Goal: Task Accomplishment & Management: Complete application form

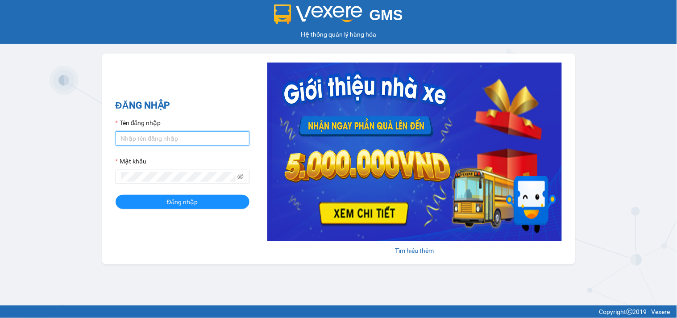
type input "daotrungthien.xevn"
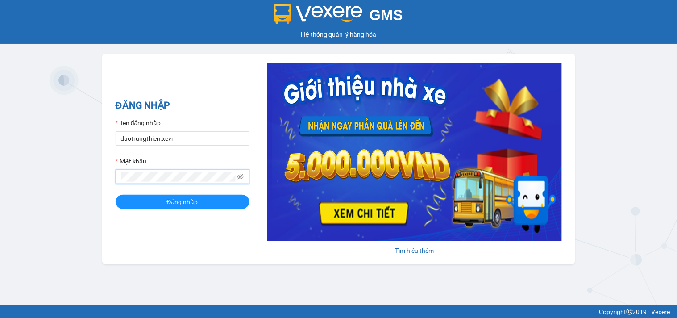
click at [97, 180] on div "GMS Hệ thống [PERSON_NAME] hàng [PERSON_NAME] NHẬP Tên đăng nhập daotrungthien.…" at bounding box center [338, 152] width 677 height 305
drag, startPoint x: 649, startPoint y: 164, endPoint x: 573, endPoint y: 182, distance: 78.3
click at [649, 164] on div "GMS Hệ thống [PERSON_NAME] hàng [PERSON_NAME] NHẬP Tên đăng nhập daotrungthien.…" at bounding box center [338, 152] width 677 height 305
click at [242, 180] on icon "eye-invisible" at bounding box center [240, 177] width 6 height 6
click at [173, 204] on span "Đăng nhập" at bounding box center [182, 202] width 31 height 10
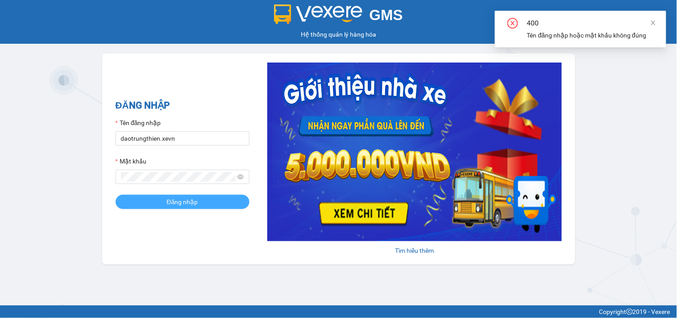
click at [204, 207] on button "Đăng nhập" at bounding box center [183, 201] width 134 height 14
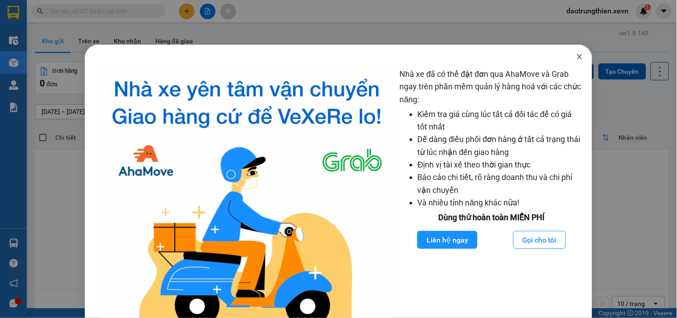
click at [576, 56] on icon "close" at bounding box center [579, 56] width 7 height 7
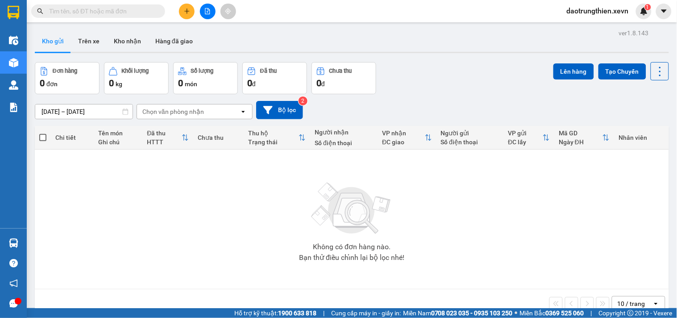
click at [192, 10] on button at bounding box center [187, 12] width 16 height 16
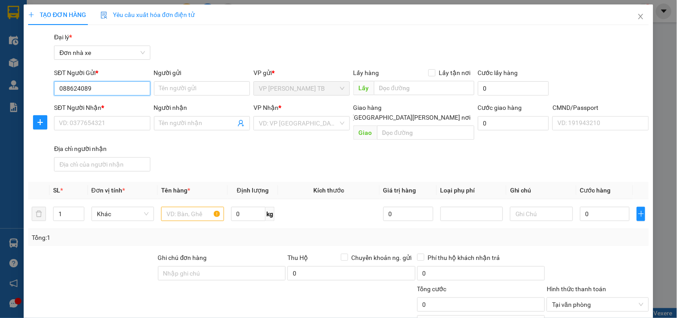
type input "0886240890"
click at [114, 106] on div "0886240890 - HẠNH" at bounding box center [103, 106] width 88 height 10
type input "HẠNH"
type input "0968911884"
type input "OAI"
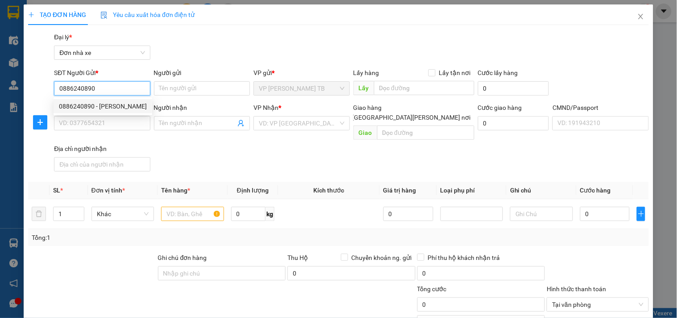
type input "1"
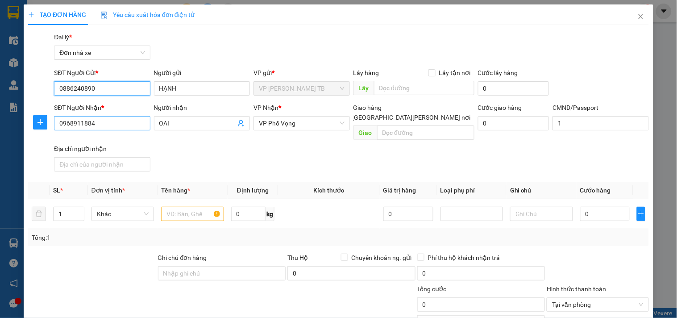
type input "0886240890"
drag, startPoint x: 127, startPoint y: 127, endPoint x: 0, endPoint y: 132, distance: 126.8
click at [0, 132] on div "TẠO ĐƠN HÀNG Yêu cầu xuất hóa đơn điện tử Transit Pickup Surcharge Ids Transit …" at bounding box center [338, 159] width 677 height 318
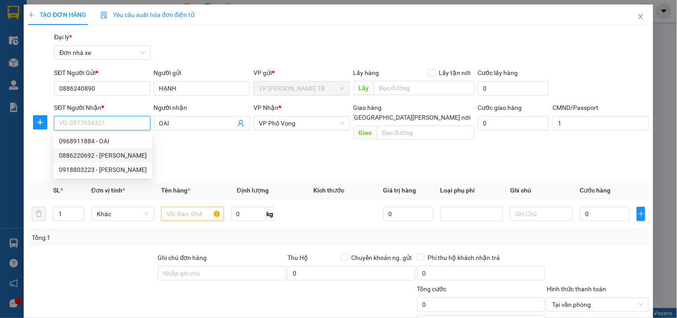
click at [88, 157] on div "0886220692 - OANH" at bounding box center [103, 155] width 88 height 10
type input "0886220692"
type input "OANH"
type input "NGUYỄN VĂN LÂM - SHIP"
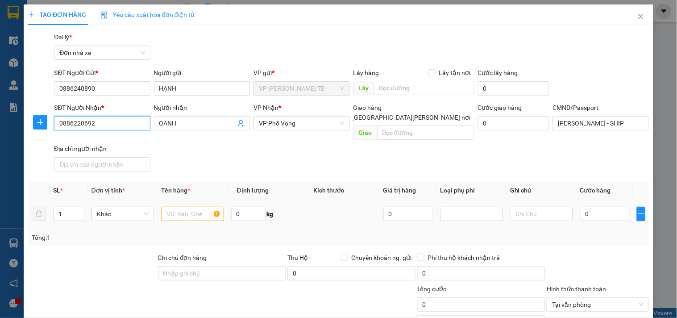
type input "0886220692"
click at [186, 213] on td at bounding box center [192, 214] width 70 height 30
click at [188, 207] on input "text" at bounding box center [192, 214] width 62 height 14
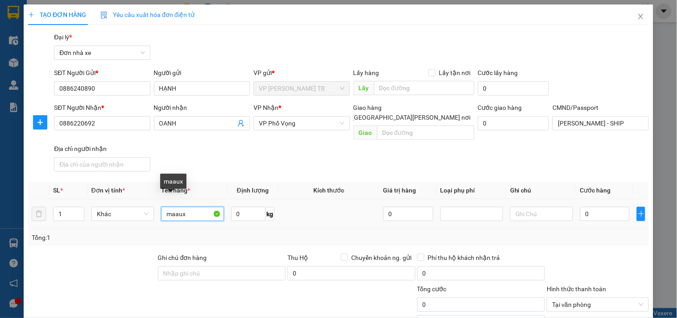
click at [186, 207] on input "maaux" at bounding box center [192, 214] width 62 height 14
type input "mẫu"
click at [581, 207] on input "0" at bounding box center [605, 214] width 50 height 14
click at [603, 207] on input "0" at bounding box center [605, 214] width 50 height 14
type input "02"
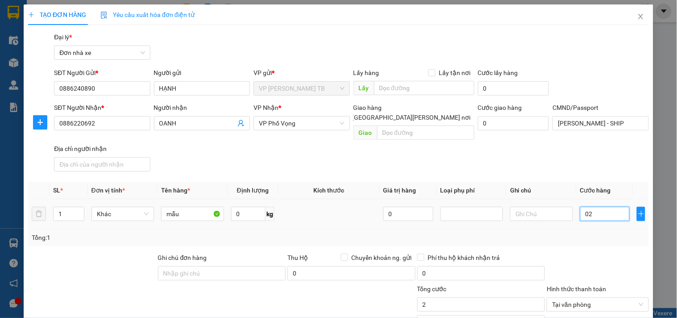
type input "2"
type input "025"
type input "25"
type input "25.000"
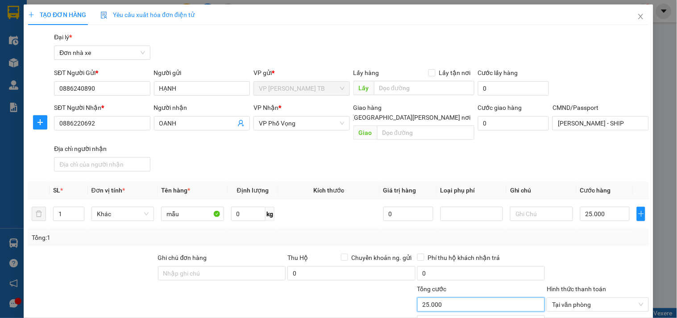
click at [487, 297] on input "25.000" at bounding box center [481, 304] width 128 height 14
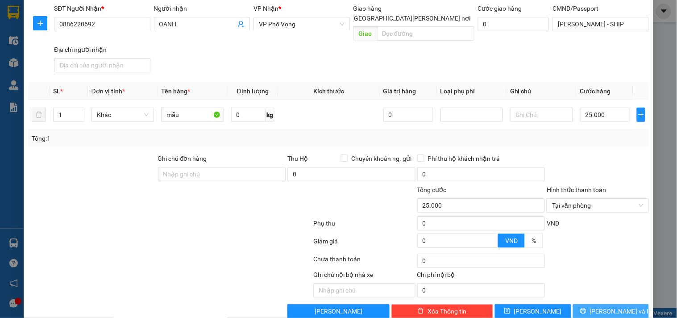
click at [605, 306] on span "Lưu và In" at bounding box center [621, 311] width 62 height 10
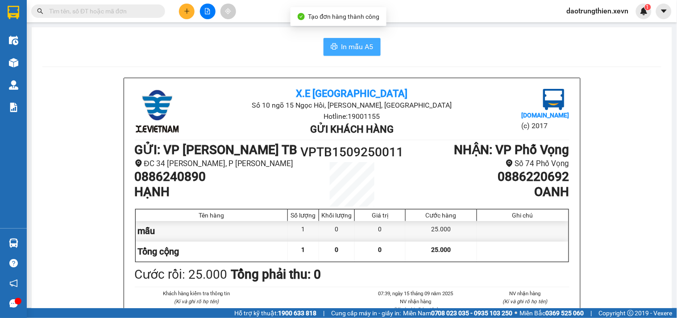
click at [354, 49] on span "In mẫu A5" at bounding box center [357, 46] width 32 height 11
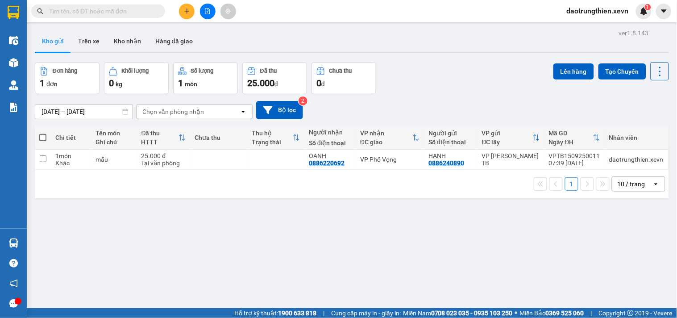
click at [482, 74] on div "Đơn hàng 1 đơn Khối lượng 0 kg Số lượng 1 món Đã thu 25.000 đ Chưa thu 0 đ Lên …" at bounding box center [352, 78] width 634 height 32
click at [188, 10] on icon "plus" at bounding box center [187, 11] width 6 height 6
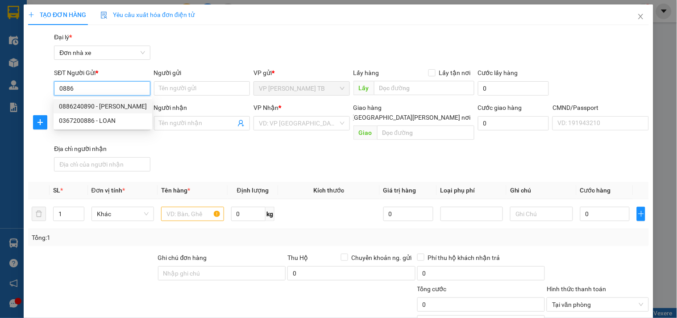
click at [112, 108] on div "0886240890 - HẠNH" at bounding box center [103, 106] width 88 height 10
type input "0886240890"
type input "HẠNH"
type input "0886220692"
type input "OANH"
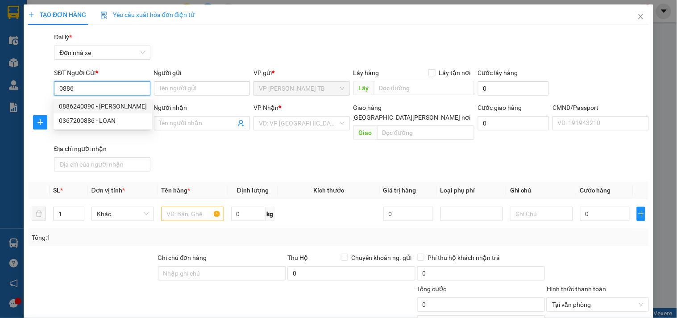
type input "NGUYỄN VĂN LÂM - SHIP"
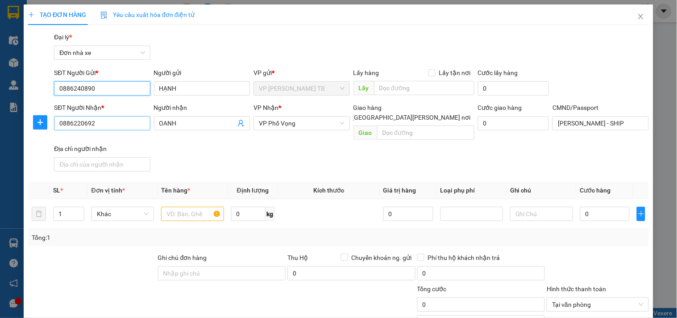
type input "0886240890"
drag, startPoint x: 116, startPoint y: 124, endPoint x: 27, endPoint y: 119, distance: 89.3
click at [27, 119] on div "SĐT Người Nhận * 0886220692 0886220692 Người nhận OANH VP Nhận * VP Phố Vọng Gi…" at bounding box center [338, 139] width 622 height 72
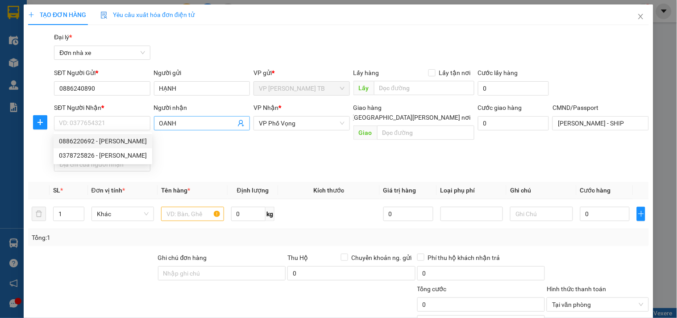
click at [237, 123] on icon "user-add" at bounding box center [240, 123] width 7 height 7
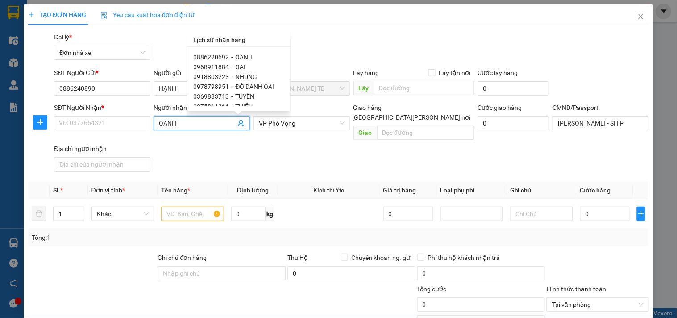
click at [244, 64] on span "OAI" at bounding box center [241, 66] width 10 height 7
type input "0968911884"
type input "OAI"
type input "1"
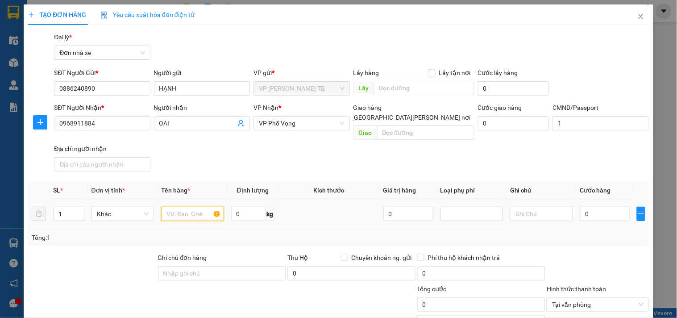
click at [186, 207] on input "text" at bounding box center [192, 214] width 62 height 14
type input "m"
click at [190, 207] on input "text" at bounding box center [192, 214] width 62 height 14
type input "mẫu"
click at [587, 207] on input "0" at bounding box center [605, 214] width 50 height 14
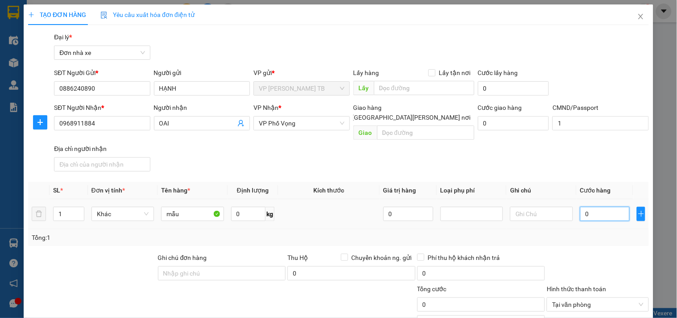
click at [596, 207] on input "0" at bounding box center [605, 214] width 50 height 14
type input "02"
type input "2"
type input "025"
type input "25"
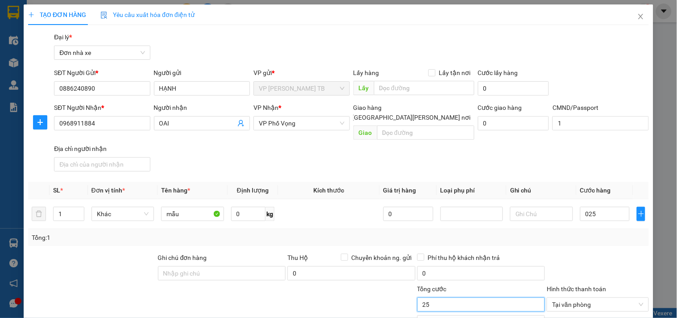
type input "25.000"
click at [471, 297] on input "25.000" at bounding box center [481, 304] width 128 height 14
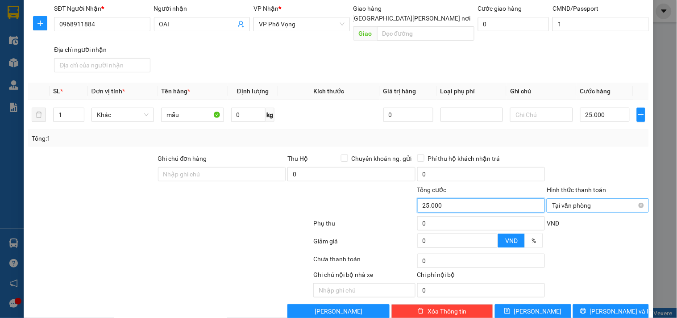
click at [637, 198] on div "Tại văn phòng" at bounding box center [597, 205] width 102 height 14
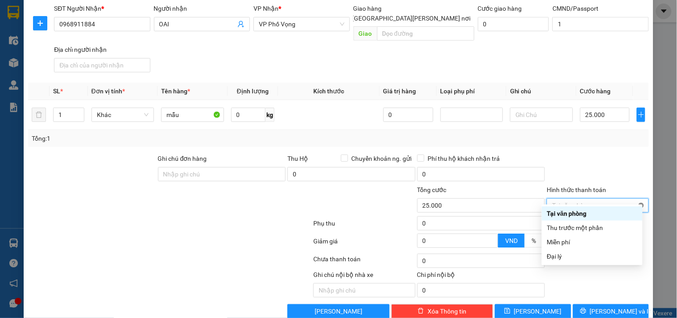
type input "25.000"
click at [623, 161] on div at bounding box center [597, 168] width 103 height 31
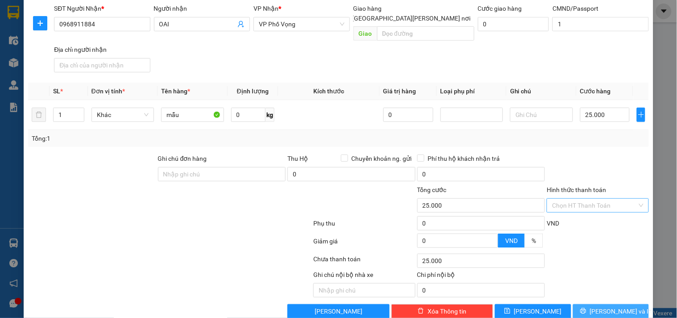
click at [608, 306] on span "Lưu và In" at bounding box center [621, 311] width 62 height 10
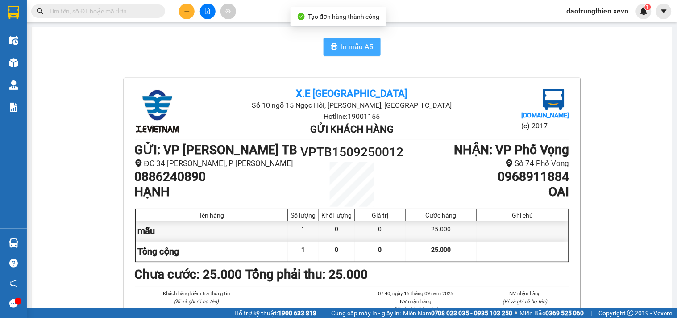
click at [357, 51] on span "In mẫu A5" at bounding box center [357, 46] width 32 height 11
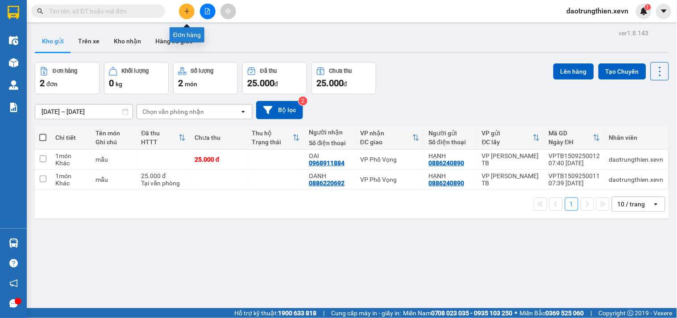
click at [189, 8] on icon "plus" at bounding box center [187, 11] width 6 height 6
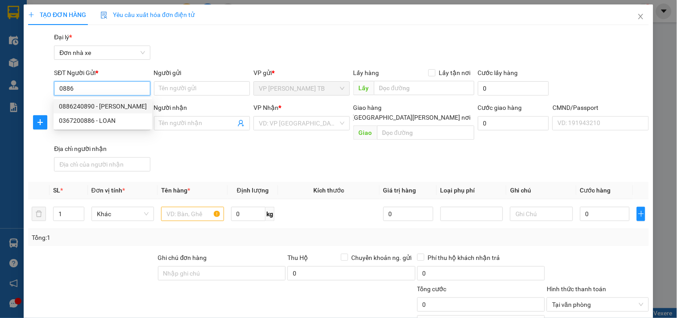
click at [112, 105] on div "0886240890 - HẠNH" at bounding box center [103, 106] width 88 height 10
type input "0886240890"
type input "HẠNH"
type input "0968911884"
type input "OAI"
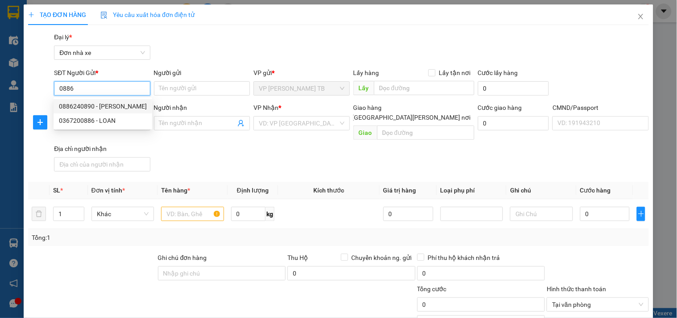
type input "1"
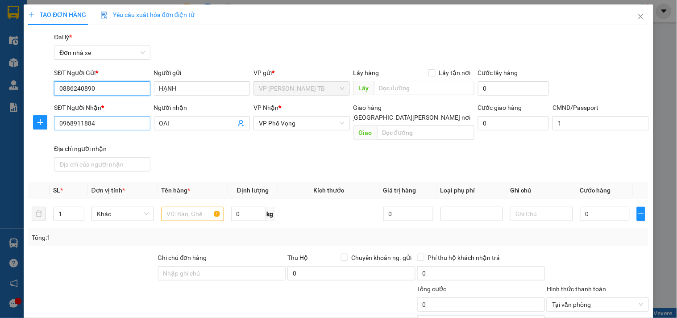
type input "0886240890"
drag, startPoint x: 109, startPoint y: 126, endPoint x: 22, endPoint y: 126, distance: 87.0
click at [22, 126] on div "TẠO ĐƠN HÀNG Yêu cầu xuất hóa đơn điện tử Transit Pickup Surcharge Ids Transit …" at bounding box center [338, 159] width 677 height 318
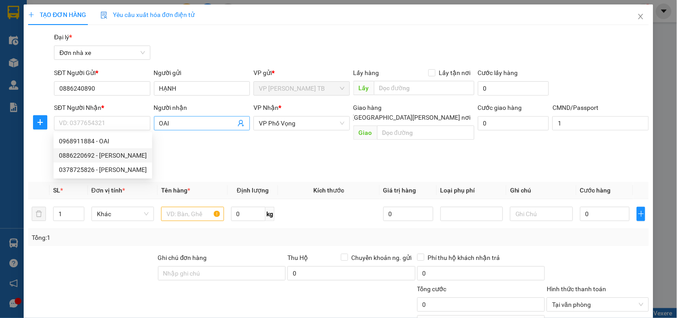
click at [238, 124] on icon "user-add" at bounding box center [241, 123] width 6 height 7
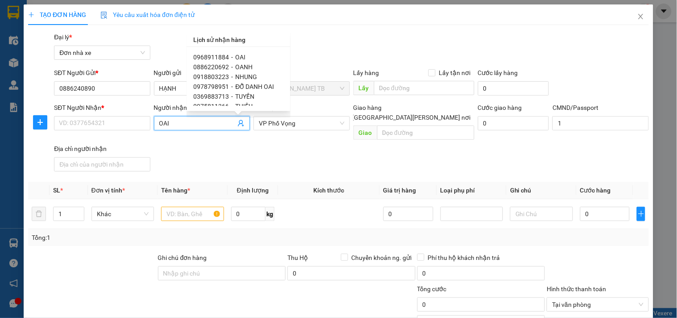
click at [245, 70] on span "OANH" at bounding box center [244, 66] width 17 height 7
type input "0886220692"
type input "OANH"
type input "NGUYỄN VĂN LÂM - SHIP"
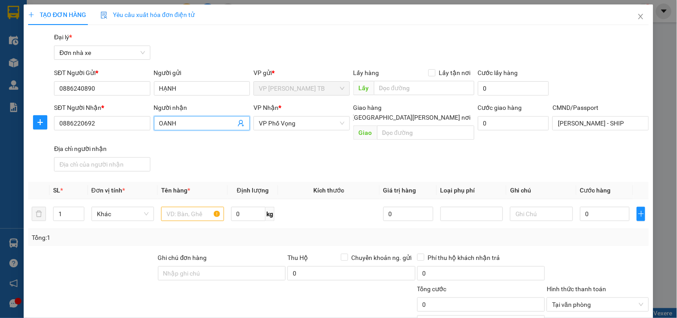
click at [238, 120] on icon "user-add" at bounding box center [241, 123] width 6 height 7
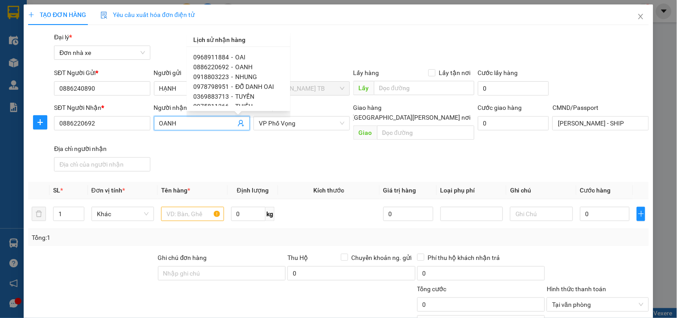
click at [253, 74] on span "NHUNG" at bounding box center [247, 76] width 22 height 7
type input "0918803223"
type input "NHUNG"
type input "001097008024 VŨ BẢO LONG 1997"
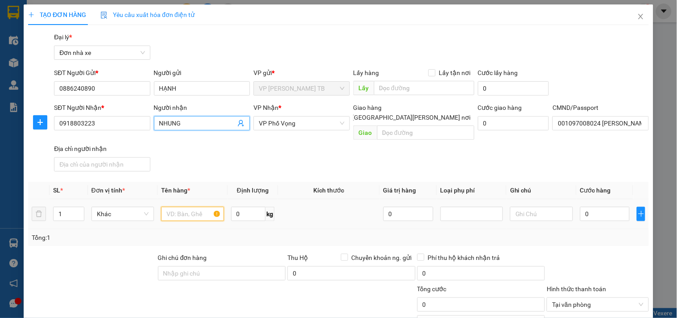
click at [185, 207] on input "text" at bounding box center [192, 214] width 62 height 14
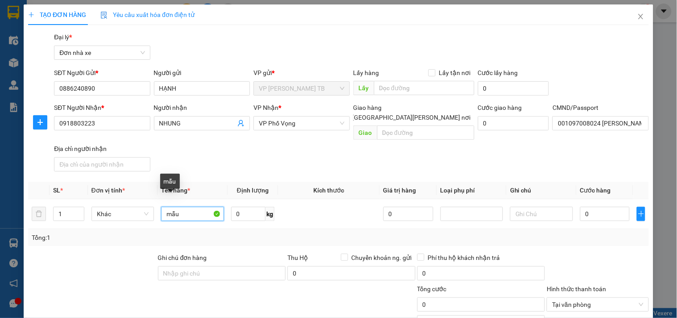
scroll to position [50, 0]
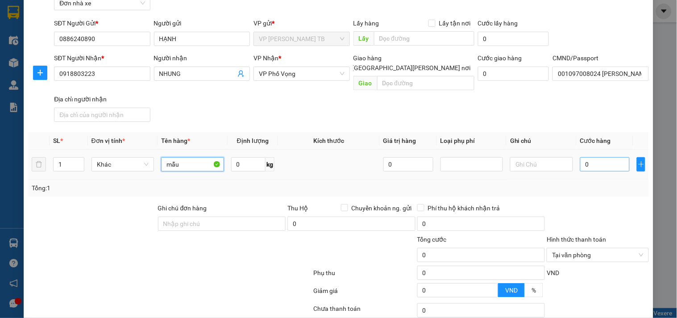
type input "mẫu"
click at [591, 157] on input "0" at bounding box center [605, 164] width 50 height 14
click at [599, 157] on input "0" at bounding box center [605, 164] width 50 height 14
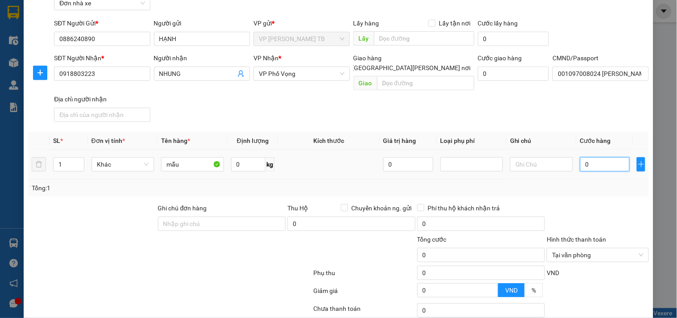
type input "2"
click at [599, 157] on input "2" at bounding box center [605, 164] width 50 height 14
type input "25"
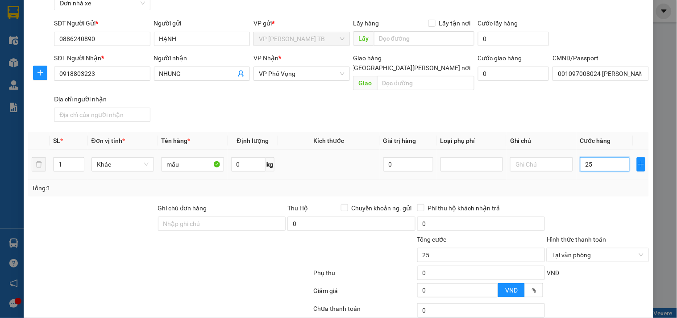
click at [599, 157] on input "25" at bounding box center [605, 164] width 50 height 14
type input "25.000"
click at [460, 248] on input "25.000" at bounding box center [481, 255] width 128 height 14
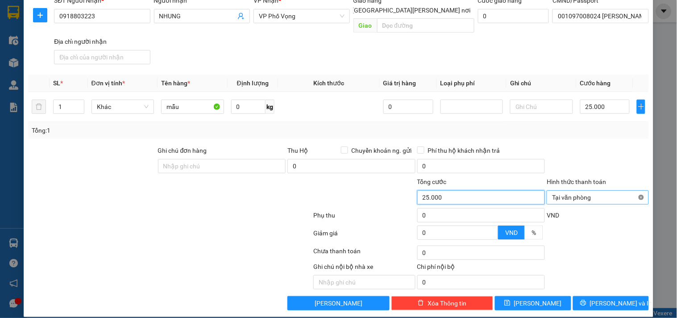
type input "25.000"
click at [605, 298] on span "Lưu và In" at bounding box center [621, 303] width 62 height 10
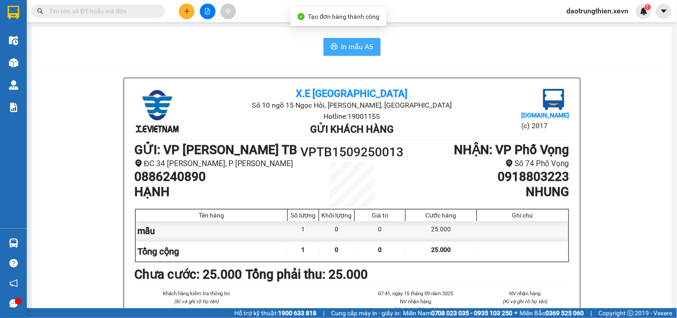
click at [362, 50] on span "In mẫu A5" at bounding box center [357, 46] width 32 height 11
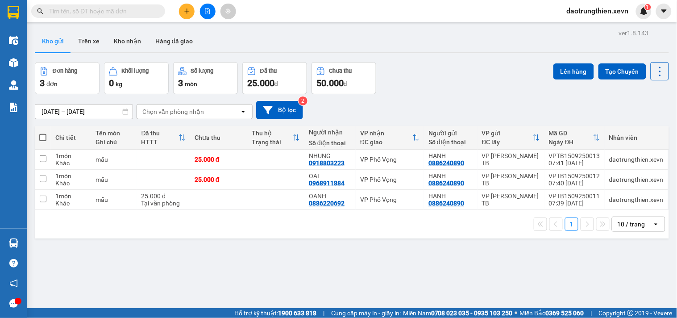
click at [182, 6] on button at bounding box center [187, 12] width 16 height 16
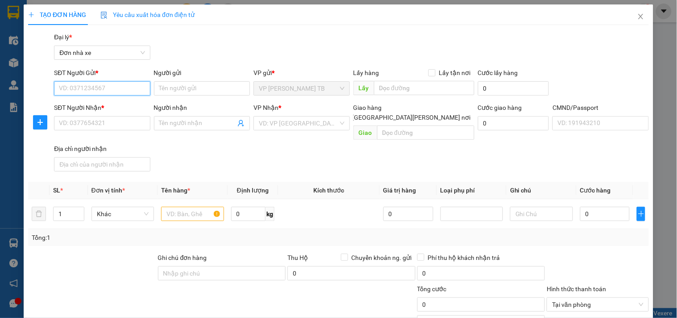
click at [139, 83] on input "SĐT Người Gửi *" at bounding box center [102, 88] width 96 height 14
click at [113, 92] on input "SĐT Người Gửi *" at bounding box center [102, 88] width 96 height 14
click at [119, 101] on div "0979454721 - NAM" at bounding box center [101, 106] width 84 height 10
type input "0979454721"
type input "NAM"
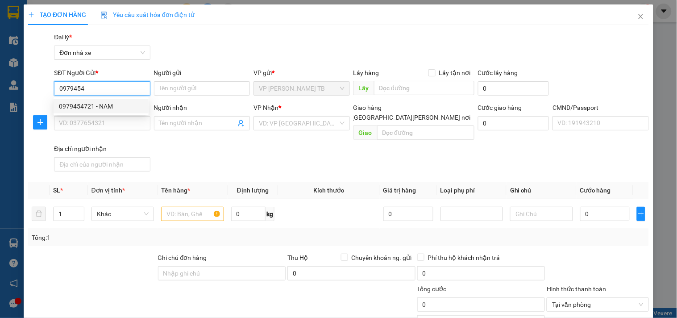
type input "0936224236"
type input "Genolife"
type input "A MINH"
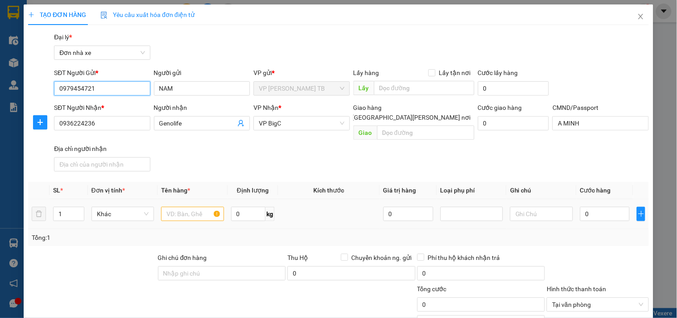
type input "0979454721"
click at [180, 208] on input "text" at bounding box center [192, 214] width 62 height 14
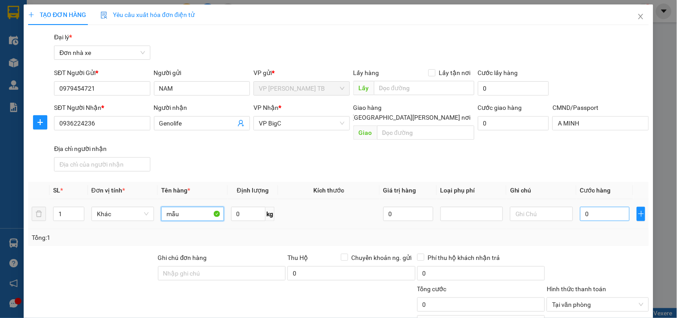
type input "mẫu"
click at [593, 207] on input "0" at bounding box center [605, 214] width 50 height 14
click at [594, 207] on input "0" at bounding box center [605, 214] width 50 height 14
type input "02"
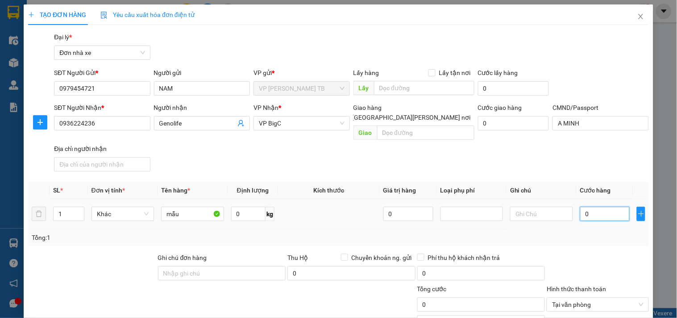
type input "2"
click at [594, 207] on input "02" at bounding box center [605, 214] width 50 height 14
drag, startPoint x: 599, startPoint y: 208, endPoint x: 567, endPoint y: 208, distance: 31.2
click at [567, 208] on tr "1 Khác mẫu 0 kg 0 02" at bounding box center [338, 214] width 620 height 30
type input "0"
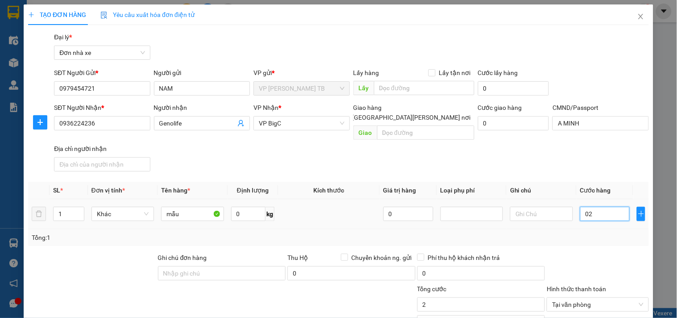
type input "0"
type input "002"
type input "2"
type input "0.025"
type input "25"
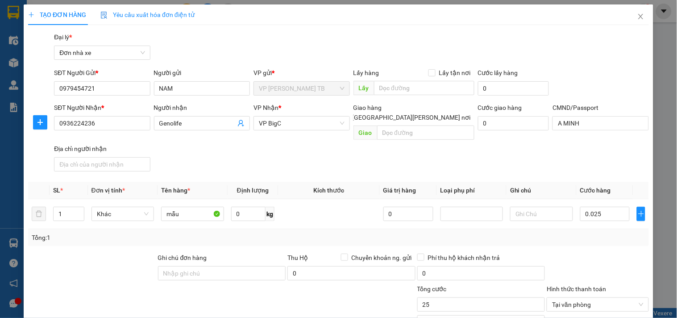
click at [489, 285] on div "Tổng cước" at bounding box center [481, 290] width 128 height 13
type input "25.000"
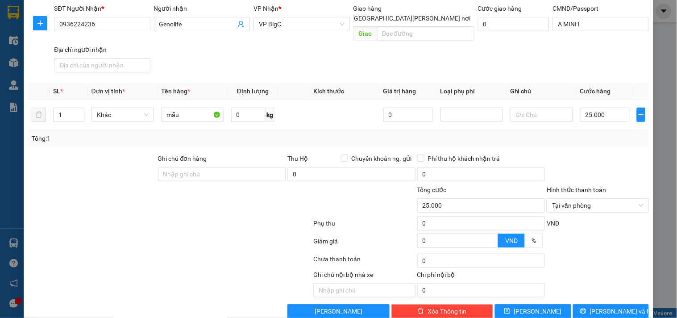
scroll to position [107, 0]
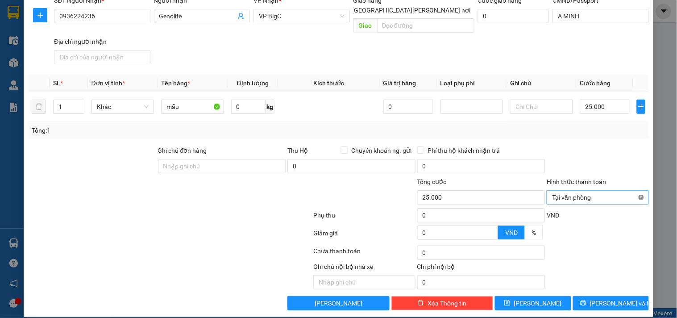
type input "25.000"
click at [595, 296] on button "Lưu và In" at bounding box center [611, 303] width 76 height 14
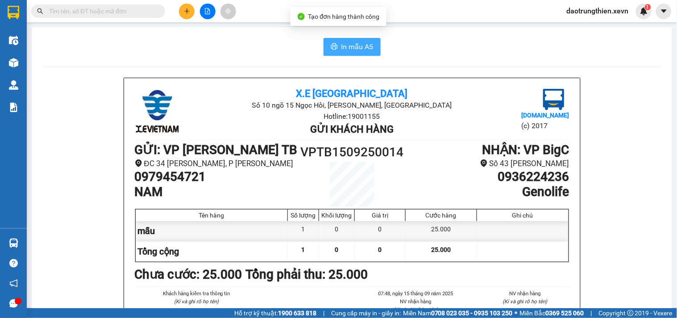
click at [363, 44] on span "In mẫu A5" at bounding box center [357, 46] width 32 height 11
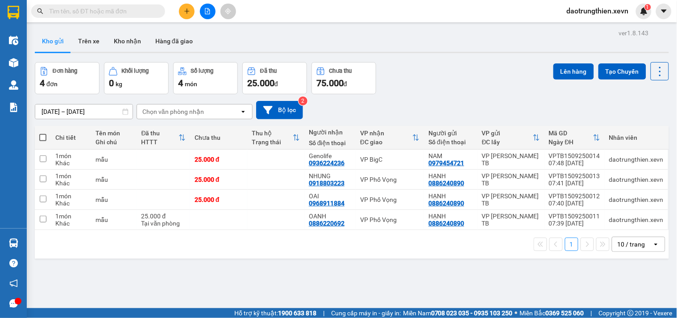
click at [194, 12] on div at bounding box center [207, 12] width 67 height 16
click at [191, 12] on button at bounding box center [187, 12] width 16 height 16
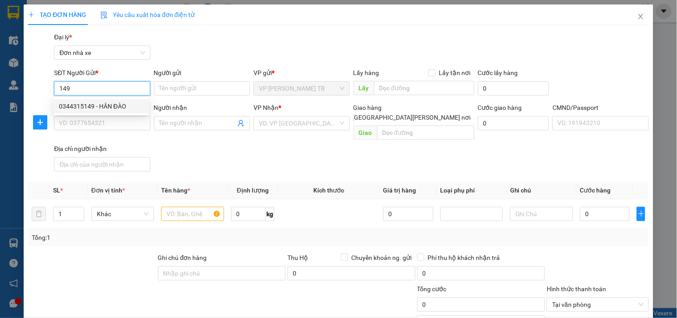
click at [99, 103] on div "0344315149 - HÂN ĐÀO" at bounding box center [101, 106] width 84 height 10
type input "0344315149"
type input "HÂN ĐÀO"
type input "0971630680"
type input "EQ LAB"
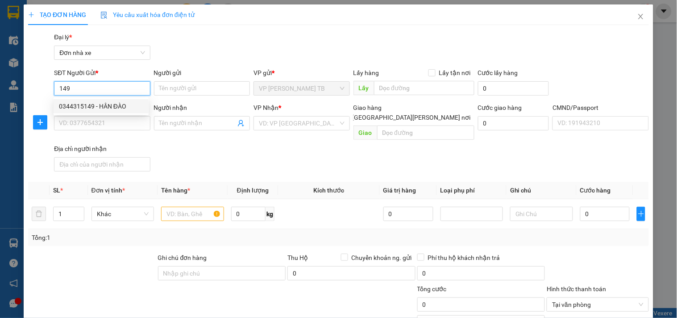
type input "1CC"
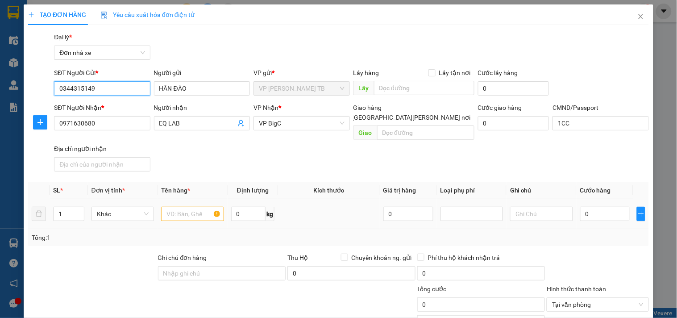
type input "0344315149"
click at [168, 209] on input "text" at bounding box center [192, 214] width 62 height 14
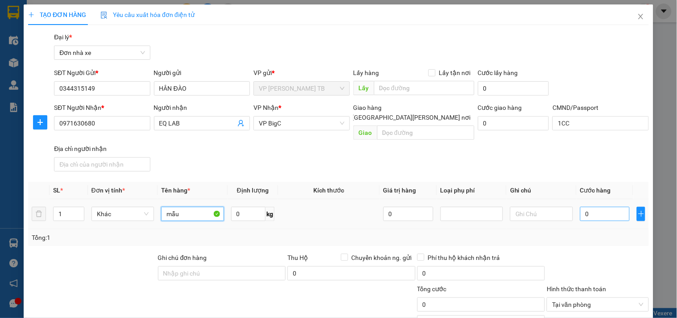
type input "mẫu"
click at [588, 208] on input "0" at bounding box center [605, 214] width 50 height 14
click at [590, 208] on input "0" at bounding box center [605, 214] width 50 height 14
click at [595, 207] on input "0" at bounding box center [605, 214] width 50 height 14
click at [594, 207] on input "0" at bounding box center [605, 214] width 50 height 14
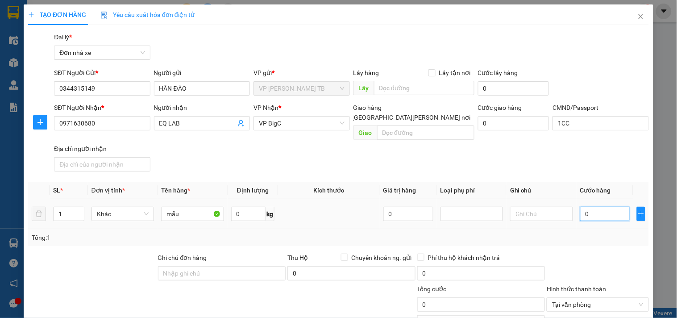
click at [595, 207] on input "0" at bounding box center [605, 214] width 50 height 14
type input "02"
type input "2"
type input "025"
type input "25"
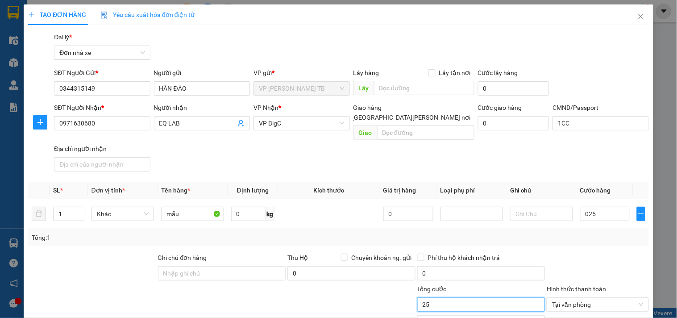
type input "25.000"
click at [500, 297] on input "25.000" at bounding box center [481, 304] width 128 height 14
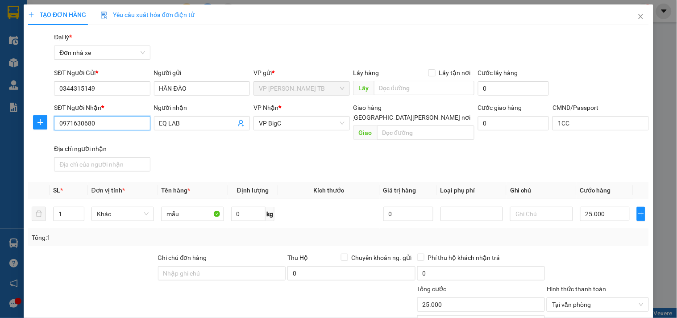
click at [128, 120] on input "0971630680" at bounding box center [102, 123] width 96 height 14
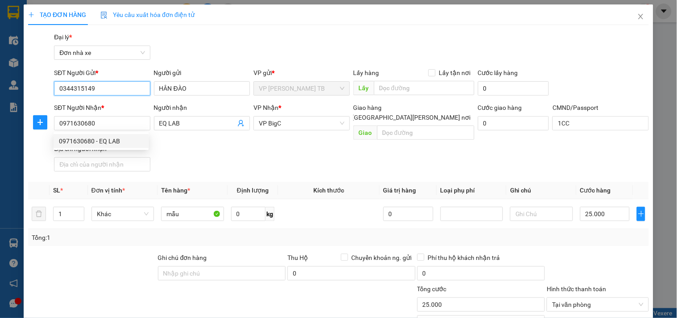
click at [136, 91] on input "0344315149" at bounding box center [102, 88] width 96 height 14
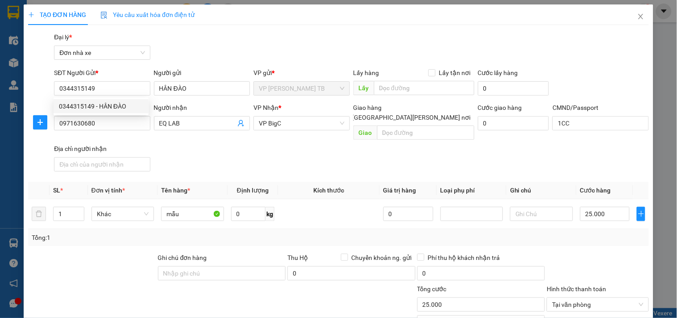
click at [489, 43] on div "Gói vận chuyển * Tiêu chuẩn Đại lý * Đơn nhà xe" at bounding box center [351, 47] width 598 height 31
drag, startPoint x: 95, startPoint y: 82, endPoint x: 70, endPoint y: 89, distance: 25.1
click at [70, 89] on div "SĐT Người Gửi * 0344315149" at bounding box center [102, 83] width 96 height 31
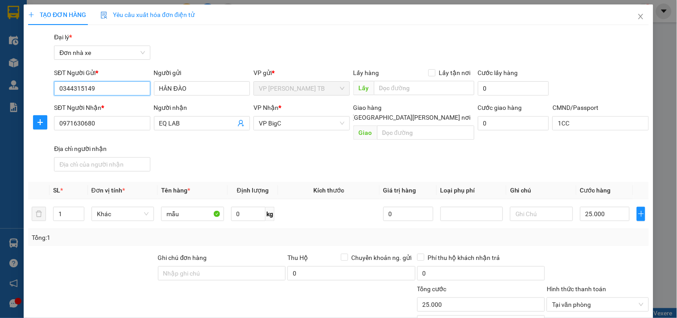
drag, startPoint x: 99, startPoint y: 91, endPoint x: 0, endPoint y: 89, distance: 99.0
click at [0, 89] on div "TẠO ĐƠN HÀNG Yêu cầu xuất hóa đơn điện tử Transit Pickup Surcharge Ids Transit …" at bounding box center [338, 159] width 677 height 318
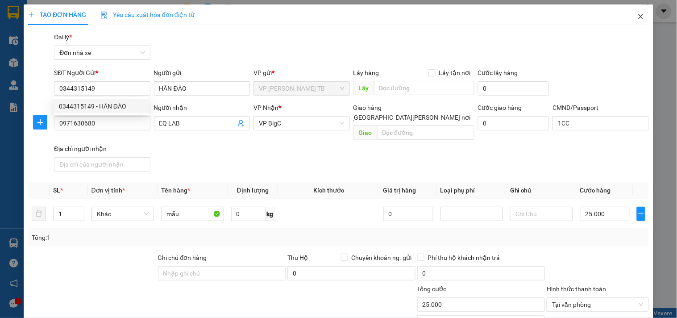
click at [632, 21] on span "Close" at bounding box center [640, 16] width 25 height 25
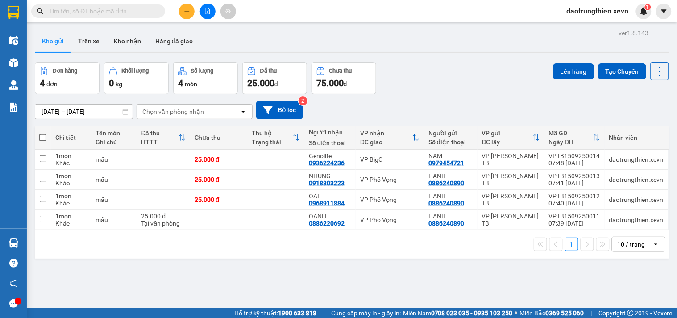
click at [136, 12] on input "text" at bounding box center [101, 11] width 105 height 10
paste input "0344315149"
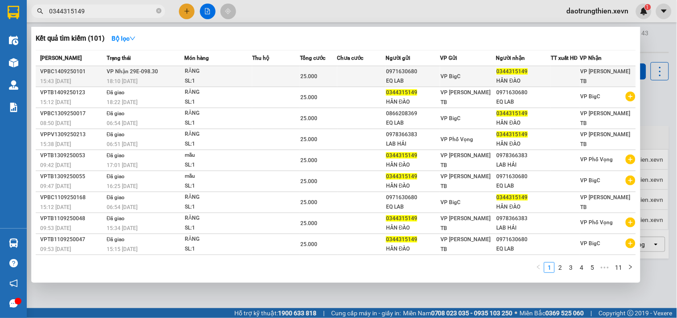
type input "0344315149"
click at [143, 68] on span "VP Nhận 29E-098.30" at bounding box center [132, 71] width 51 height 6
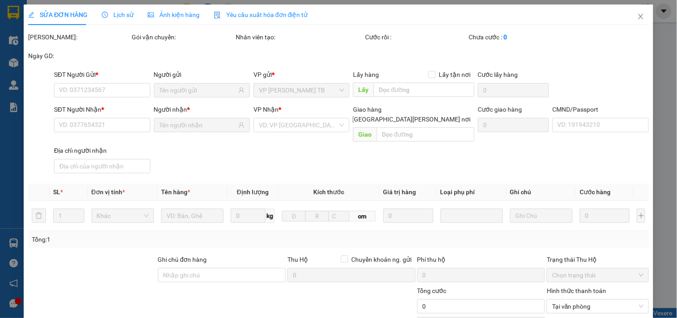
type input "0971630680"
type input "EQ LAB"
type input "0344315149"
type input "HÂN ĐÀO"
type input "ANH MẠNH"
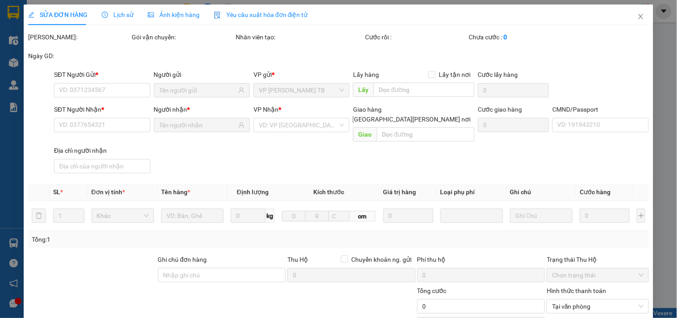
type input "25.000"
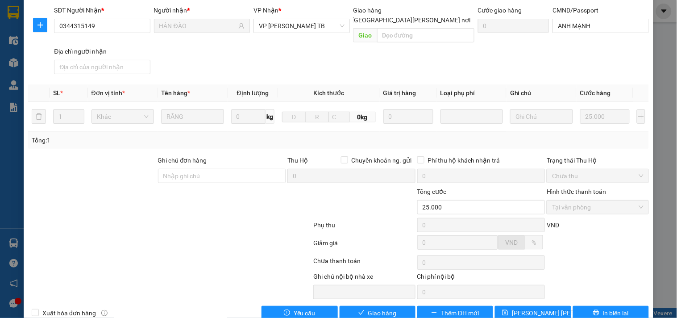
scroll to position [109, 0]
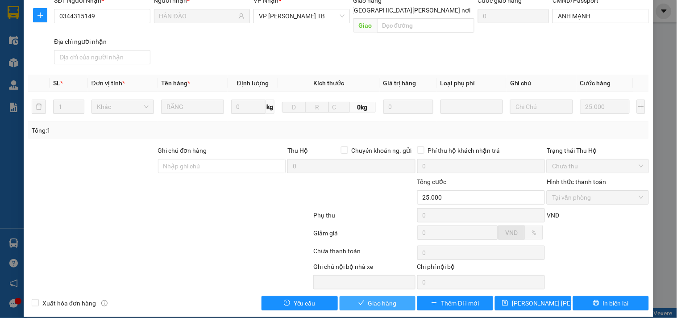
click at [368, 298] on span "Giao hàng" at bounding box center [382, 303] width 29 height 10
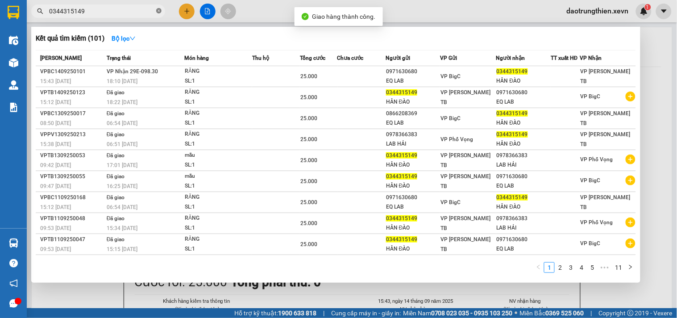
click at [159, 11] on icon "close-circle" at bounding box center [158, 10] width 5 height 5
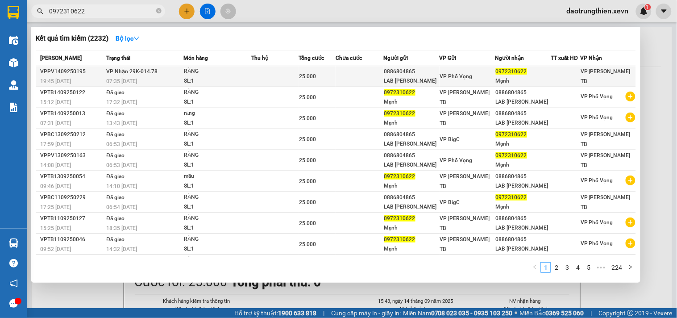
type input "0972310622"
click at [298, 76] on td at bounding box center [274, 76] width 47 height 21
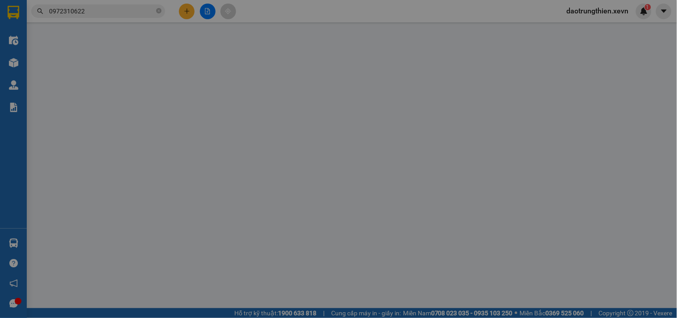
type input "0886804865"
type input "LAB KIM"
type input "0972310622"
type input "Mạnh"
type input "mạnh 034084020822"
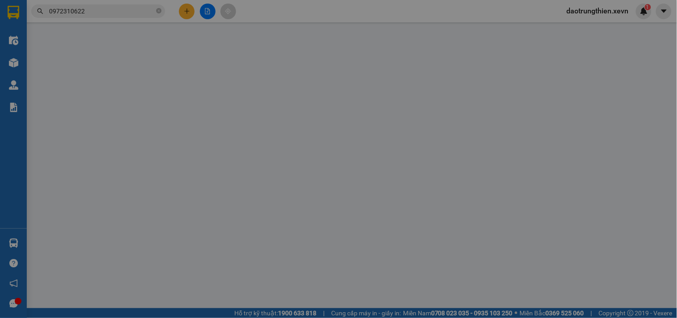
type input "25.000"
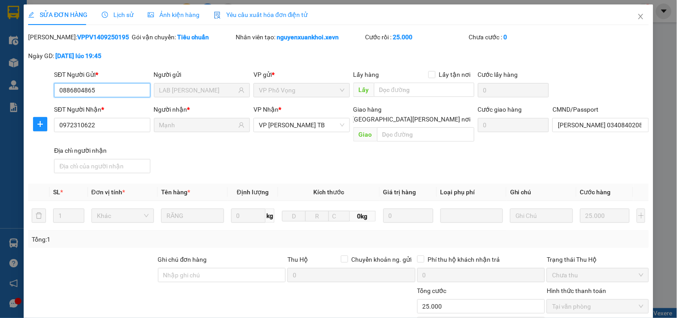
scroll to position [109, 0]
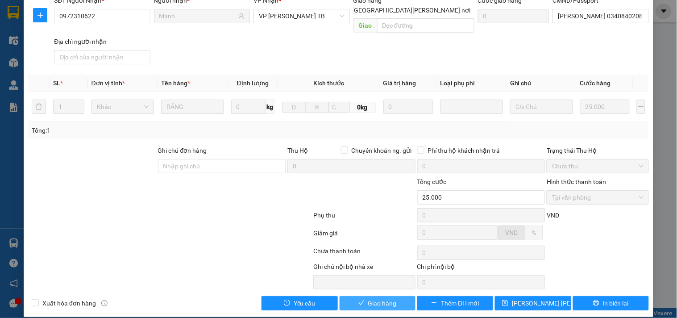
click at [351, 296] on button "Giao hàng" at bounding box center [377, 303] width 76 height 14
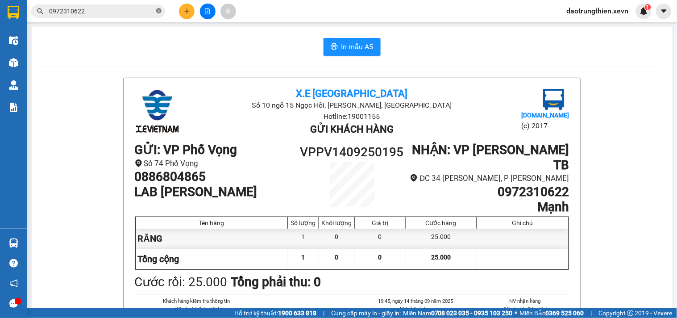
click at [157, 11] on icon "close-circle" at bounding box center [158, 10] width 5 height 5
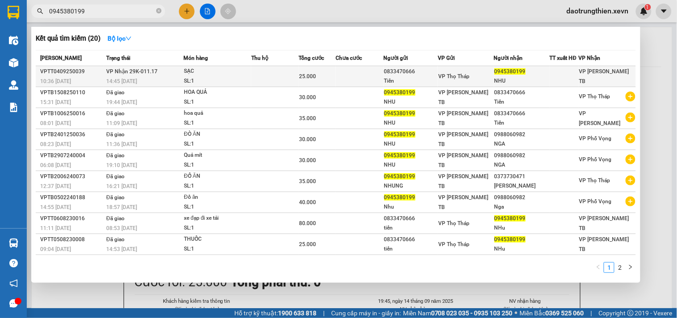
type input "0945380199"
click at [218, 70] on div "SẠC" at bounding box center [217, 71] width 67 height 10
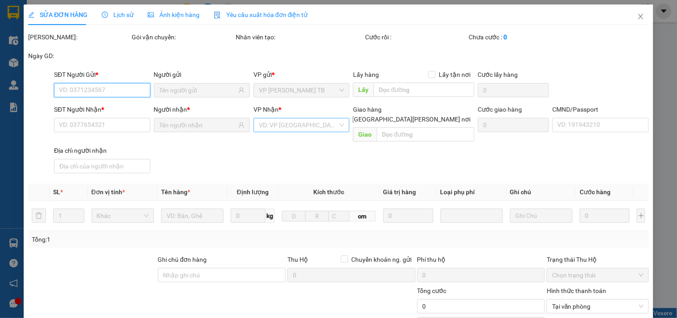
type input "0833470666"
type input "Tiến"
type input "0945380199"
type input "NHU"
type input "PHẠM THỊ NHU"
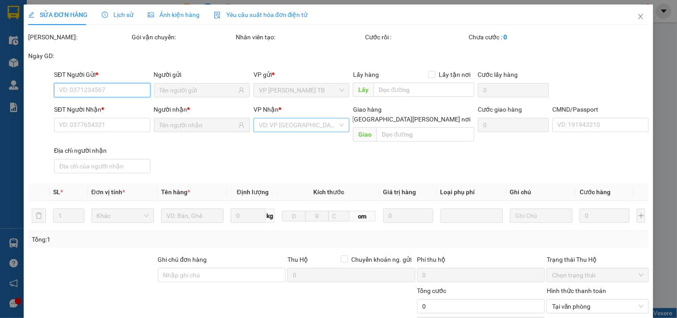
type input "25.000"
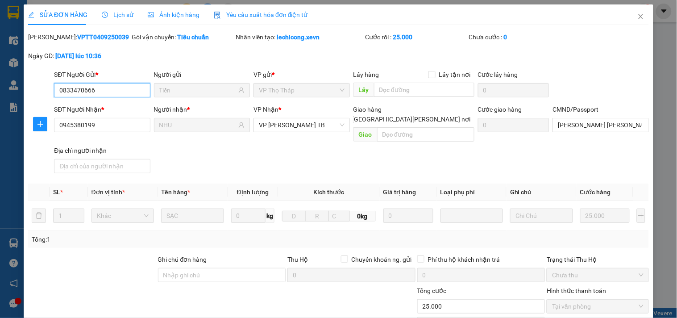
scroll to position [109, 0]
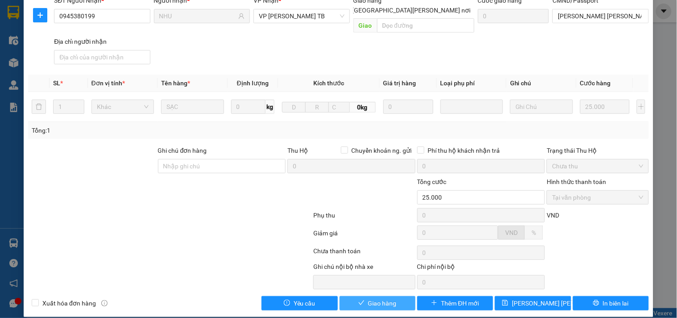
click at [377, 298] on span "Giao hàng" at bounding box center [382, 303] width 29 height 10
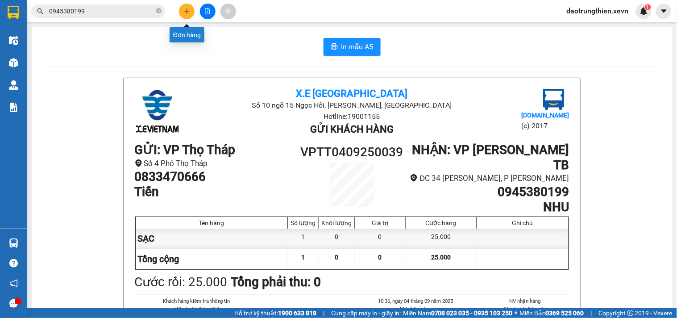
click at [189, 12] on icon "plus" at bounding box center [187, 11] width 6 height 6
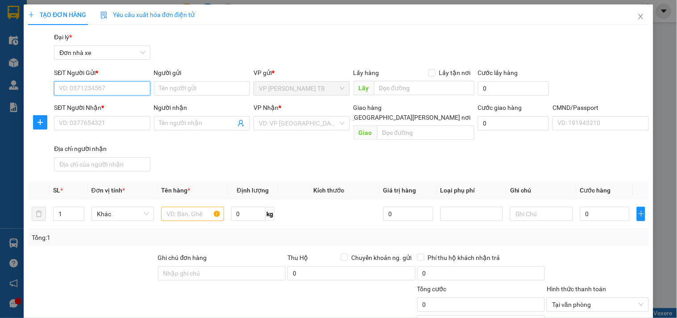
click at [112, 87] on input "SĐT Người Gửi *" at bounding box center [102, 88] width 96 height 14
type input "0946329222"
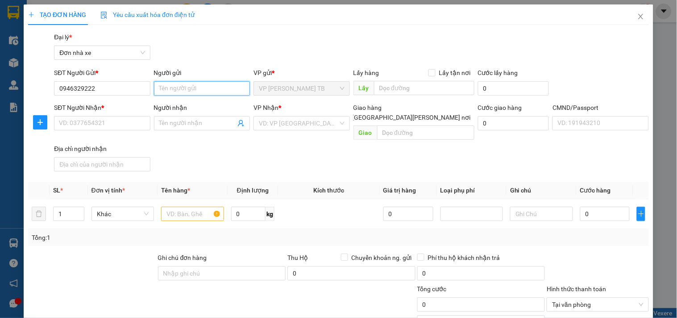
click at [178, 87] on input "Người gửi" at bounding box center [202, 88] width 96 height 14
click at [198, 88] on input "Người gửi" at bounding box center [202, 88] width 96 height 14
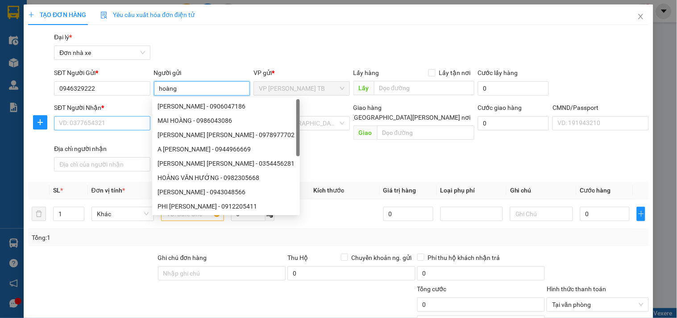
type input "hoàng"
click at [102, 124] on input "SĐT Người Nhận *" at bounding box center [102, 123] width 96 height 14
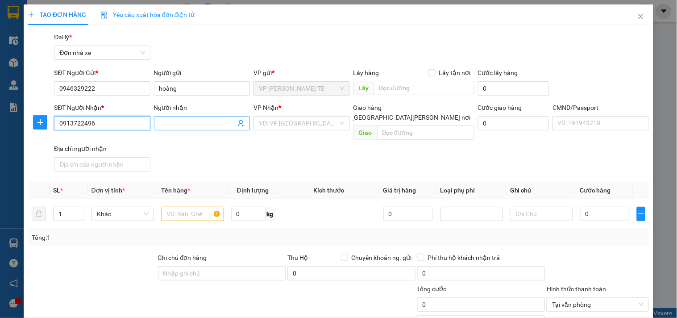
type input "0913722496"
click at [188, 126] on input "Người nhận" at bounding box center [197, 123] width 76 height 10
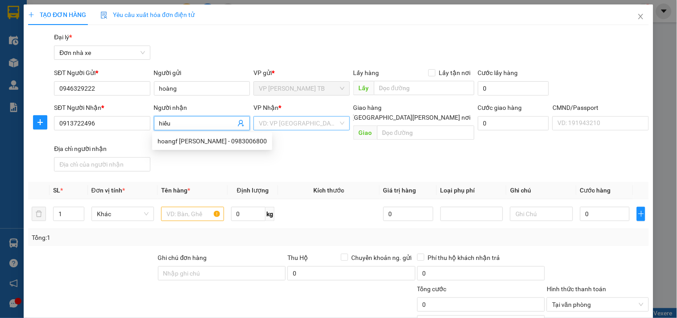
type input "hiếu"
click at [298, 125] on input "search" at bounding box center [298, 122] width 79 height 13
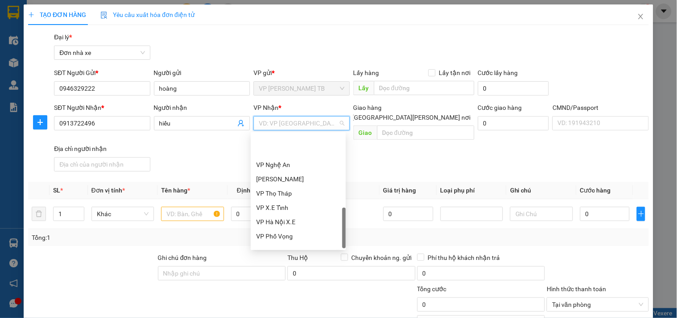
scroll to position [285, 0]
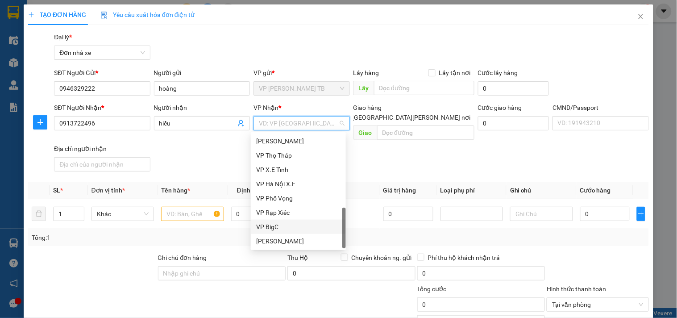
click at [292, 224] on div "VP BigC" at bounding box center [298, 227] width 84 height 10
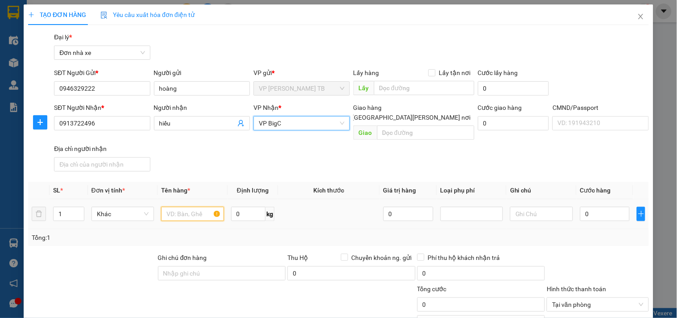
click at [179, 207] on input "text" at bounding box center [192, 214] width 62 height 14
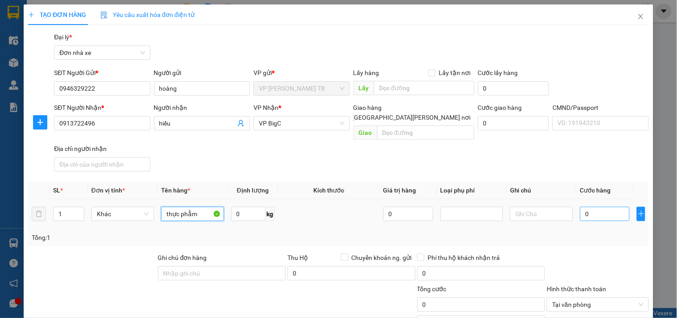
type input "thực phẳm"
click at [608, 207] on input "0" at bounding box center [605, 214] width 50 height 14
click at [599, 207] on input "0" at bounding box center [605, 214] width 50 height 14
type input "03"
type input "3"
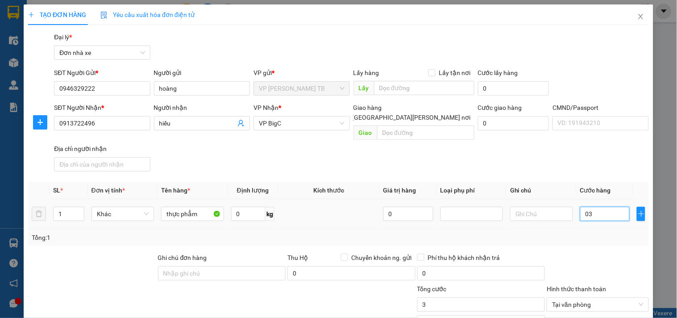
type input "035"
type input "35"
type input "35.000"
click at [467, 297] on input "35.000" at bounding box center [481, 304] width 128 height 14
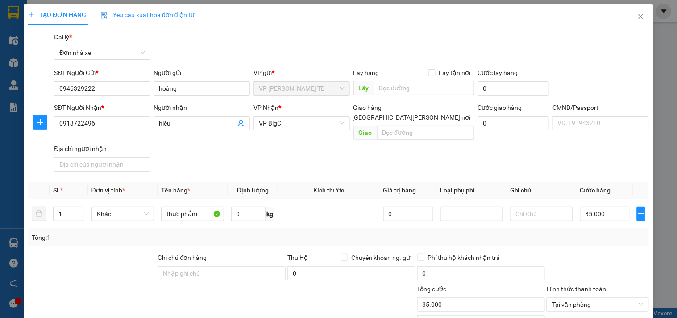
click at [590, 257] on div at bounding box center [597, 267] width 103 height 31
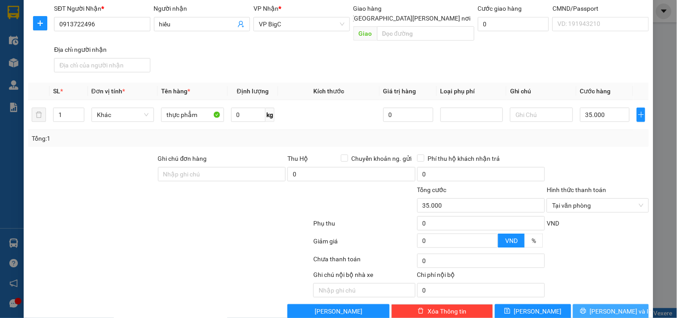
click at [614, 306] on span "Lưu và In" at bounding box center [621, 311] width 62 height 10
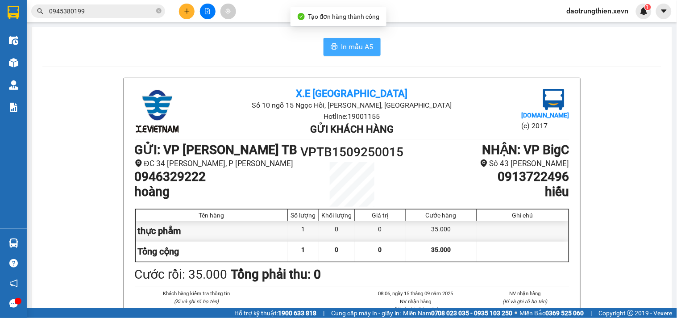
click at [345, 48] on span "In mẫu A5" at bounding box center [357, 46] width 32 height 11
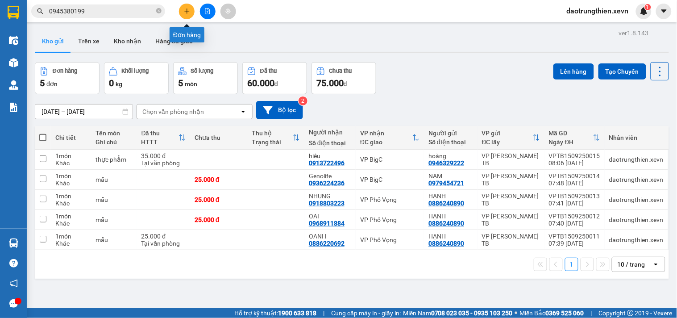
click at [190, 12] on button at bounding box center [187, 12] width 16 height 16
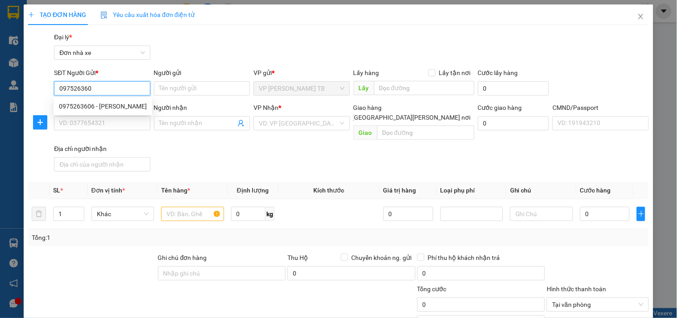
type input "0975263606"
click at [113, 100] on div "0975263606 - DŨNG" at bounding box center [103, 106] width 99 height 14
type input "DŨNG"
type input "0859786786"
type input "AN"
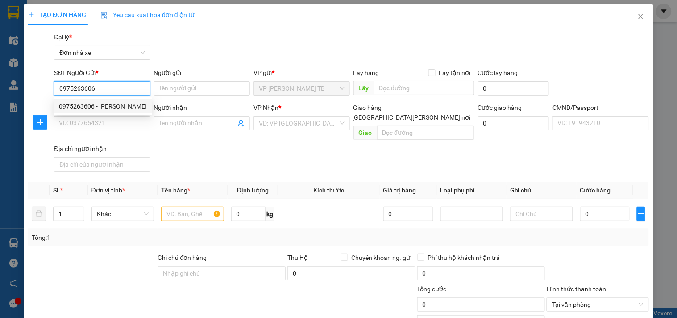
type input "SHIP 0396444462"
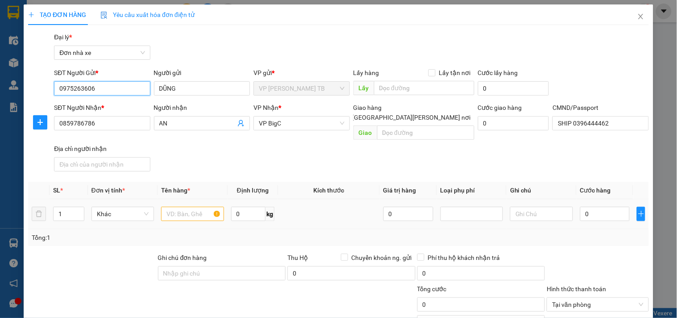
type input "0975263606"
click at [185, 207] on input "text" at bounding box center [192, 214] width 62 height 14
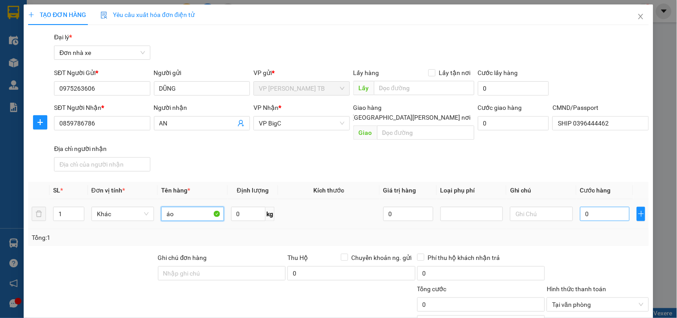
type input "áo"
click at [585, 207] on input "0" at bounding box center [605, 214] width 50 height 14
click at [595, 211] on input "0" at bounding box center [605, 214] width 50 height 14
type input "03"
type input "3"
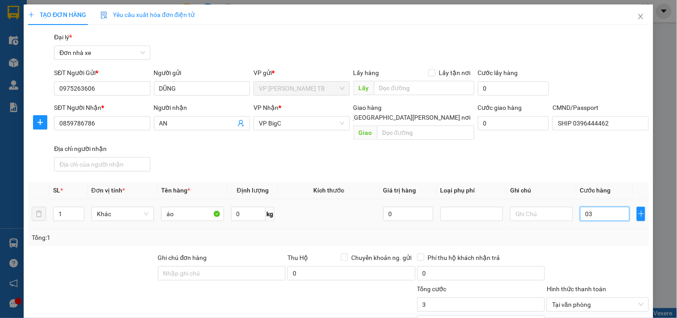
type input "030"
type input "30"
type input "30.000"
click at [484, 299] on input "30.000" at bounding box center [481, 304] width 128 height 14
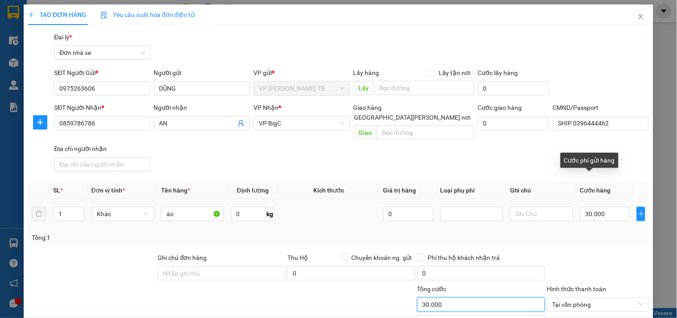
scroll to position [99, 0]
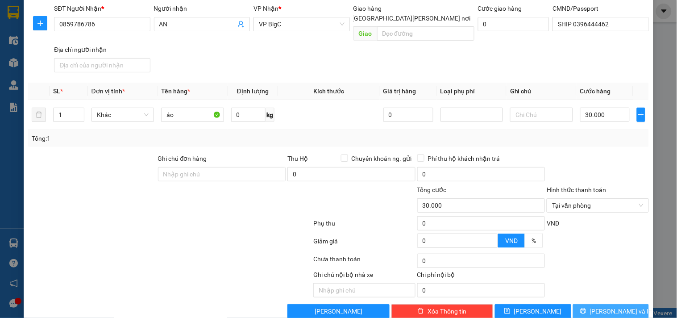
click at [604, 306] on span "Lưu và In" at bounding box center [621, 311] width 62 height 10
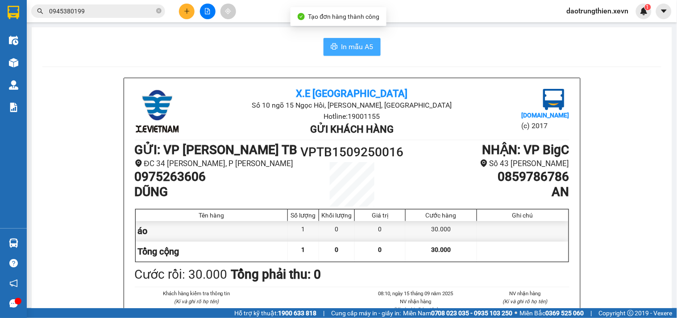
click at [355, 47] on span "In mẫu A5" at bounding box center [357, 46] width 32 height 11
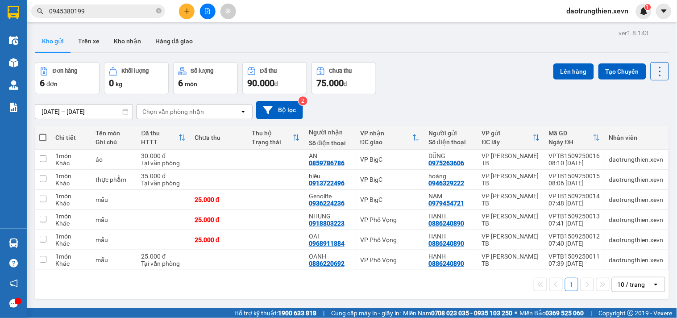
click at [181, 12] on button at bounding box center [187, 12] width 16 height 16
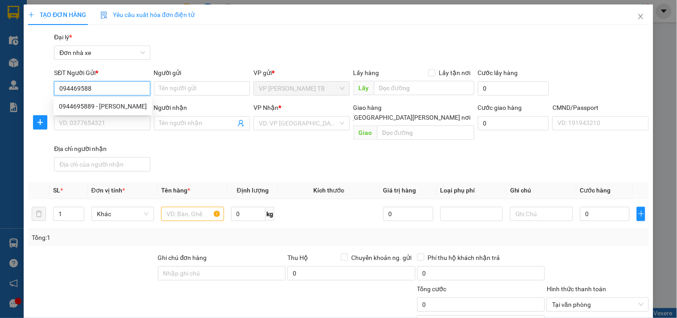
type input "0944695889"
click at [115, 107] on div "0944695889 - CHUNG" at bounding box center [103, 106] width 88 height 10
type input "CHUNG"
type input "0586196866"
type input "KHÁNH"
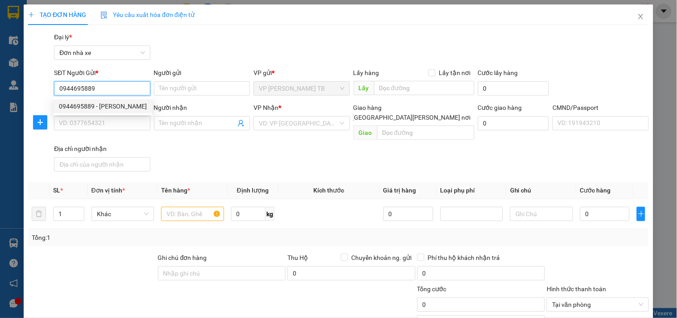
type input "034207000382 - NGUYỄN BẢO KHÁNH 2007"
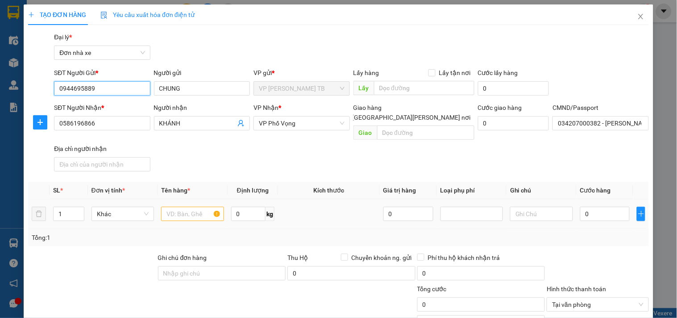
type input "0944695889"
click at [199, 207] on input "text" at bounding box center [192, 214] width 62 height 14
type input "thực phẩm"
click at [595, 213] on td "0" at bounding box center [604, 214] width 57 height 30
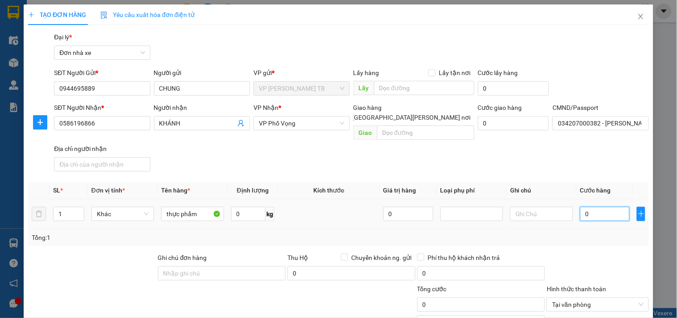
click at [595, 207] on input "0" at bounding box center [605, 214] width 50 height 14
click at [601, 207] on input "0" at bounding box center [605, 214] width 50 height 14
click at [608, 207] on input "0" at bounding box center [605, 214] width 50 height 14
type input "03"
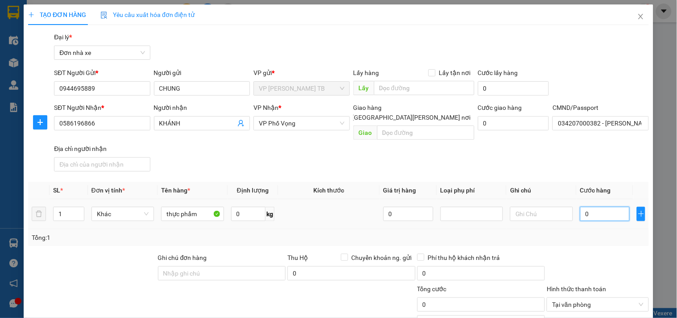
type input "3"
type input "030"
type input "30"
type input "30.000"
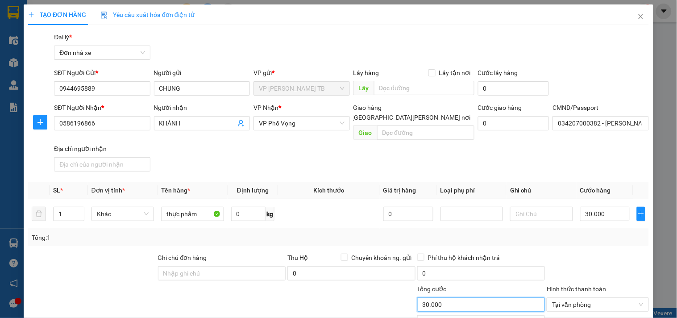
drag, startPoint x: 478, startPoint y: 299, endPoint x: 521, endPoint y: 289, distance: 44.1
click at [479, 299] on input "30.000" at bounding box center [481, 304] width 128 height 14
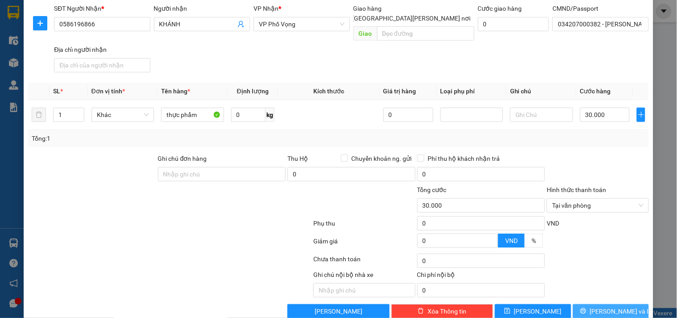
click at [586, 307] on icon "printer" at bounding box center [583, 310] width 6 height 6
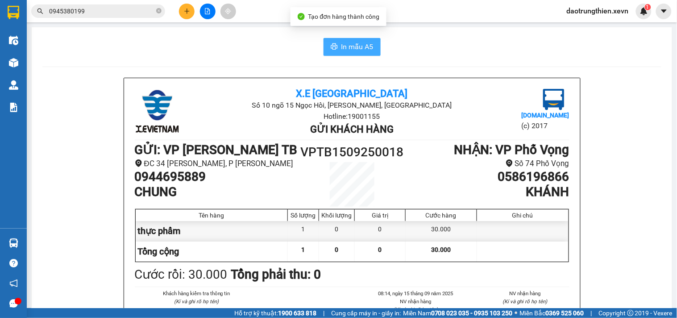
click at [362, 46] on span "In mẫu A5" at bounding box center [357, 46] width 32 height 11
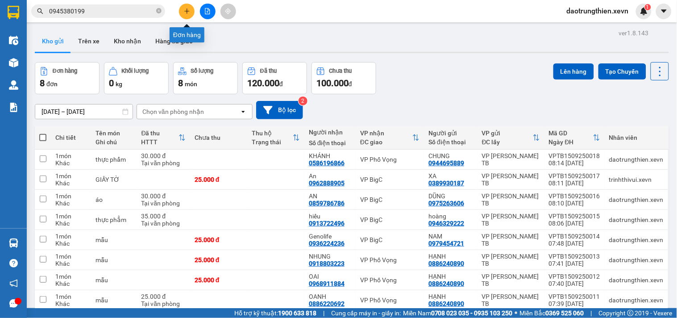
click at [186, 5] on button at bounding box center [187, 12] width 16 height 16
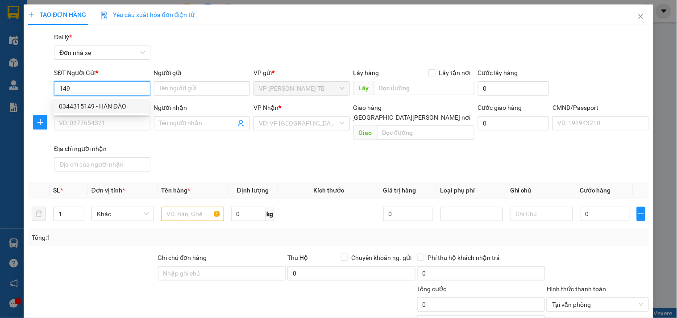
click at [86, 105] on div "0344315149 - HÂN ĐÀO" at bounding box center [101, 106] width 84 height 10
type input "0344315149"
type input "HÂN ĐÀO"
type input "0971630680"
type input "EQ LAB"
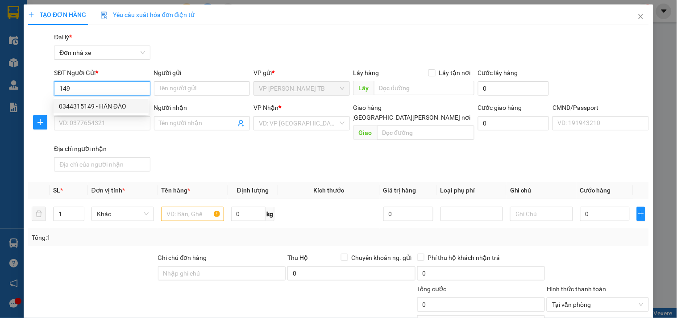
type input "1CC"
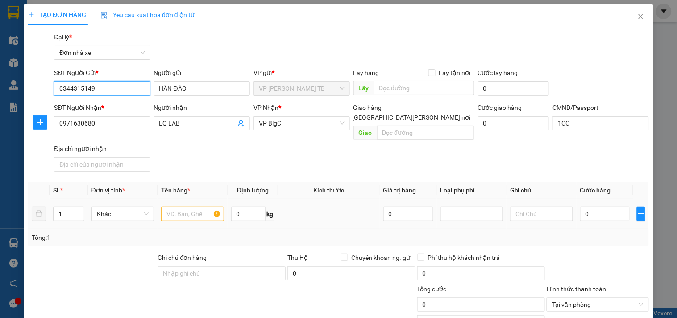
type input "0344315149"
click at [168, 207] on input "text" at bounding box center [192, 214] width 62 height 14
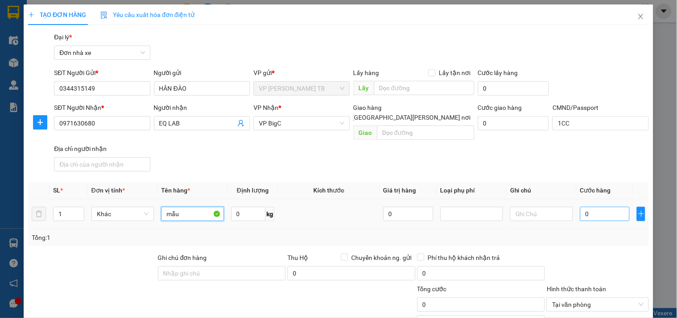
type input "mẫu"
click at [587, 207] on input "0" at bounding box center [605, 214] width 50 height 14
click at [594, 208] on input "0" at bounding box center [605, 214] width 50 height 14
type input "02"
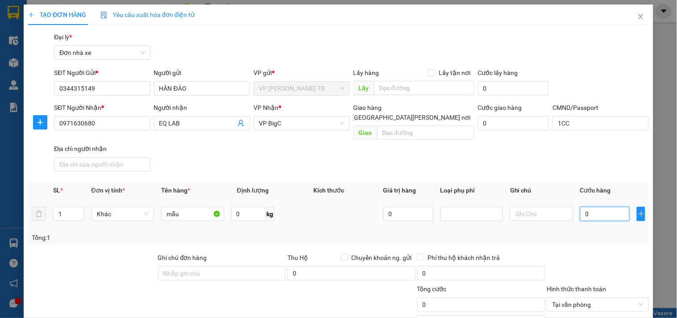
type input "2"
type input "025"
type input "25"
type input "25.000"
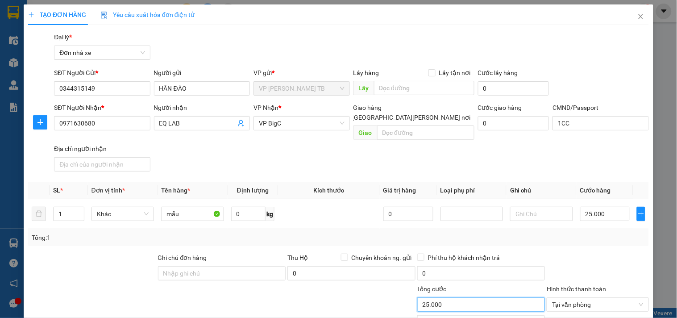
click at [462, 297] on input "25.000" at bounding box center [481, 304] width 128 height 14
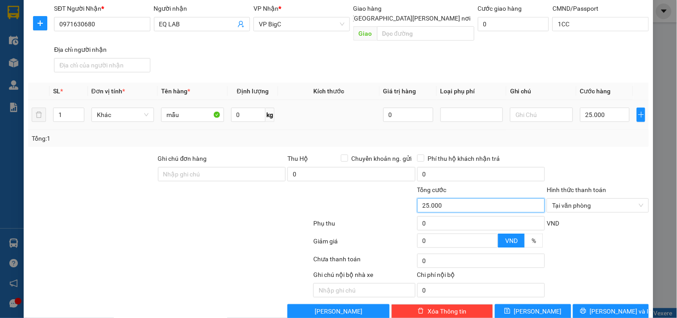
scroll to position [50, 0]
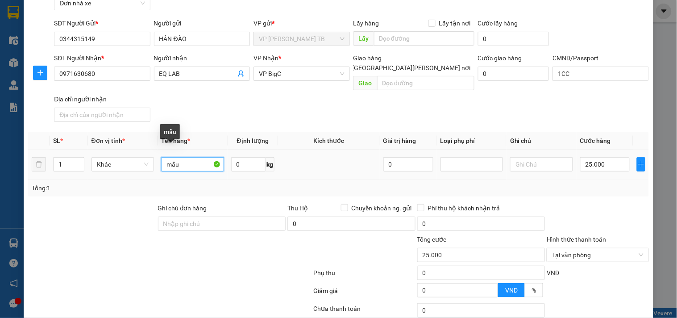
click at [188, 157] on input "mẫu" at bounding box center [192, 164] width 62 height 14
type input "m"
type input "maaua"
drag, startPoint x: 189, startPoint y: 156, endPoint x: 118, endPoint y: 186, distance: 77.1
click at [118, 186] on div "Transit Pickup Surcharge Ids Transit Deliver Surcharge Ids Transit Deliver Surc…" at bounding box center [338, 175] width 620 height 385
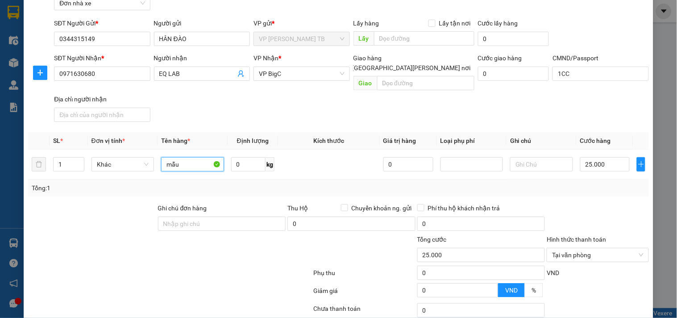
type input "mẫu"
type input "25.000"
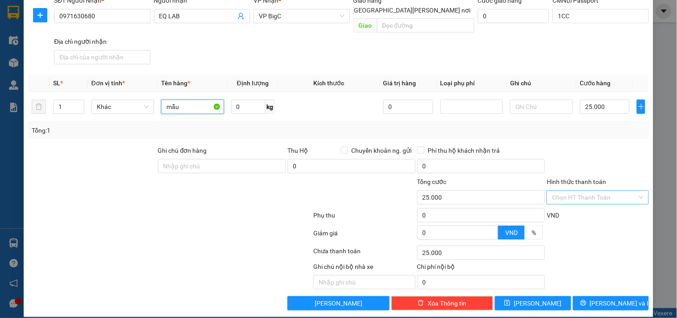
type input "mẫu"
click at [588, 190] on input "Hình thức thanh toán" at bounding box center [594, 196] width 85 height 13
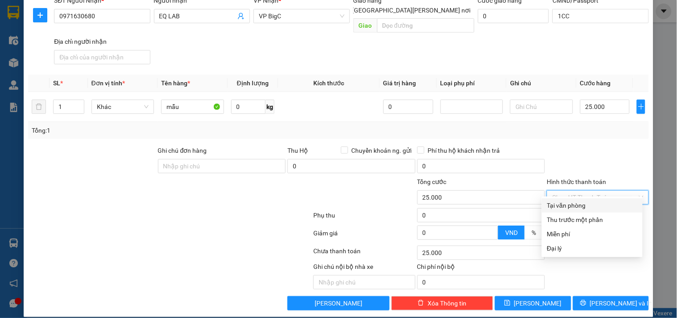
click at [583, 203] on div "Tại văn phòng" at bounding box center [592, 205] width 90 height 10
type input "0"
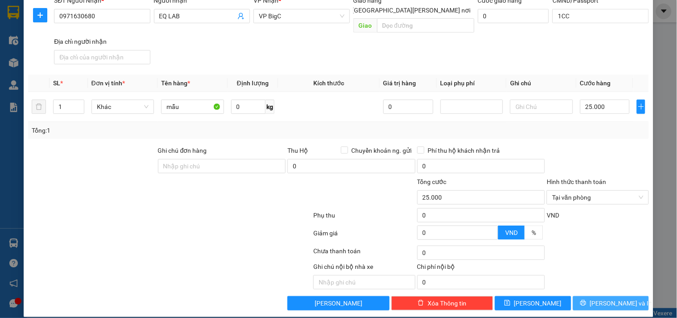
click at [608, 298] on span "Lưu và In" at bounding box center [621, 303] width 62 height 10
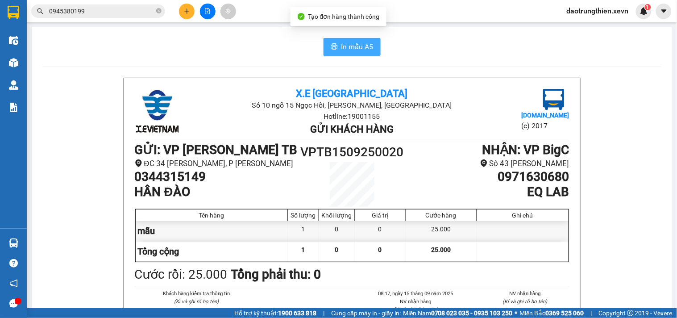
click at [341, 45] on span "In mẫu A5" at bounding box center [357, 46] width 32 height 11
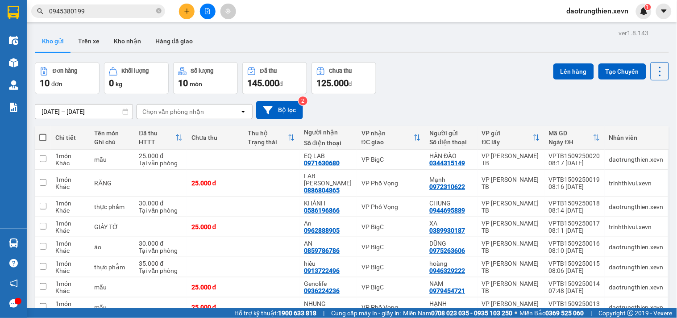
click at [194, 11] on button at bounding box center [187, 12] width 16 height 16
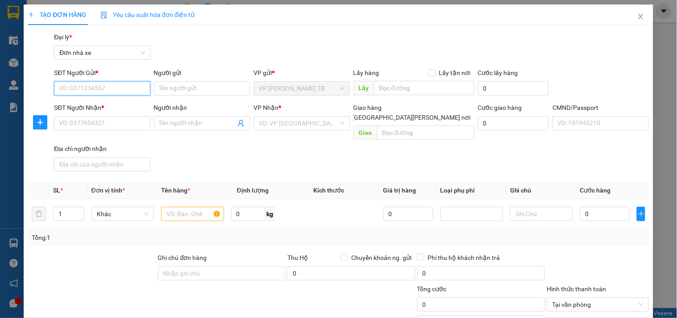
click at [112, 88] on input "SĐT Người Gửi *" at bounding box center [102, 88] width 96 height 14
click at [95, 104] on div "0344315149 - HÂN ĐÀO" at bounding box center [101, 106] width 84 height 10
type input "0344315149"
type input "HÂN ĐÀO"
type input "0971630680"
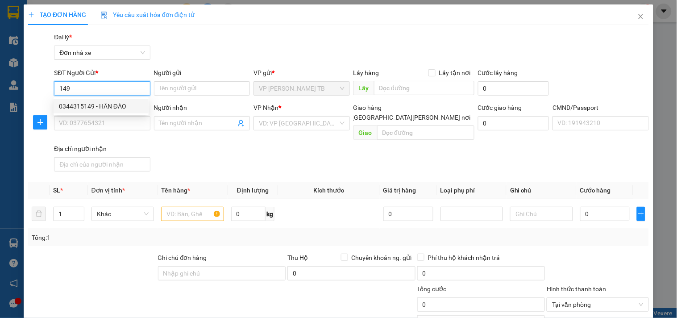
type input "EQ LAB"
type input "1CC"
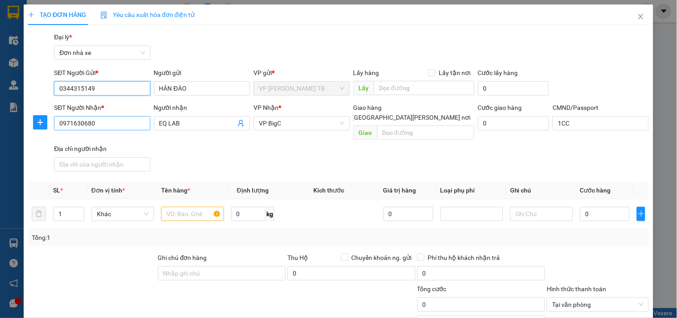
type input "0344315149"
drag, startPoint x: 100, startPoint y: 118, endPoint x: 10, endPoint y: 129, distance: 91.3
click at [10, 128] on div "TẠO ĐƠN HÀNG Yêu cầu xuất hóa đơn điện tử Transit Pickup Surcharge Ids Transit …" at bounding box center [338, 159] width 677 height 318
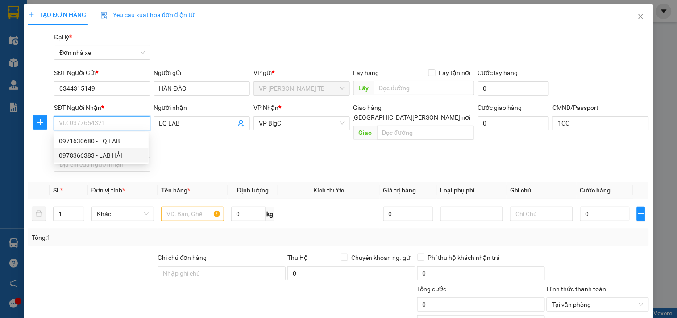
click at [112, 152] on div "0978366383 - LAB HẢI" at bounding box center [101, 155] width 84 height 10
type input "0978366383"
type input "LAB HẢI"
type input "14"
type input "0978366383"
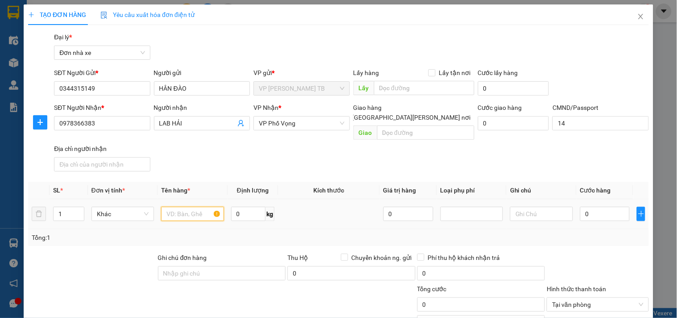
click at [195, 209] on input "text" at bounding box center [192, 214] width 62 height 14
type input "mẫu"
click at [584, 207] on input "0" at bounding box center [605, 214] width 50 height 14
type input "2"
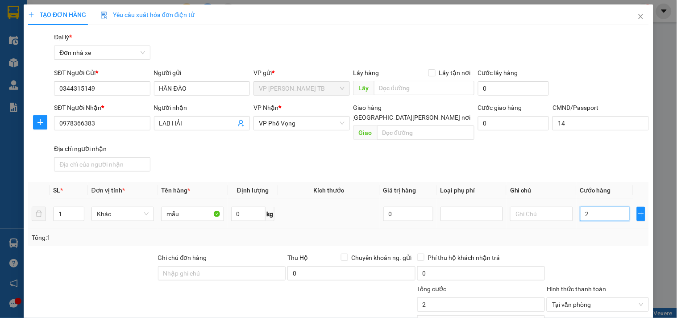
type input "25"
type input "25.000"
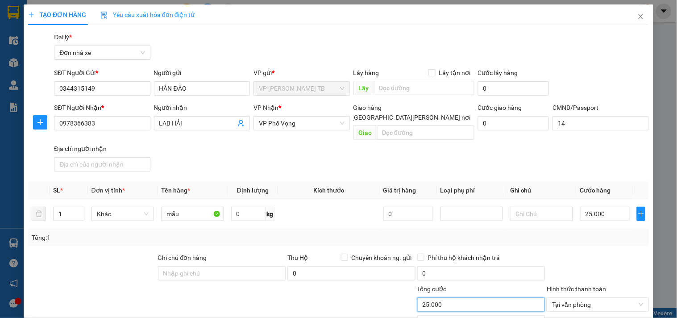
click at [440, 297] on input "25.000" at bounding box center [481, 304] width 128 height 14
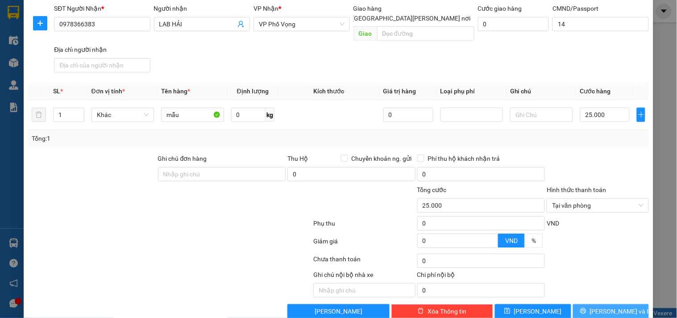
click at [633, 304] on button "Lưu và In" at bounding box center [611, 311] width 76 height 14
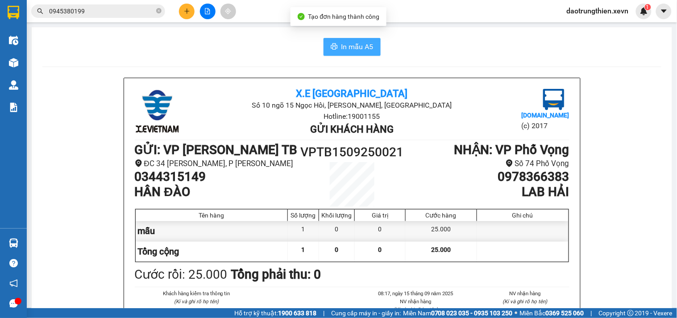
click at [368, 51] on span "In mẫu A5" at bounding box center [357, 46] width 32 height 11
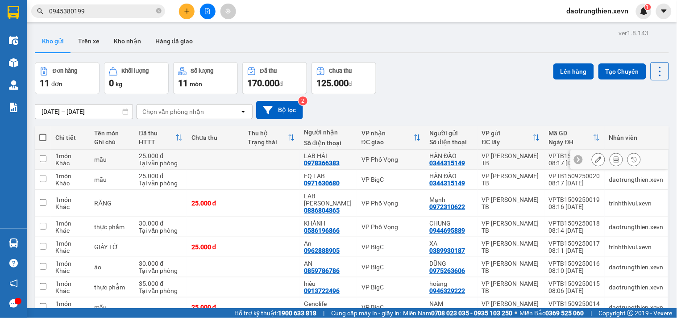
click at [595, 161] on icon at bounding box center [598, 159] width 6 height 6
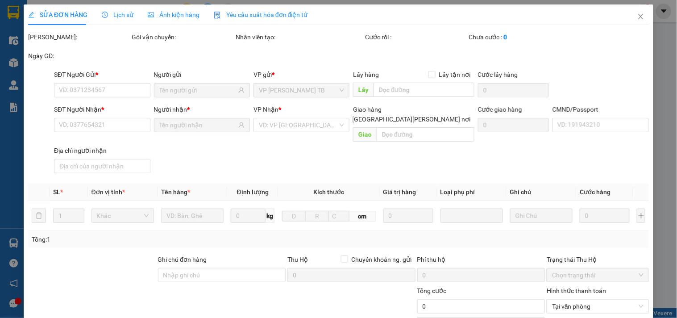
type input "0344315149"
type input "0978366383"
type input "14"
type input "25.000"
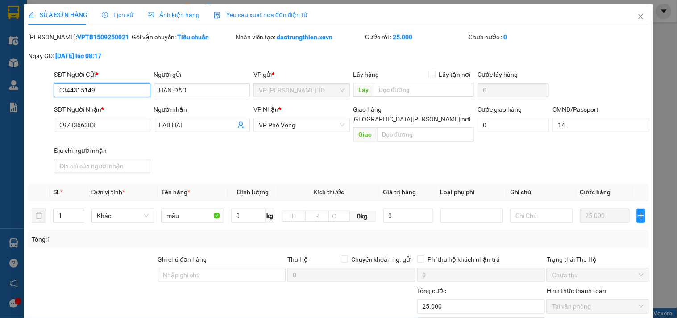
scroll to position [109, 0]
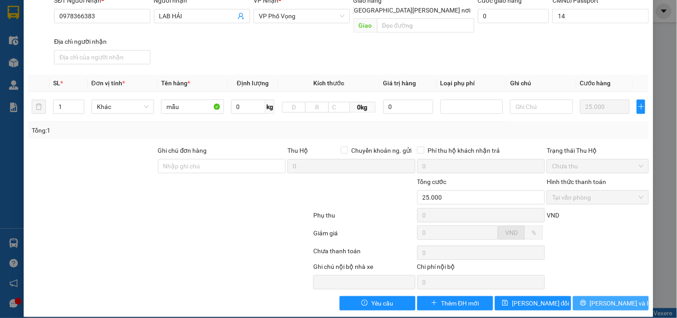
click at [601, 298] on span "Lưu và In" at bounding box center [621, 303] width 62 height 10
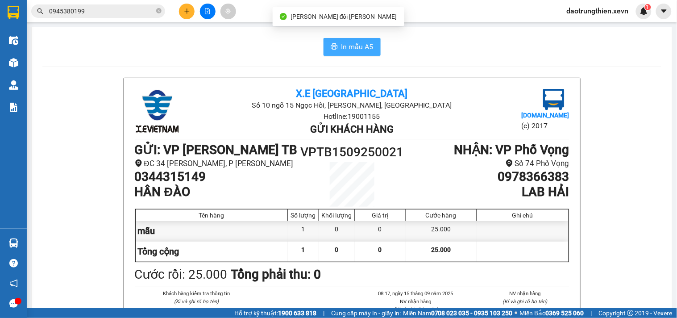
click at [360, 39] on button "In mẫu A5" at bounding box center [351, 47] width 57 height 18
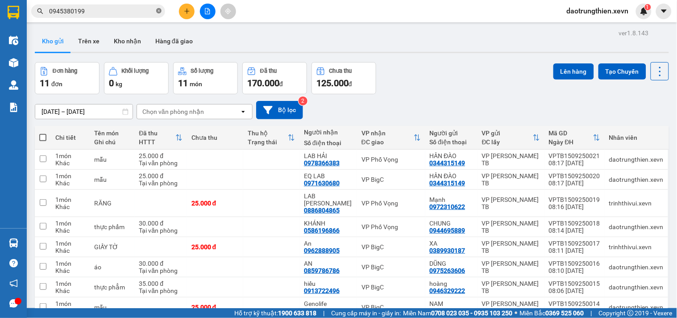
click at [158, 11] on icon "close-circle" at bounding box center [158, 10] width 5 height 5
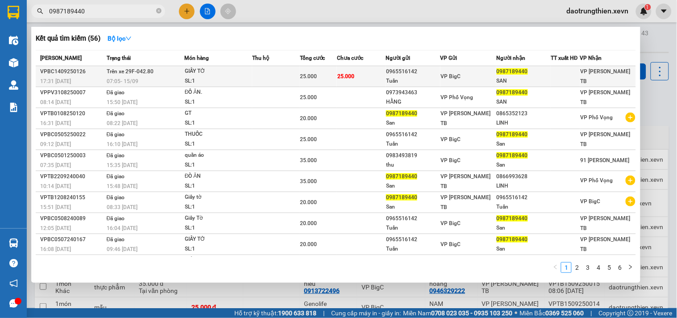
type input "0987189440"
click at [289, 72] on td at bounding box center [276, 76] width 48 height 21
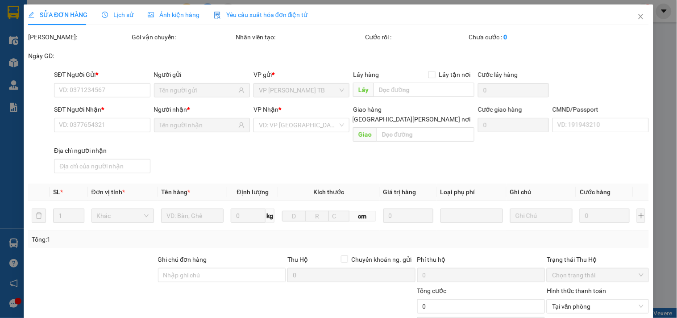
type input "0965516142"
type input "Tuấn"
type input "0987189440"
type input "SAN"
type input "TỐNG VĂN SAN 034089005311"
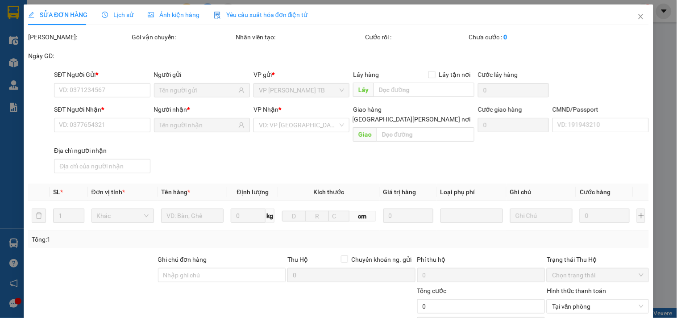
type input "25.000"
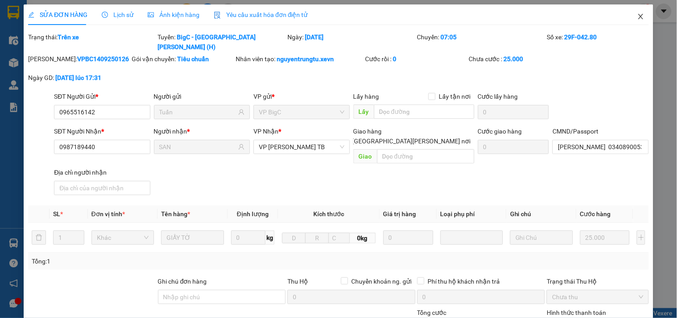
click at [638, 20] on span "Close" at bounding box center [640, 16] width 25 height 25
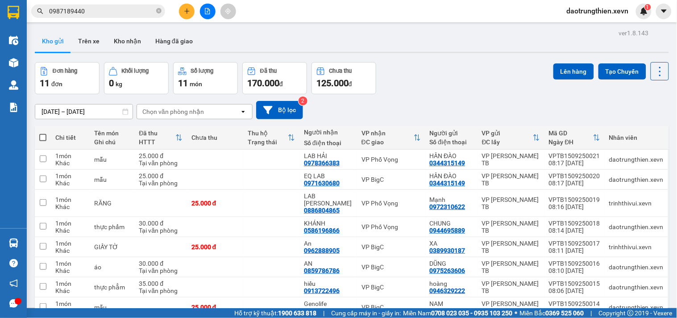
click at [122, 9] on input "0987189440" at bounding box center [101, 11] width 105 height 10
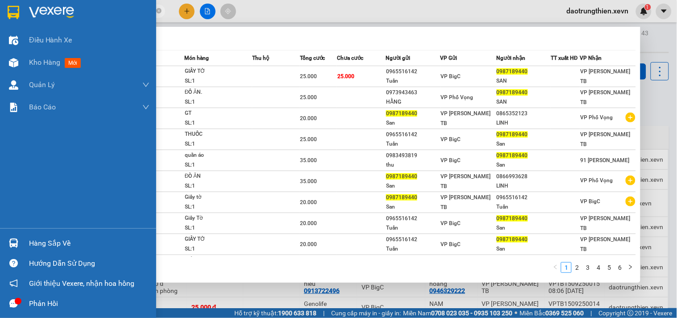
click at [37, 248] on div "Hàng sắp về" at bounding box center [89, 242] width 120 height 13
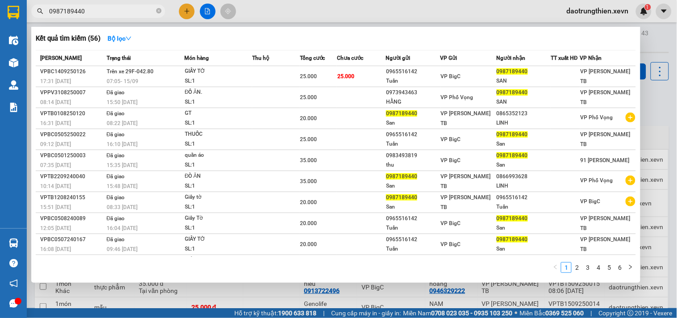
click at [257, 88] on section "Kết quả tìm kiếm ( 56 ) Bộ lọc Mã ĐH Trạng thái Món hàng Thu hộ Tổng cước Chưa …" at bounding box center [338, 159] width 677 height 318
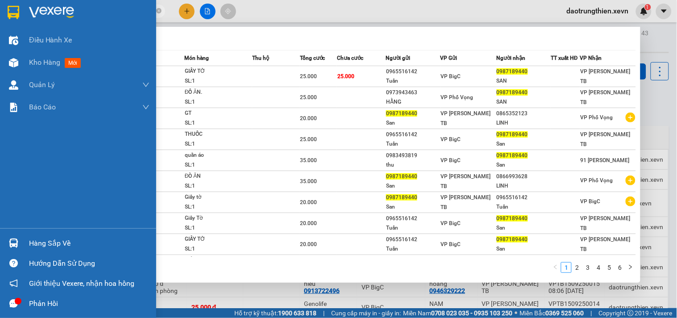
click at [12, 233] on div "Hàng sắp về" at bounding box center [78, 243] width 156 height 20
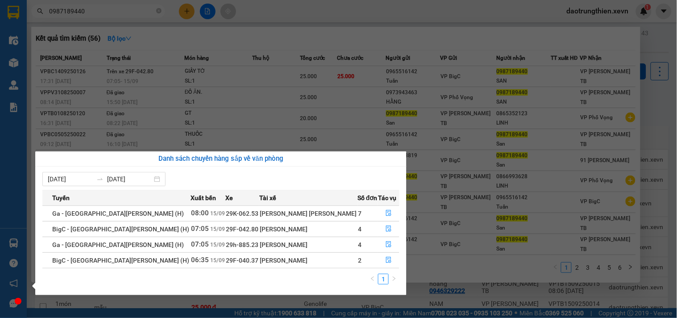
drag, startPoint x: 234, startPoint y: 28, endPoint x: 180, endPoint y: 13, distance: 55.8
click at [224, 26] on section "Kết quả tìm kiếm ( 56 ) Bộ lọc Mã ĐH Trạng thái Món hàng Thu hộ Tổng cước Chưa …" at bounding box center [338, 159] width 677 height 318
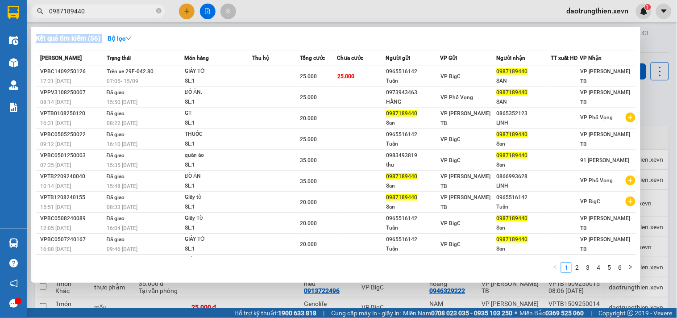
click at [180, 7] on div at bounding box center [338, 159] width 677 height 318
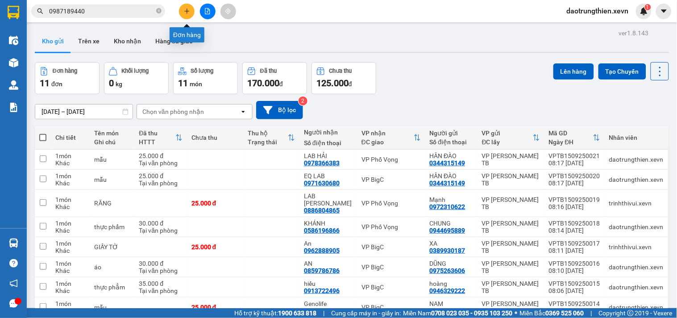
click at [182, 11] on button at bounding box center [187, 12] width 16 height 16
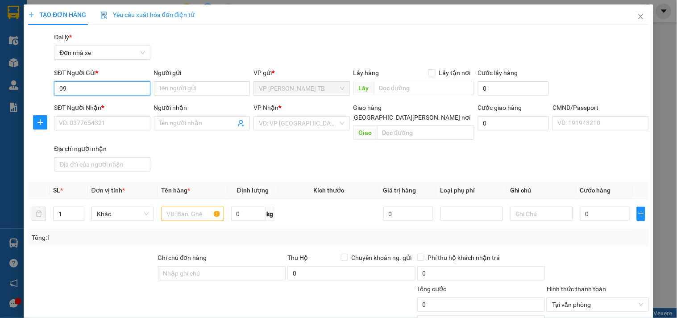
type input "0"
click at [637, 17] on icon "close" at bounding box center [640, 16] width 7 height 7
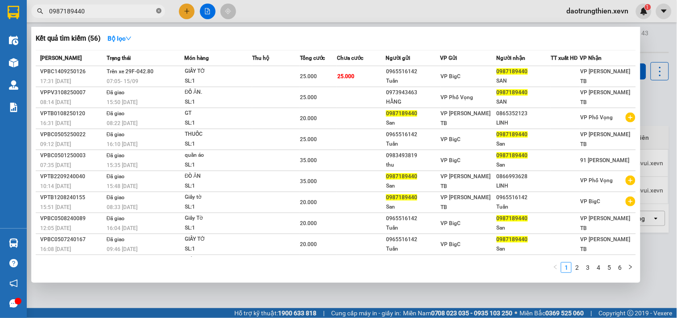
click at [158, 9] on icon "close-circle" at bounding box center [158, 10] width 5 height 5
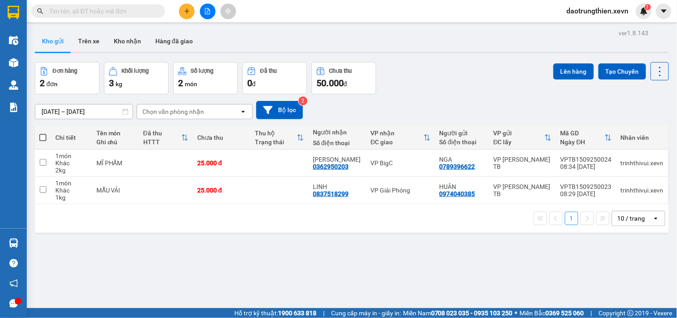
click at [138, 11] on input "text" at bounding box center [101, 11] width 105 height 10
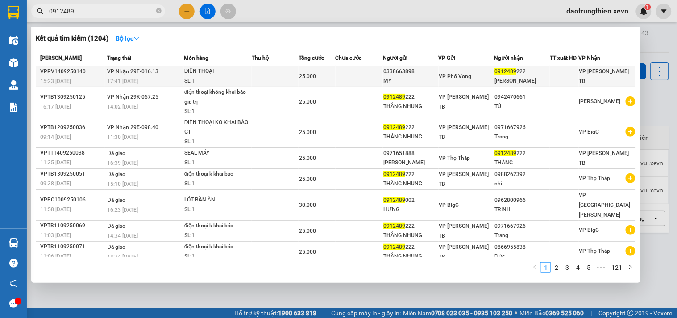
type input "0912489"
click at [260, 70] on td at bounding box center [275, 76] width 47 height 21
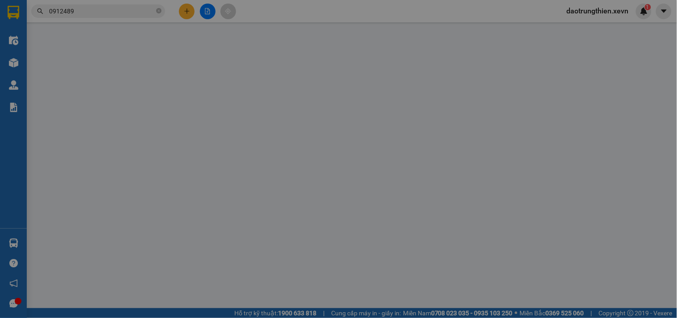
type input "0338663898"
type input "MY"
type input "0912489222"
type input "THẮNG TRẦN"
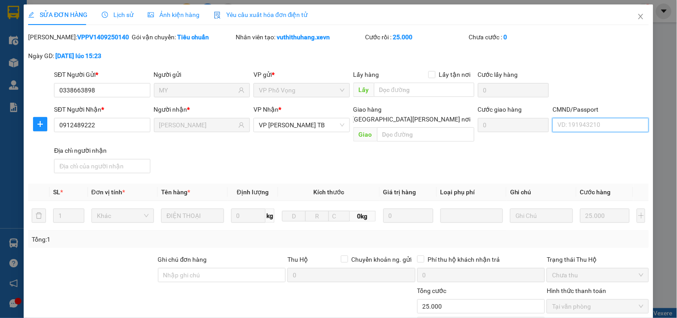
click at [579, 127] on input "CMND/Passport" at bounding box center [600, 125] width 96 height 14
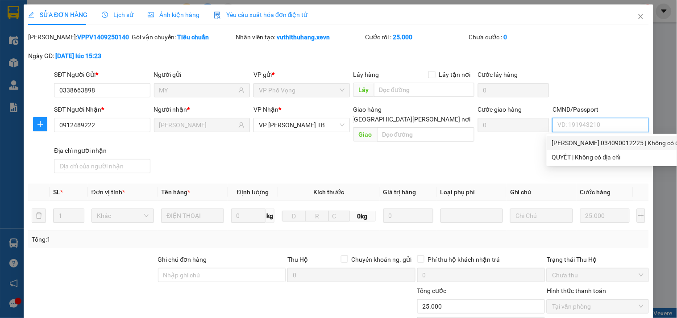
click at [604, 144] on div "phạm văn quyết 034090012225 | Không có địa chỉ" at bounding box center [622, 143] width 141 height 10
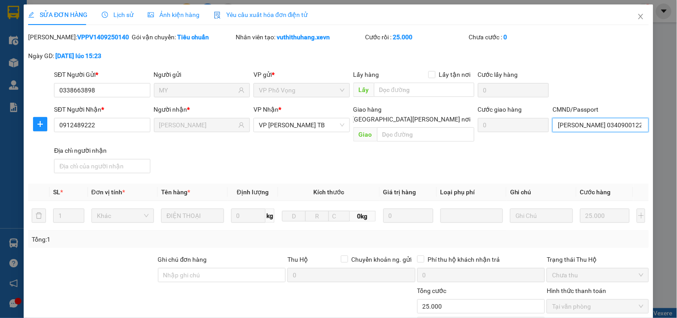
scroll to position [99, 0]
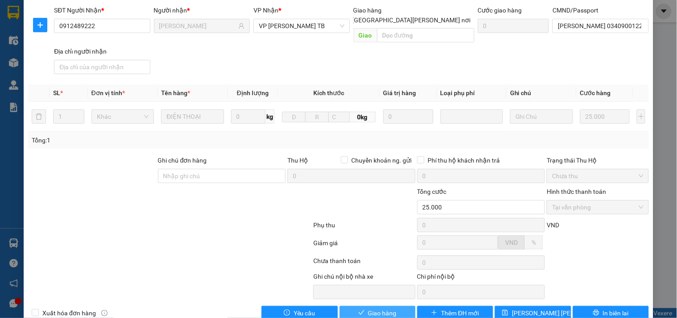
click at [360, 306] on button "Giao hàng" at bounding box center [377, 313] width 76 height 14
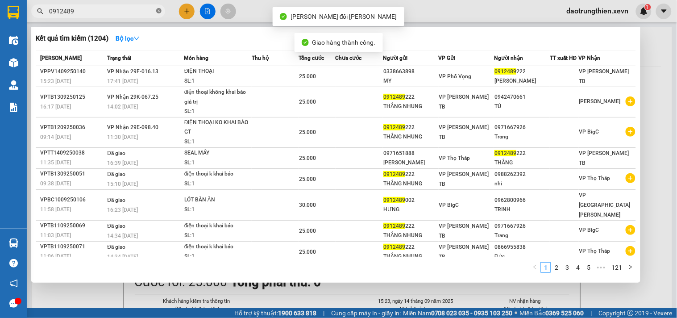
click at [159, 10] on icon "close-circle" at bounding box center [158, 10] width 5 height 5
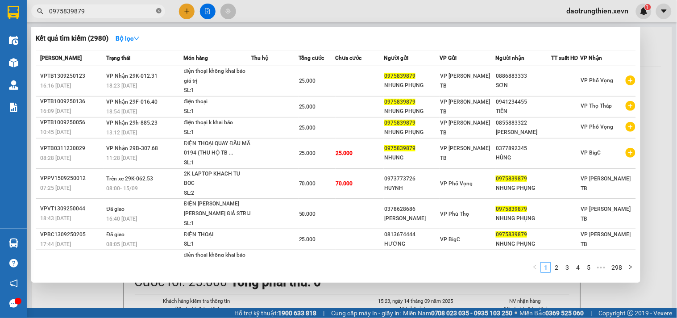
click at [161, 11] on icon "close-circle" at bounding box center [158, 10] width 5 height 5
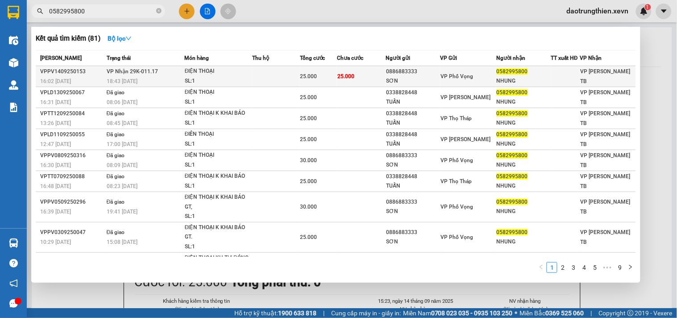
click at [322, 81] on div "25.000" at bounding box center [318, 76] width 36 height 10
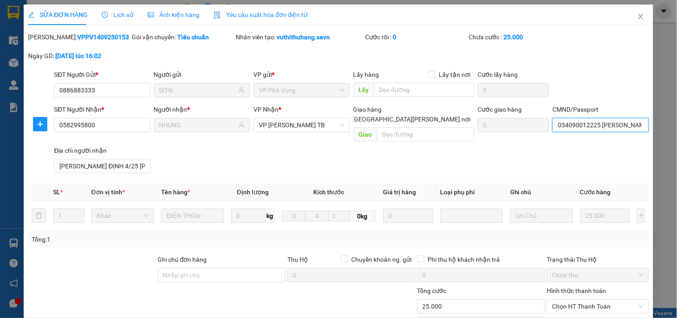
click at [614, 127] on input "034090012225 PHẠM VĂN QUYẾT" at bounding box center [600, 125] width 96 height 14
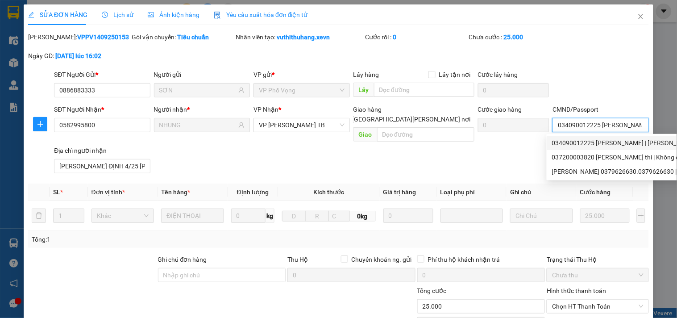
click at [599, 140] on div "034090012225 PHẠM VĂN QUYẾT | TRỊNH QUANG ĐỊNH 4/25 CỬA TRƯỜNG" at bounding box center [655, 143] width 207 height 10
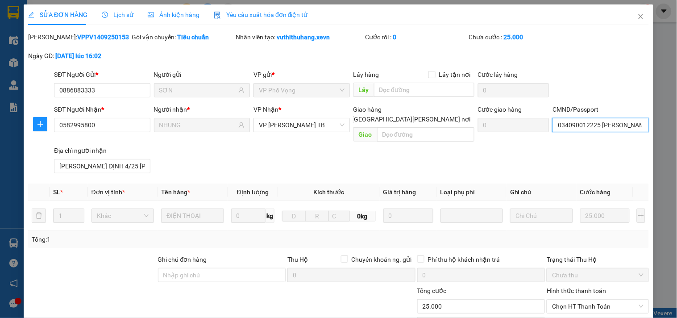
scroll to position [99, 0]
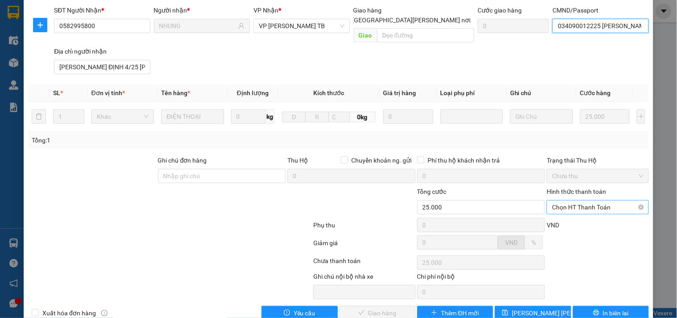
click at [586, 203] on span "Chọn HT Thanh Toán" at bounding box center [597, 206] width 91 height 13
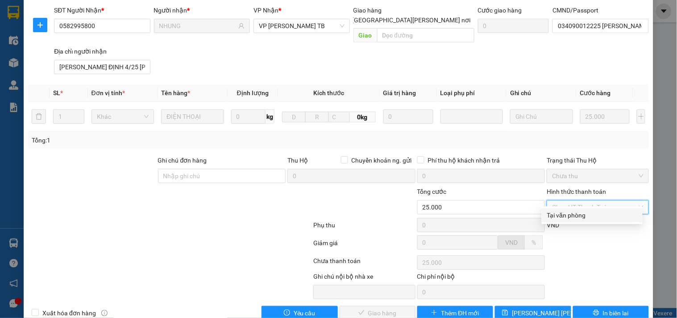
click at [589, 212] on div "Tại văn phòng" at bounding box center [592, 215] width 90 height 10
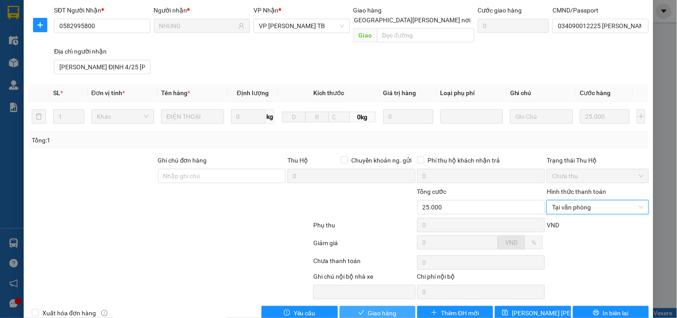
click at [382, 308] on span "Giao hàng" at bounding box center [382, 313] width 29 height 10
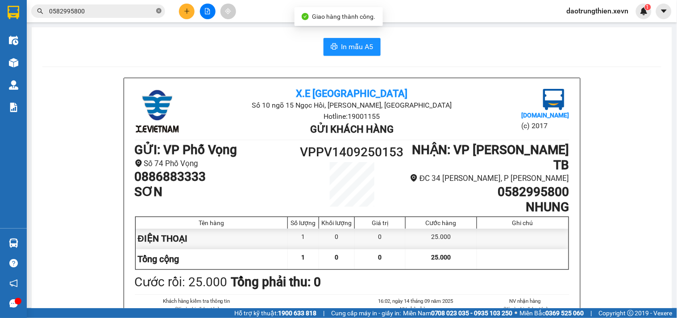
click at [157, 12] on icon "close-circle" at bounding box center [158, 10] width 5 height 5
click at [135, 7] on input "text" at bounding box center [101, 11] width 105 height 10
click at [141, 6] on input "text" at bounding box center [101, 11] width 105 height 10
click at [186, 8] on icon "plus" at bounding box center [187, 11] width 6 height 6
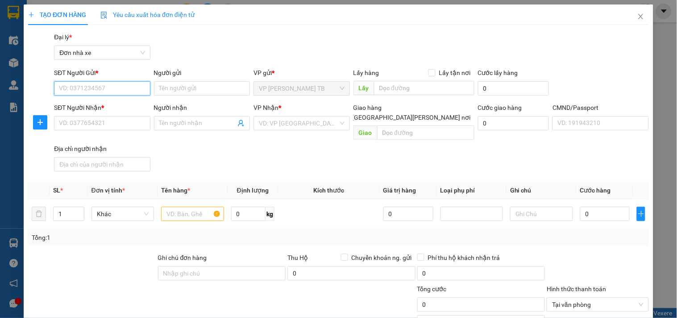
click at [101, 89] on input "SĐT Người Gửi *" at bounding box center [102, 88] width 96 height 14
click at [97, 100] on div "0982724691 - Thuận" at bounding box center [103, 106] width 99 height 14
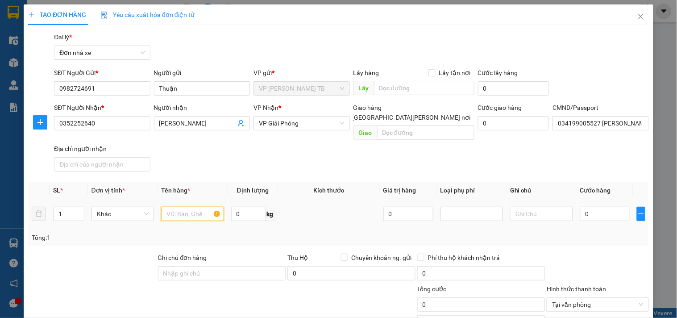
click at [184, 208] on input "text" at bounding box center [192, 214] width 62 height 14
click at [241, 207] on input "0" at bounding box center [248, 214] width 35 height 14
click at [592, 207] on input "0" at bounding box center [605, 214] width 50 height 14
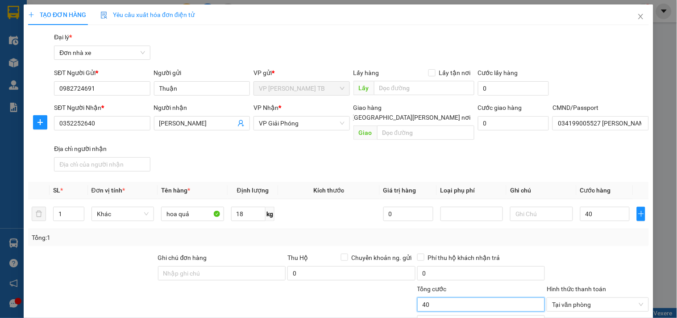
click at [485, 297] on input "40" at bounding box center [481, 304] width 128 height 14
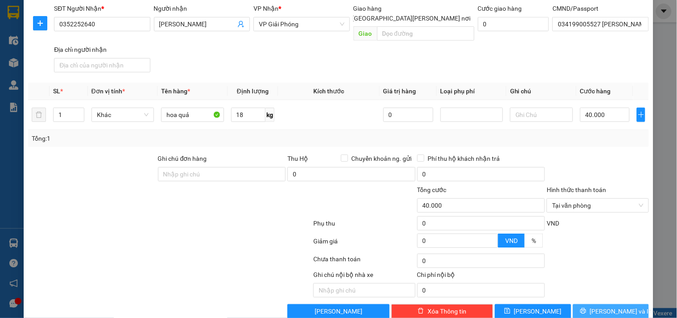
click at [608, 306] on span "Lưu và In" at bounding box center [621, 311] width 62 height 10
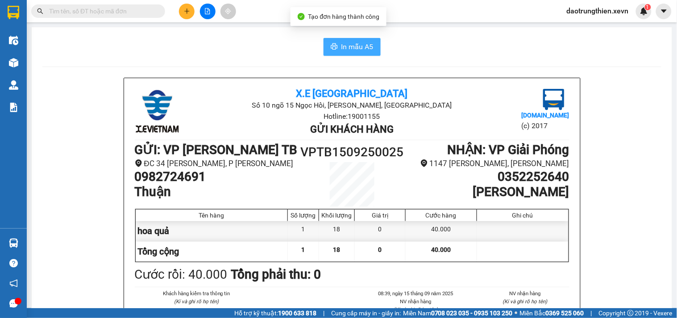
click at [335, 54] on button "In mẫu A5" at bounding box center [351, 47] width 57 height 18
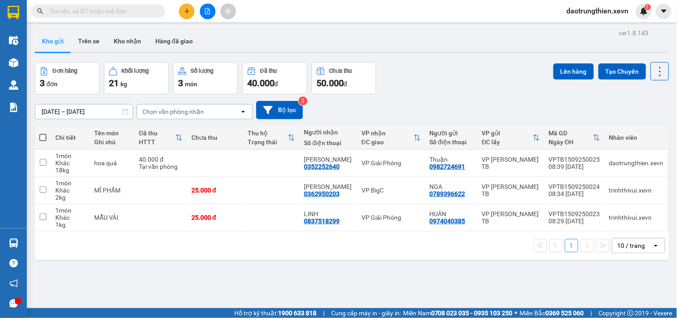
click at [132, 14] on input "text" at bounding box center [101, 11] width 105 height 10
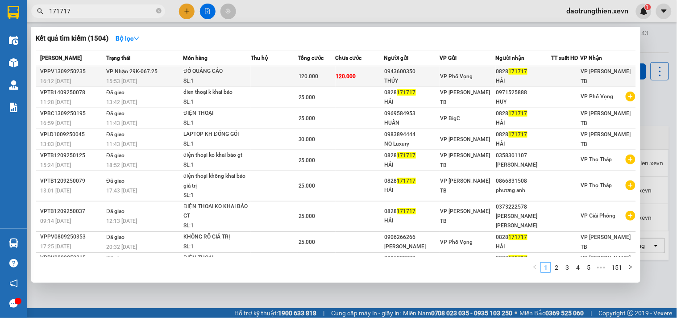
click at [328, 79] on div "120.000" at bounding box center [316, 76] width 37 height 10
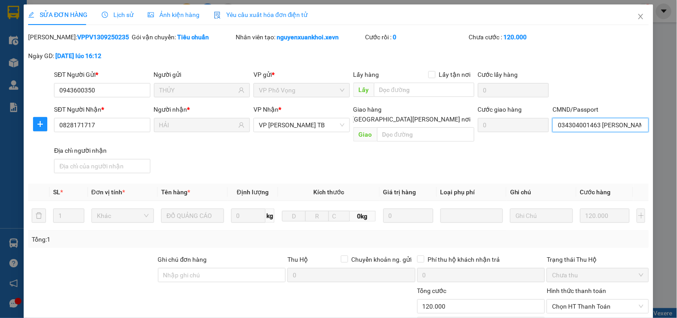
click at [621, 121] on input "034304001463 nguyễn thị minh ngọc" at bounding box center [600, 125] width 96 height 14
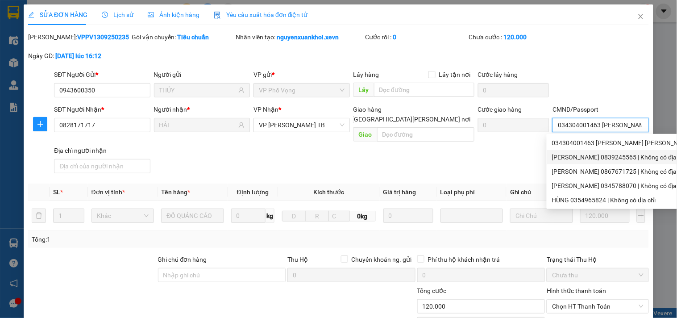
click at [600, 159] on div "hoàng 0839245565 | Không có địa chỉ" at bounding box center [647, 157] width 190 height 10
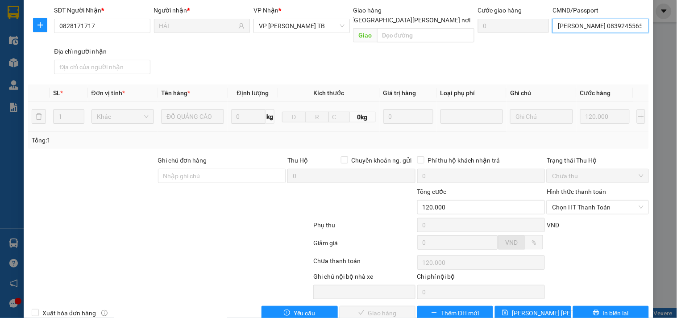
scroll to position [109, 0]
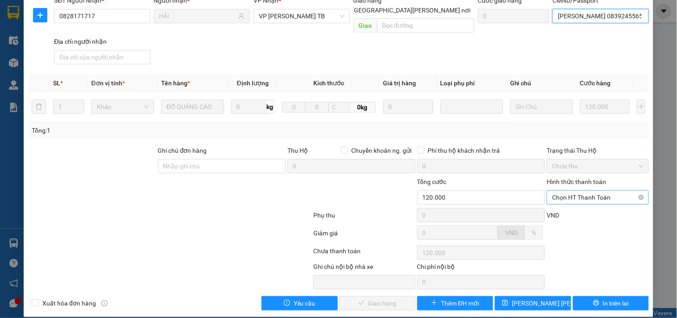
click at [598, 190] on span "Chọn HT Thanh Toán" at bounding box center [597, 196] width 91 height 13
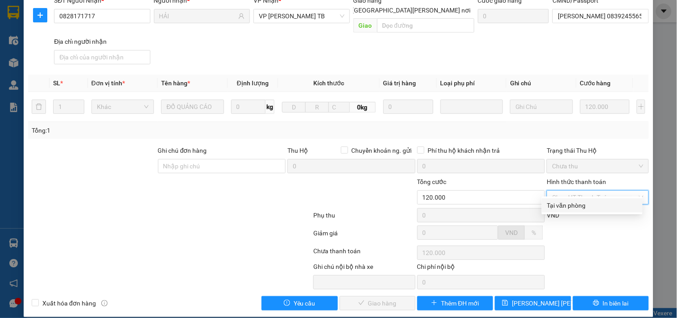
click at [582, 204] on div "Tại văn phòng" at bounding box center [592, 205] width 90 height 10
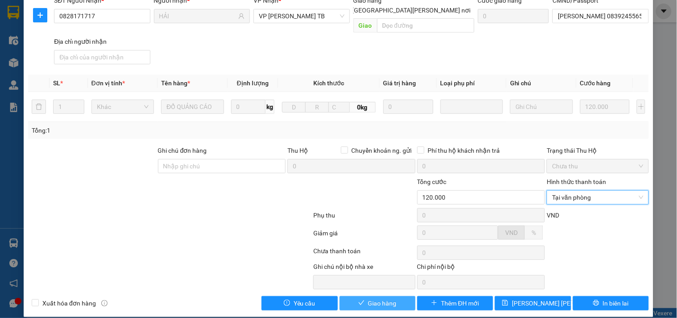
click at [382, 298] on span "Giao hàng" at bounding box center [382, 303] width 29 height 10
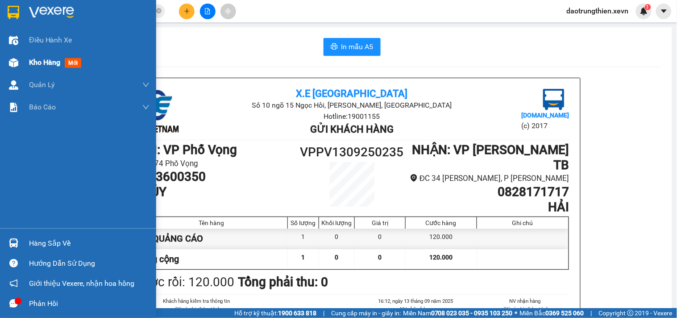
click at [42, 62] on span "Kho hàng" at bounding box center [44, 62] width 31 height 8
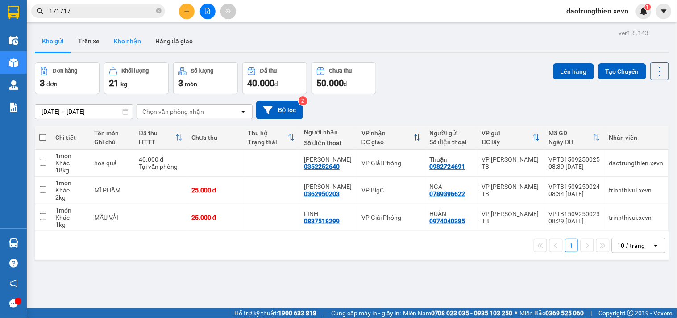
click at [126, 42] on button "Kho nhận" at bounding box center [127, 40] width 41 height 21
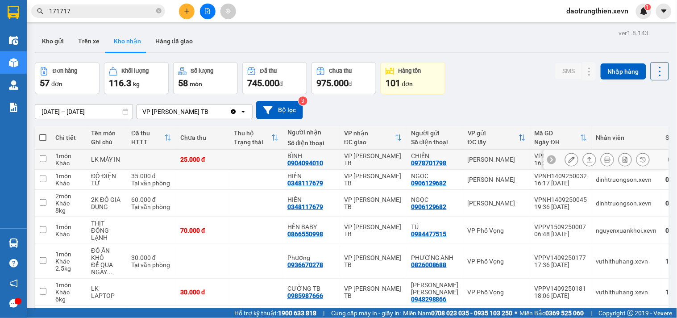
click at [219, 158] on div "25.000 đ" at bounding box center [202, 159] width 45 height 7
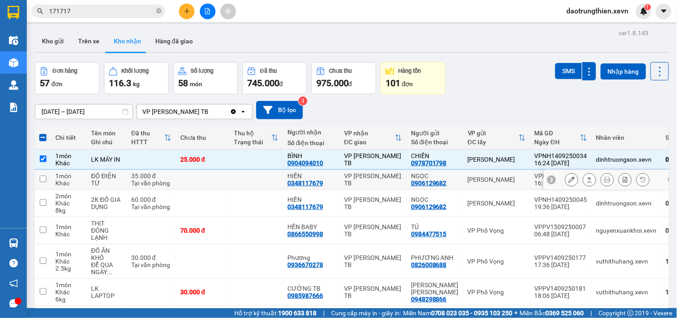
drag, startPoint x: 216, startPoint y: 172, endPoint x: 214, endPoint y: 198, distance: 26.8
click at [216, 173] on td at bounding box center [203, 180] width 54 height 20
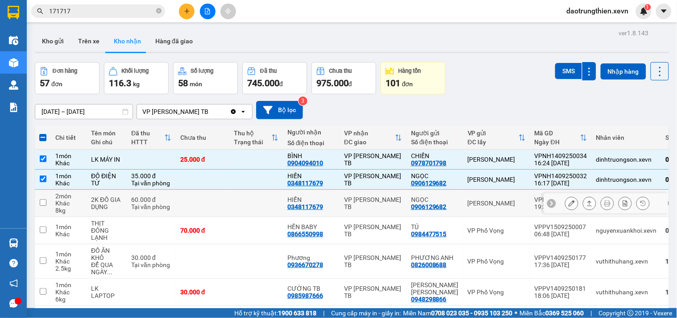
click at [214, 199] on td at bounding box center [203, 203] width 54 height 27
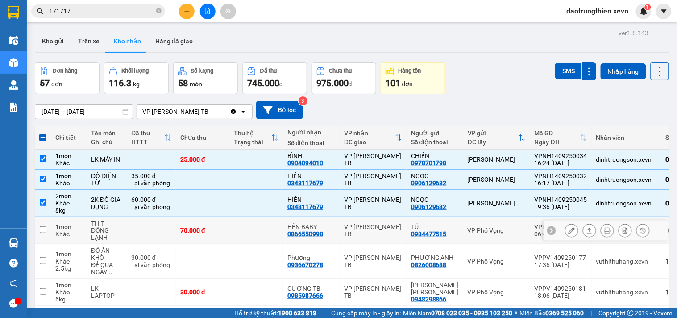
click at [253, 236] on td at bounding box center [256, 230] width 54 height 27
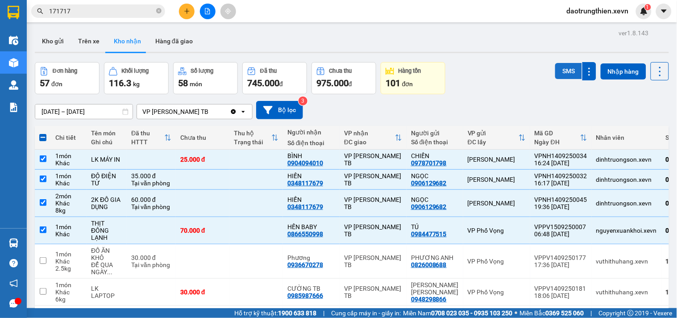
click at [562, 71] on button "SMS" at bounding box center [568, 71] width 27 height 16
click at [184, 9] on icon "plus" at bounding box center [187, 11] width 6 height 6
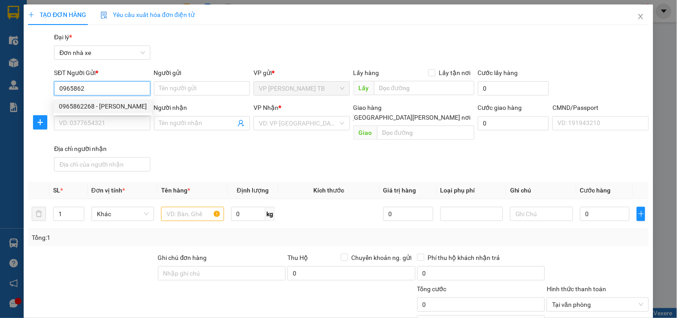
click at [103, 107] on div "0965862268 - giang" at bounding box center [103, 106] width 88 height 10
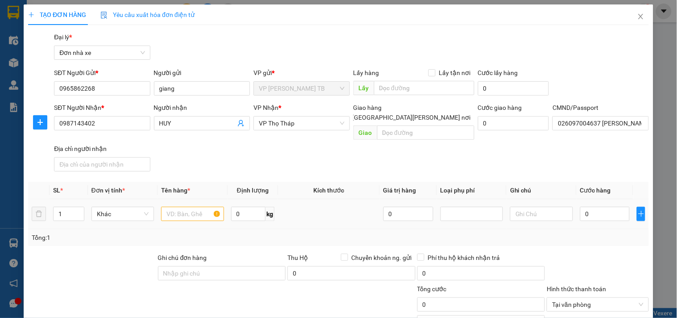
click at [190, 205] on div at bounding box center [192, 214] width 62 height 18
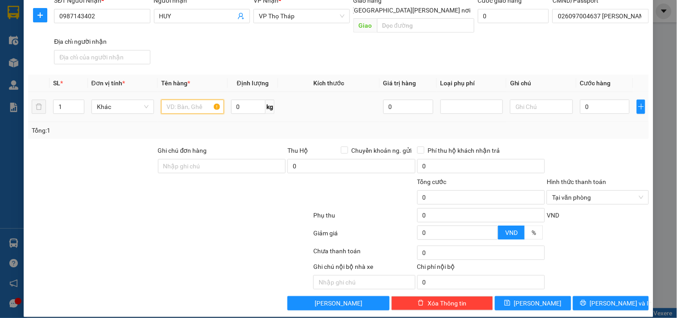
click at [204, 101] on input "text" at bounding box center [192, 106] width 62 height 14
click at [620, 99] on input "0" at bounding box center [605, 106] width 50 height 14
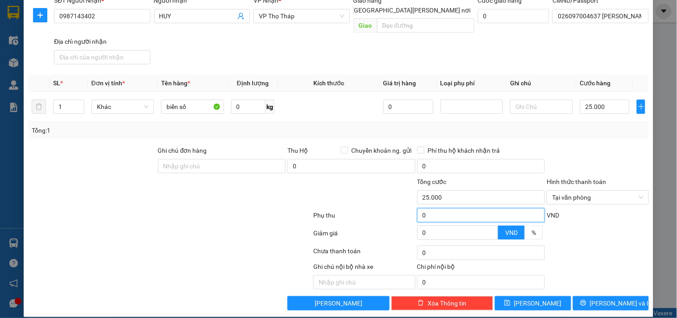
click at [470, 208] on input "0" at bounding box center [481, 215] width 128 height 14
click at [482, 194] on input "25.000" at bounding box center [481, 197] width 128 height 14
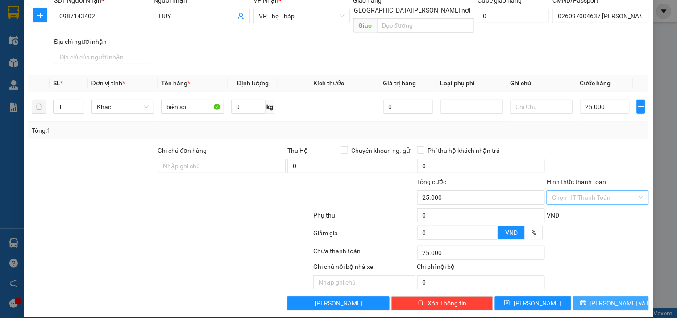
click at [596, 298] on span "Lưu và In" at bounding box center [621, 303] width 62 height 10
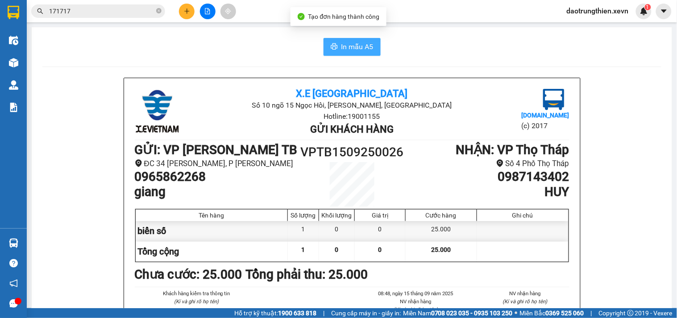
click at [364, 51] on span "In mẫu A5" at bounding box center [357, 46] width 32 height 11
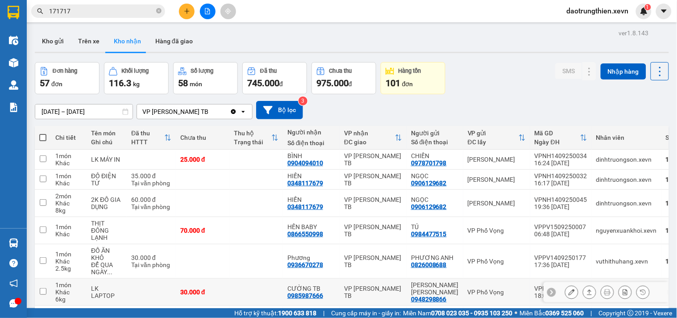
drag, startPoint x: 304, startPoint y: 282, endPoint x: 243, endPoint y: 293, distance: 62.1
drag, startPoint x: 243, startPoint y: 293, endPoint x: 182, endPoint y: 20, distance: 280.1
click at [182, 20] on div "Kết quả tìm kiếm ( 1504 ) Bộ lọc Mã ĐH Trạng thái Món hàng Thu hộ Tổng cước Chư…" at bounding box center [338, 11] width 677 height 22
click at [182, 14] on button at bounding box center [187, 12] width 16 height 16
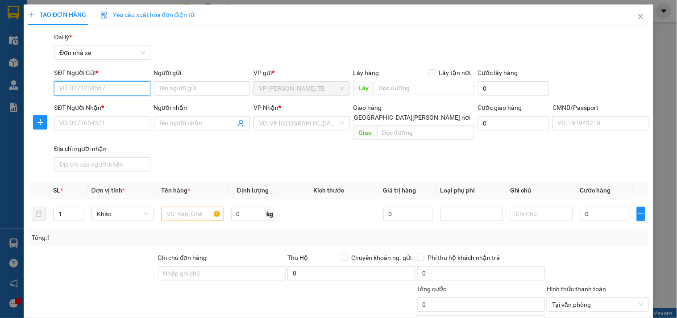
click at [122, 83] on input "SĐT Người Gửi *" at bounding box center [102, 88] width 96 height 14
click at [122, 101] on div "0964569635 - E LINH" at bounding box center [105, 106] width 93 height 10
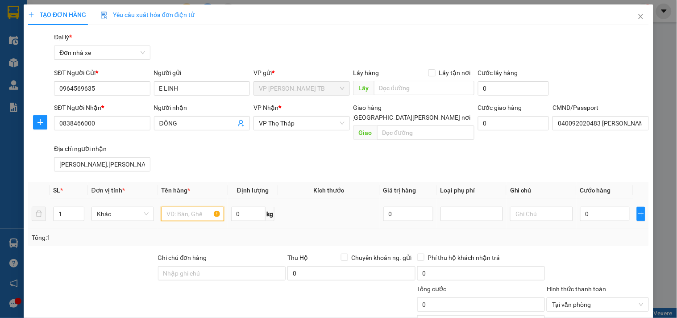
click at [194, 207] on input "text" at bounding box center [192, 214] width 62 height 14
click at [163, 207] on input "text" at bounding box center [192, 214] width 62 height 14
click at [179, 207] on input "text" at bounding box center [192, 214] width 62 height 14
click at [607, 211] on div "0" at bounding box center [605, 214] width 50 height 18
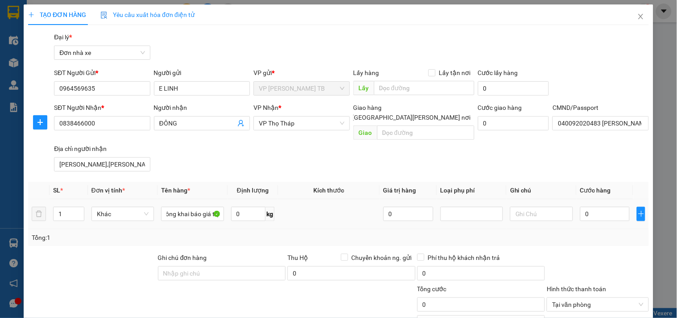
scroll to position [0, 0]
click at [605, 207] on input "0" at bounding box center [605, 214] width 50 height 14
click at [459, 297] on input "25.000" at bounding box center [481, 304] width 128 height 14
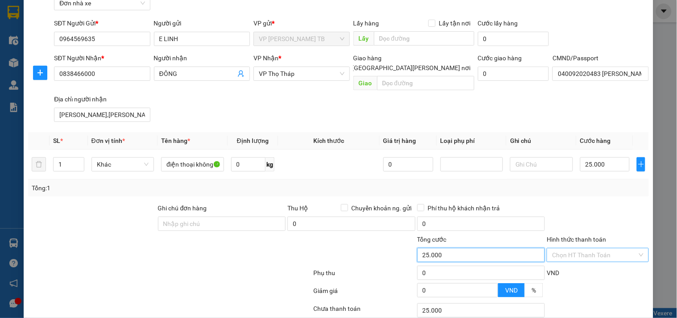
scroll to position [107, 0]
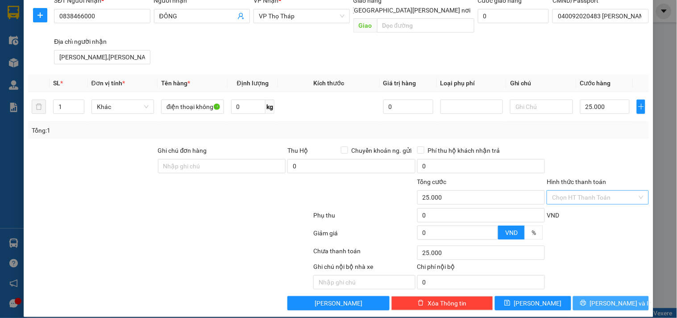
click at [608, 298] on span "Lưu và In" at bounding box center [621, 303] width 62 height 10
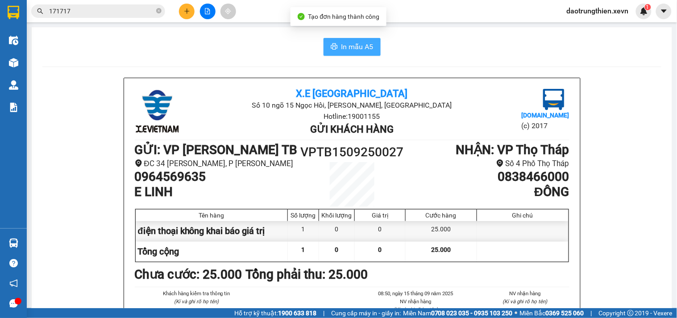
click at [350, 41] on span "In mẫu A5" at bounding box center [357, 46] width 32 height 11
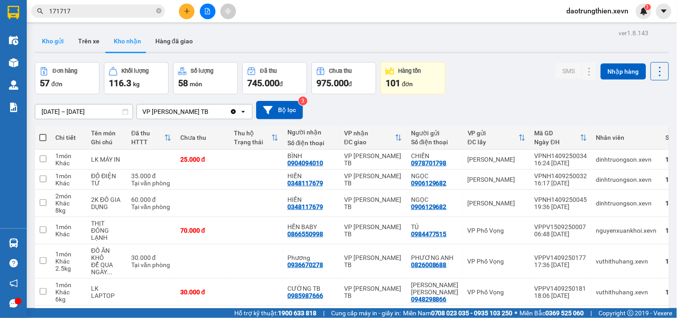
click at [37, 39] on button "Kho gửi" at bounding box center [53, 40] width 36 height 21
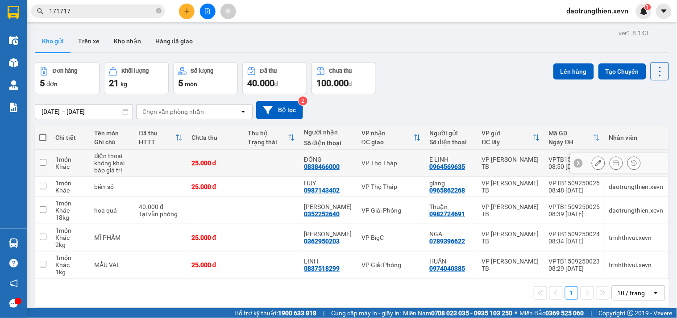
click at [592, 162] on button at bounding box center [598, 163] width 12 height 16
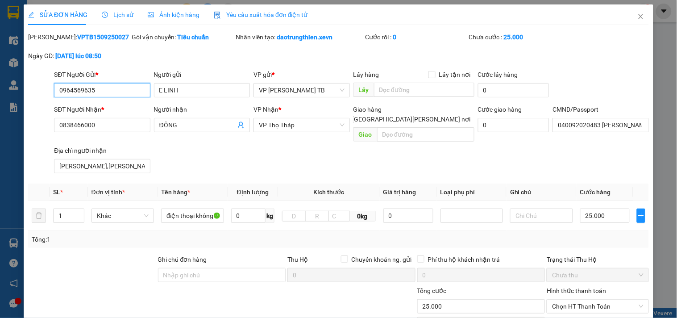
scroll to position [109, 0]
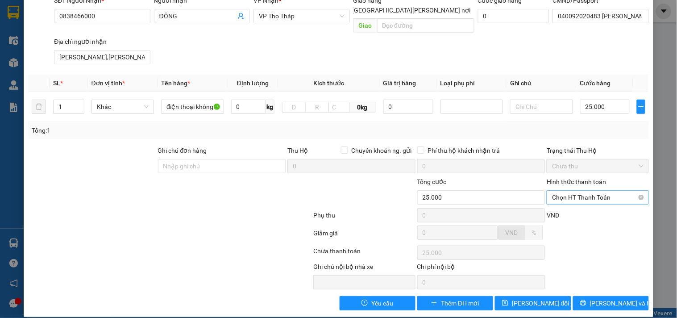
click at [592, 190] on span "Chọn HT Thanh Toán" at bounding box center [597, 196] width 91 height 13
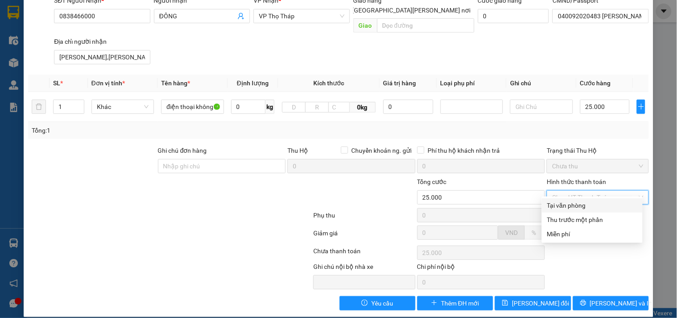
click at [592, 205] on div "Tại văn phòng" at bounding box center [592, 205] width 90 height 10
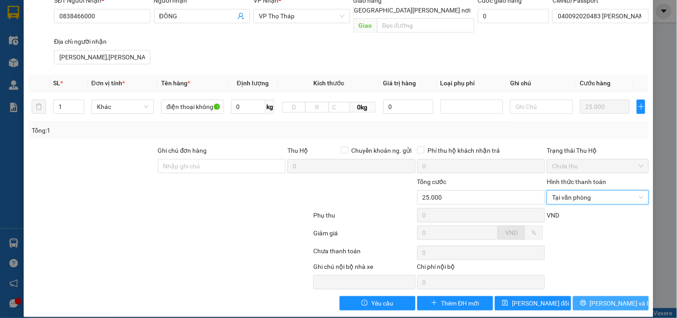
click at [595, 296] on button "Lưu và In" at bounding box center [611, 303] width 76 height 14
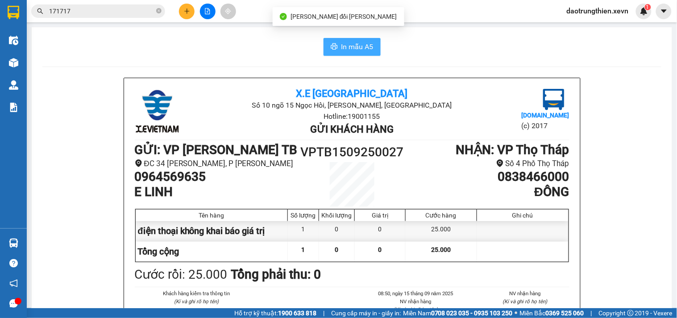
click at [350, 45] on span "In mẫu A5" at bounding box center [357, 46] width 32 height 11
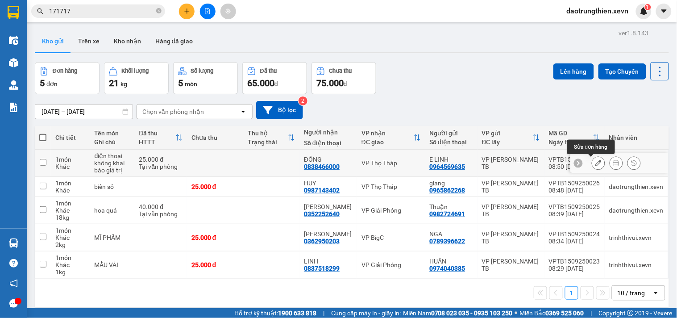
click at [593, 167] on button at bounding box center [598, 163] width 12 height 16
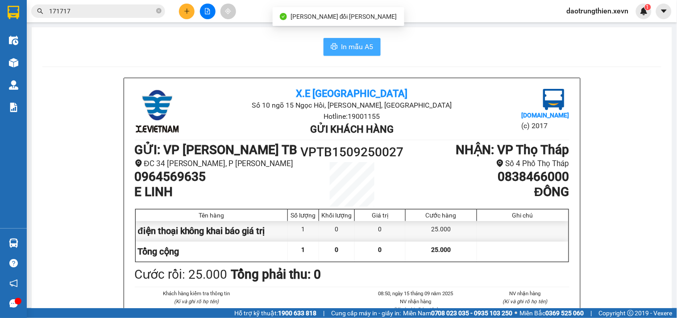
click at [370, 47] on button "In mẫu A5" at bounding box center [351, 47] width 57 height 18
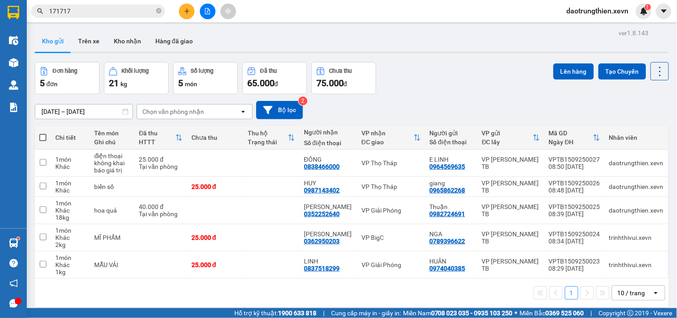
click at [192, 10] on button at bounding box center [187, 12] width 16 height 16
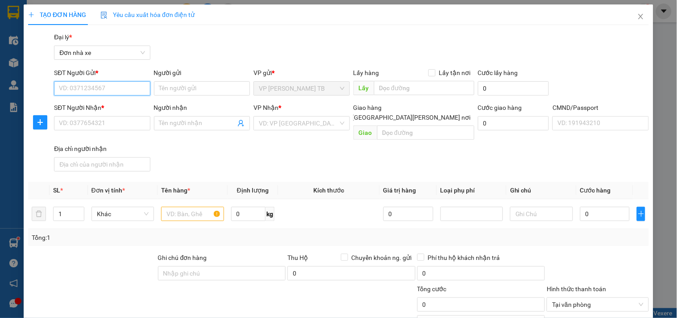
click at [95, 83] on input "SĐT Người Gửi *" at bounding box center [102, 88] width 96 height 14
click at [145, 105] on div "0989807777 - Ngọc" at bounding box center [103, 106] width 99 height 14
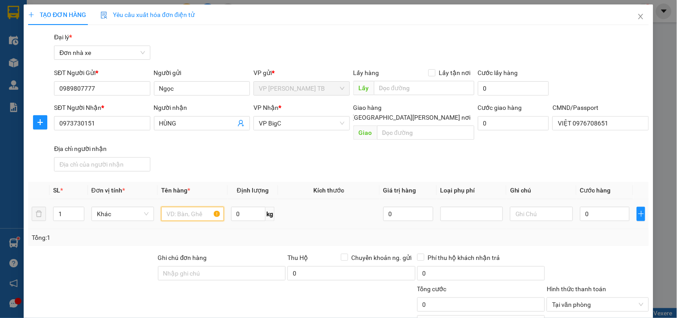
click at [193, 207] on input "text" at bounding box center [192, 214] width 62 height 14
click at [592, 207] on input "0" at bounding box center [605, 214] width 50 height 14
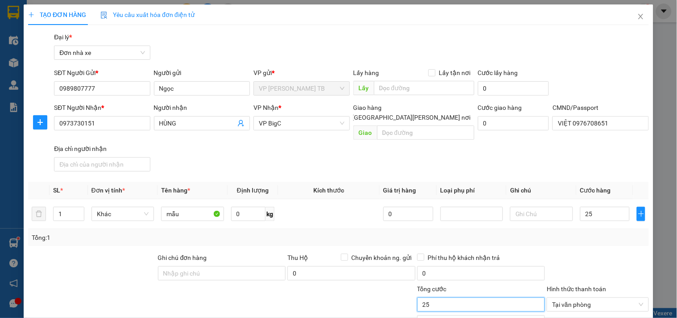
click at [474, 297] on input "25" at bounding box center [481, 304] width 128 height 14
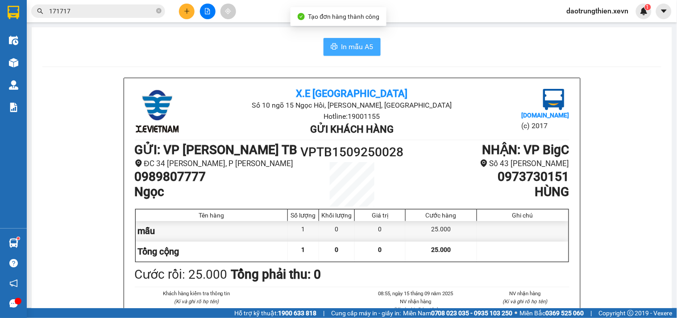
click at [344, 45] on span "In mẫu A5" at bounding box center [357, 46] width 32 height 11
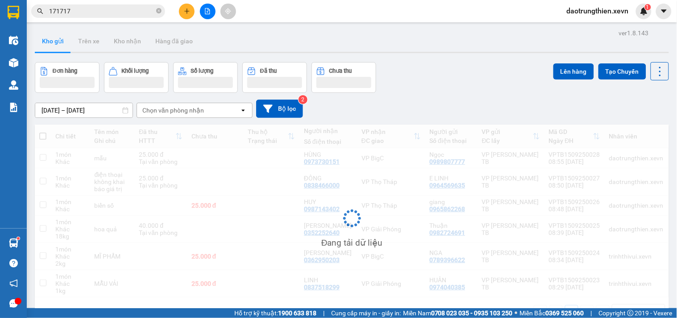
click at [189, 12] on icon "plus" at bounding box center [187, 11] width 6 height 6
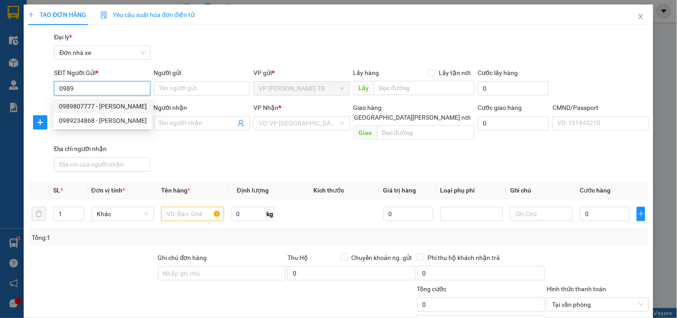
click at [104, 105] on div "0989807777 - Ngọc" at bounding box center [103, 106] width 88 height 10
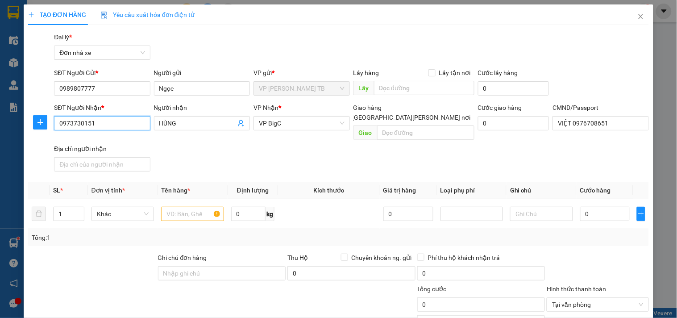
drag, startPoint x: 113, startPoint y: 121, endPoint x: 0, endPoint y: 132, distance: 113.4
click at [0, 132] on div "TẠO ĐƠN HÀNG Yêu cầu xuất hóa đơn điện tử Transit Pickup Surcharge Ids Transit …" at bounding box center [338, 159] width 677 height 318
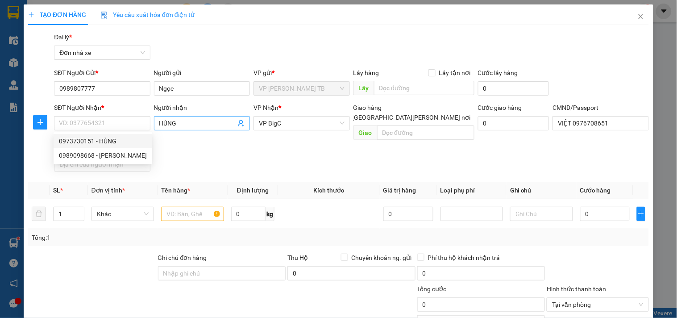
click at [238, 125] on icon "user-add" at bounding box center [240, 123] width 7 height 7
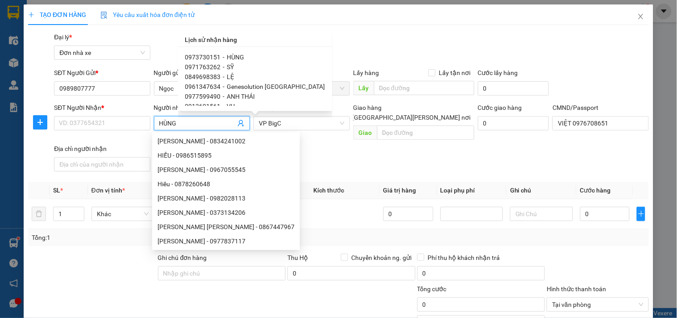
click at [238, 67] on div "0971763262 - SỸ" at bounding box center [255, 67] width 140 height 10
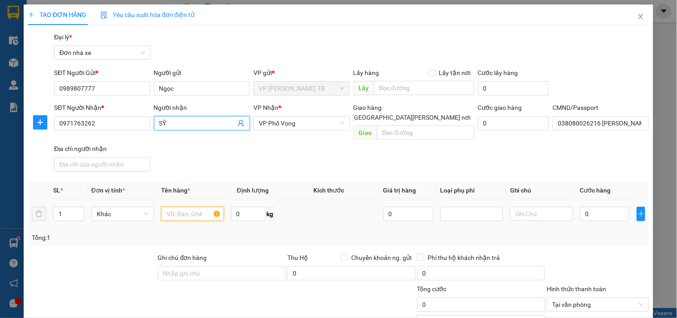
click at [176, 207] on input "text" at bounding box center [192, 214] width 62 height 14
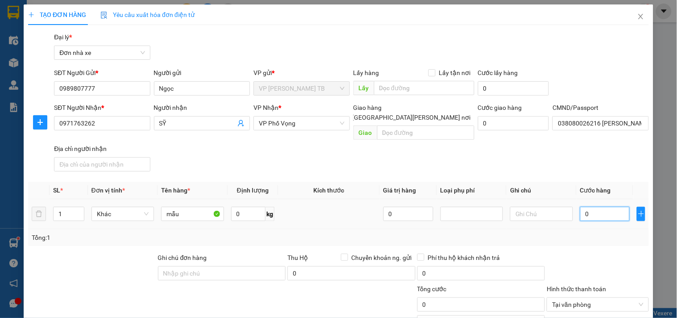
click at [606, 207] on input "0" at bounding box center [605, 214] width 50 height 14
click at [496, 297] on input "25" at bounding box center [481, 304] width 128 height 14
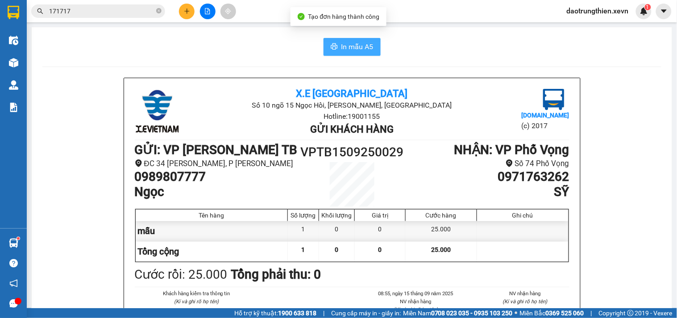
click at [344, 43] on span "In mẫu A5" at bounding box center [357, 46] width 32 height 11
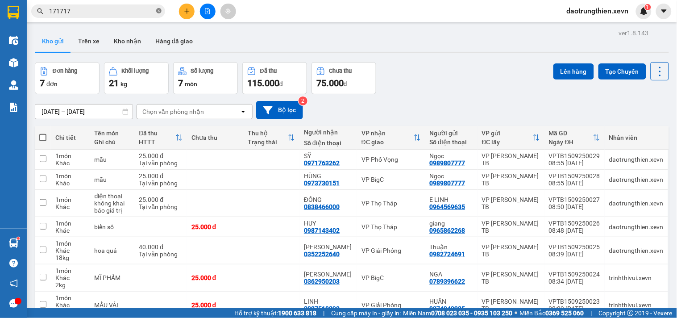
click at [158, 7] on span at bounding box center [158, 11] width 5 height 8
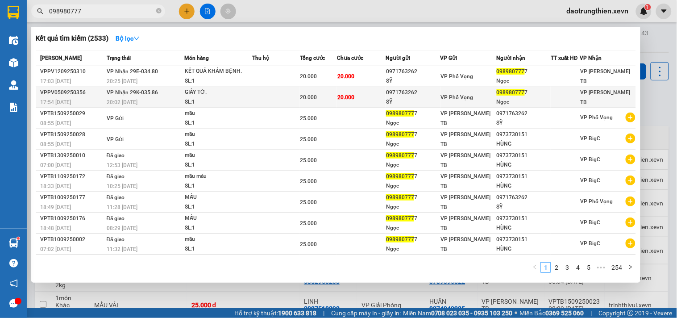
click at [395, 94] on div "0971763262" at bounding box center [413, 92] width 54 height 9
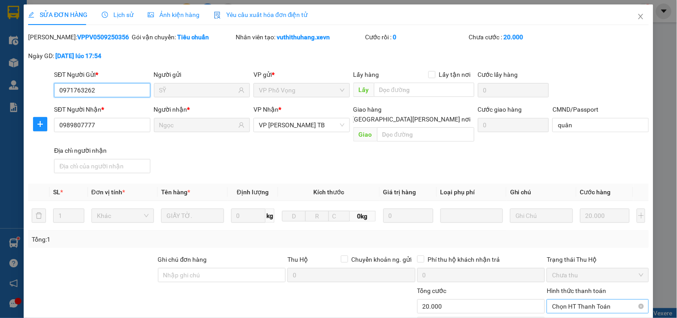
click at [581, 299] on span "Chọn HT Thanh Toán" at bounding box center [597, 305] width 91 height 13
drag, startPoint x: 574, startPoint y: 202, endPoint x: 470, endPoint y: 244, distance: 112.1
click at [572, 309] on div "Tại văn phòng" at bounding box center [592, 314] width 90 height 10
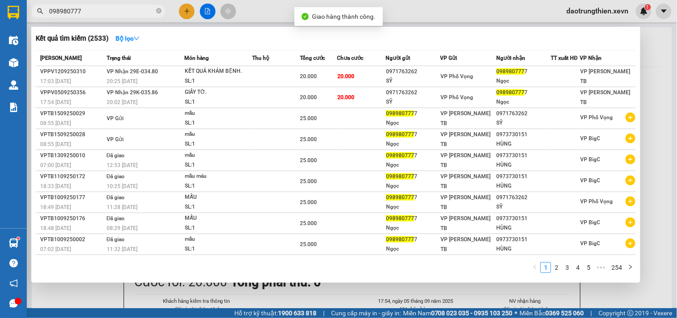
click at [98, 5] on span "098980777" at bounding box center [98, 10] width 134 height 13
click at [101, 11] on input "098980777" at bounding box center [101, 11] width 105 height 10
click at [292, 62] on div "Thu hộ" at bounding box center [275, 58] width 47 height 10
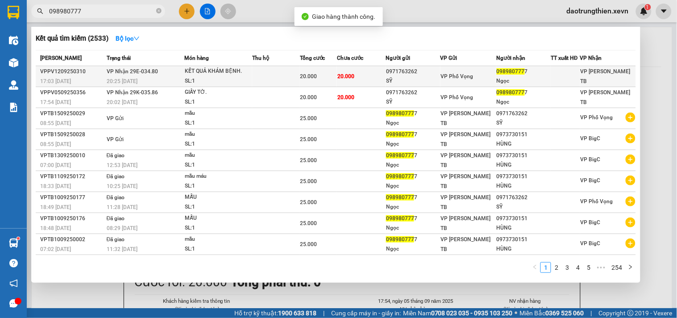
click at [301, 74] on span "20.000" at bounding box center [308, 76] width 17 height 6
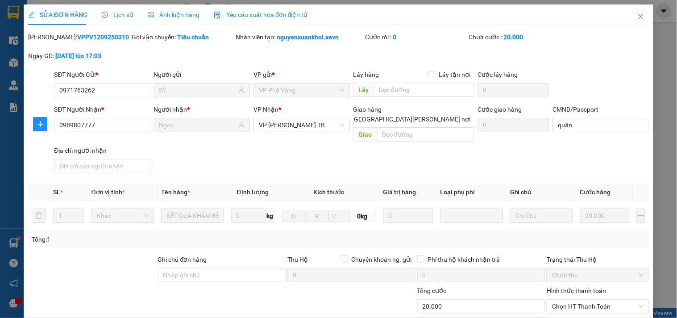
click at [579, 285] on div "Hình thức thanh toán Chọn HT Thanh Toán" at bounding box center [597, 300] width 102 height 31
click at [583, 299] on span "Chọn HT Thanh Toán" at bounding box center [597, 305] width 91 height 13
click at [575, 309] on div "Tại văn phòng" at bounding box center [592, 314] width 90 height 10
drag, startPoint x: 366, startPoint y: 293, endPoint x: 343, endPoint y: 290, distance: 23.0
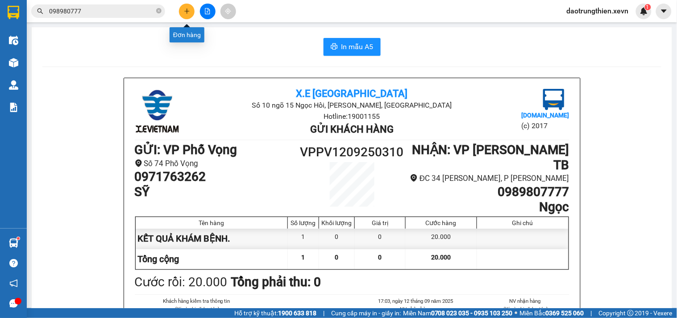
click at [186, 12] on icon "plus" at bounding box center [187, 11] width 6 height 6
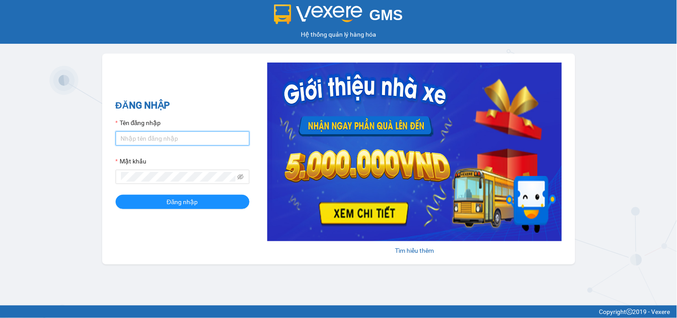
type input "daotrungthien.xevn"
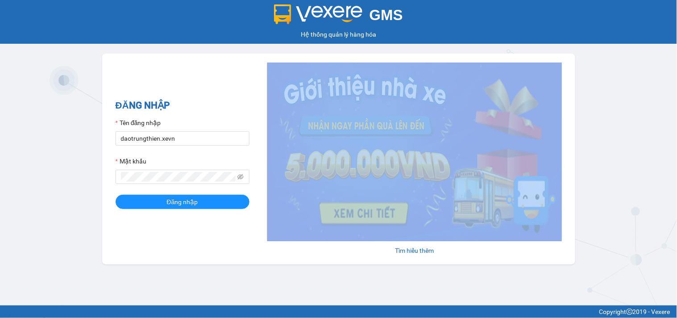
drag, startPoint x: 180, startPoint y: 186, endPoint x: 106, endPoint y: 180, distance: 74.3
click at [106, 180] on div "ĐĂNG NHẬP Tên đăng nhập daotrungthien.xevn Mật khẩu Đăng nhập Tìm hiểu thêm" at bounding box center [338, 159] width 473 height 211
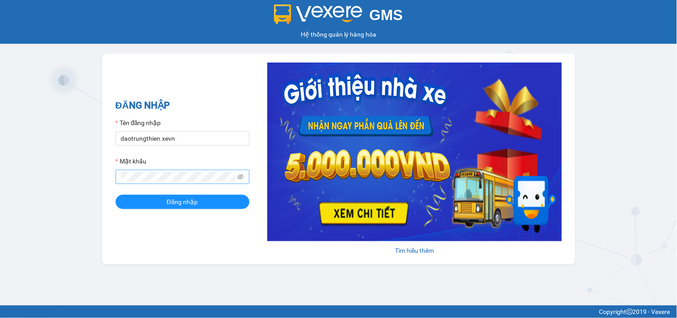
click at [145, 171] on span at bounding box center [183, 177] width 134 height 14
click at [213, 108] on h2 "ĐĂNG NHẬP" at bounding box center [183, 105] width 134 height 15
click at [241, 181] on span at bounding box center [240, 177] width 6 height 10
click at [241, 178] on icon "eye-invisible" at bounding box center [241, 177] width 2 height 2
click at [197, 209] on button "Đăng nhập" at bounding box center [183, 201] width 134 height 14
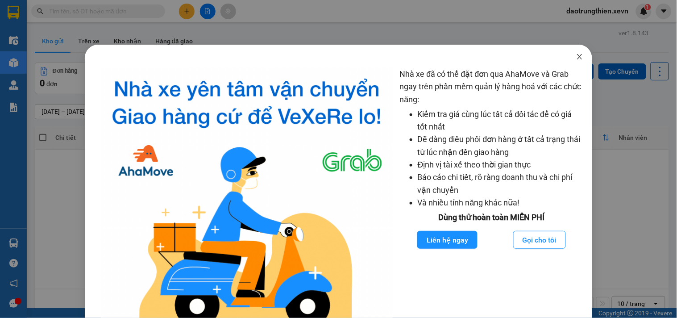
click at [334, 57] on icon "close" at bounding box center [579, 56] width 7 height 7
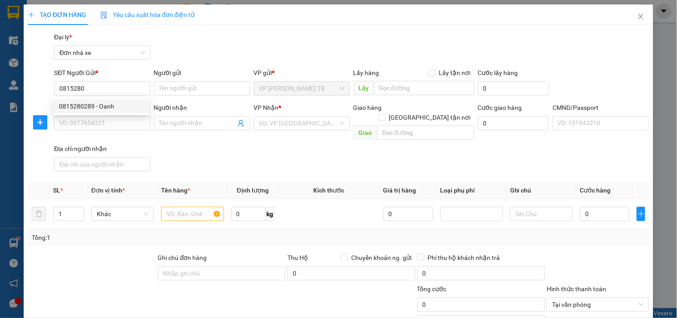
click at [83, 103] on div "0815280289 - Oanh" at bounding box center [101, 106] width 84 height 10
type input "0815280289"
type input "Oanh"
type input "0965915465"
type input "LAN ANH"
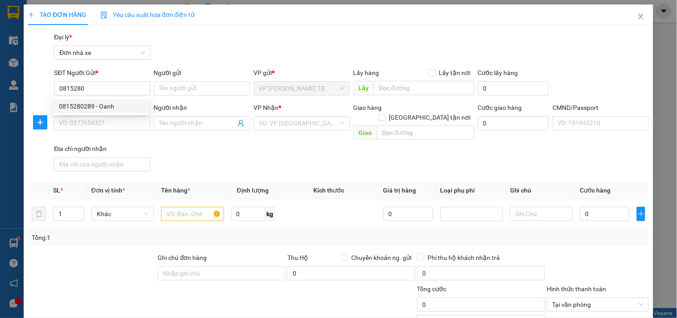
type input "0985449002 LẬP SHIP"
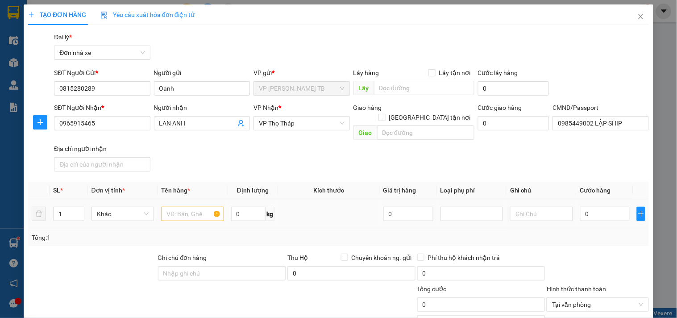
type input "0815280289"
click at [197, 207] on input "text" at bounding box center [192, 214] width 62 height 14
type input "d"
type input "đồ dùng cá nhân"
click at [595, 207] on input "0" at bounding box center [605, 214] width 50 height 14
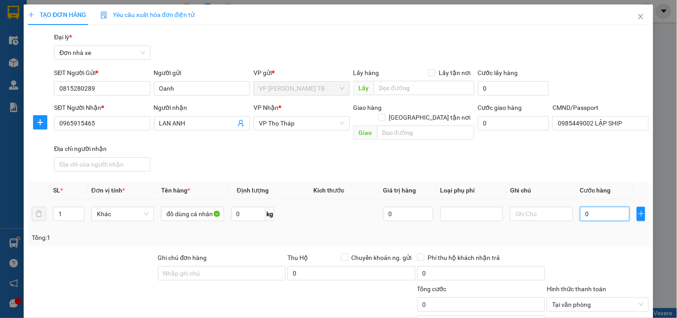
type input "2"
type input "25"
type input "25.000"
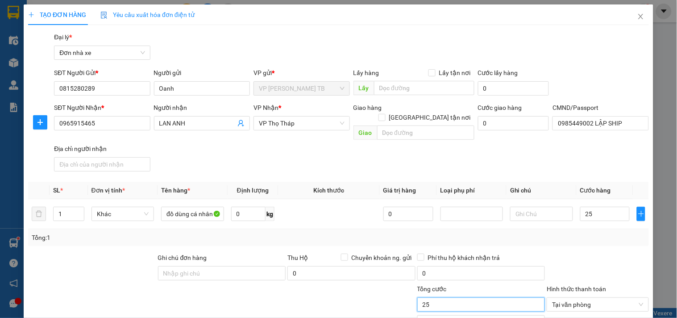
type input "25.000"
click at [521, 297] on input "25.000" at bounding box center [481, 304] width 128 height 14
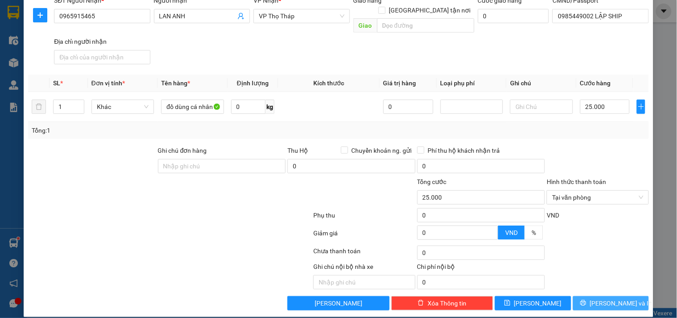
click at [620, 298] on span "Lưu và In" at bounding box center [621, 303] width 62 height 10
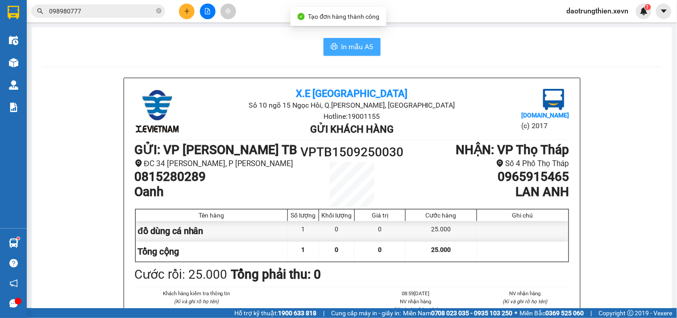
click at [359, 43] on span "In mẫu A5" at bounding box center [357, 46] width 32 height 11
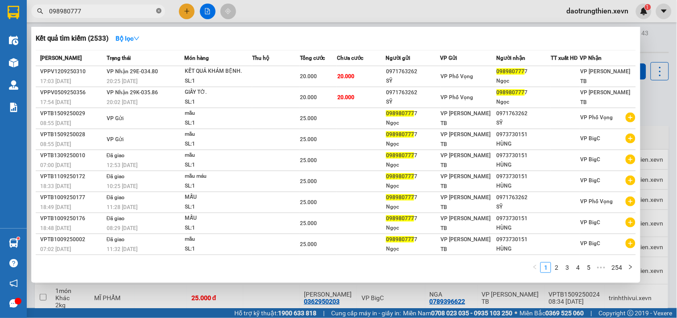
click at [160, 12] on icon "close-circle" at bounding box center [158, 10] width 5 height 5
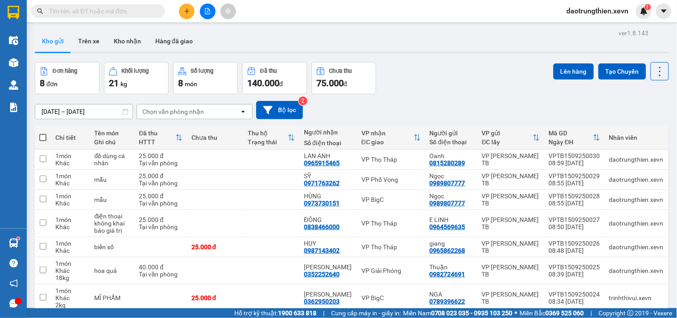
click at [131, 7] on input "text" at bounding box center [101, 11] width 105 height 10
click at [152, 5] on span at bounding box center [98, 10] width 134 height 13
click at [138, 19] on div "Kết quả tìm kiếm ( 2533 ) Bộ lọc Mã ĐH Trạng thái Món hàng Thu hộ Tổng cước Chư…" at bounding box center [87, 12] width 174 height 16
click at [144, 14] on input "text" at bounding box center [101, 11] width 105 height 10
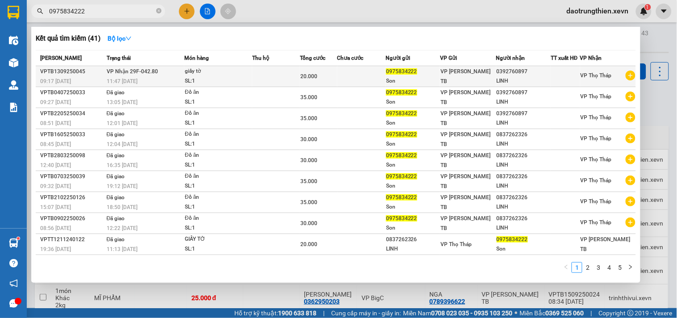
type input "0975834222"
click at [371, 71] on td at bounding box center [361, 76] width 48 height 21
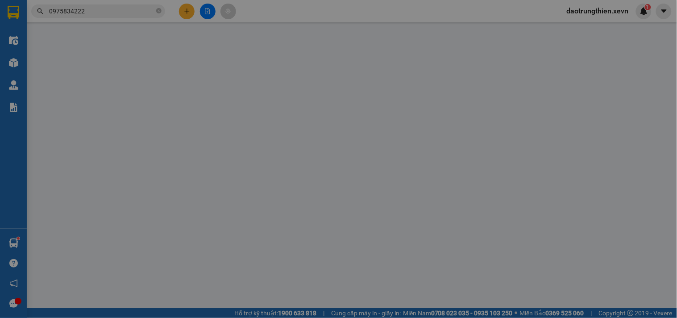
type input "0975834222"
type input "0392760897"
type input "ship 0377273315 cương"
type input "20.000"
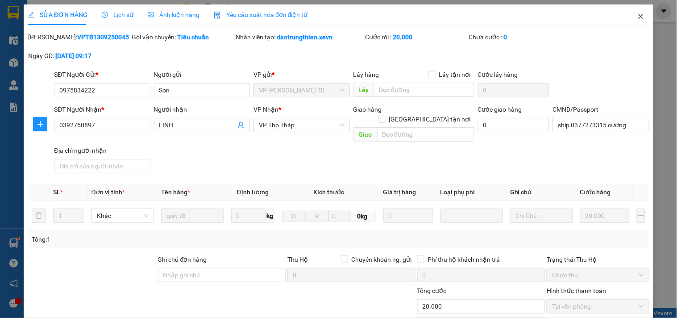
click at [630, 21] on span "Close" at bounding box center [640, 16] width 25 height 25
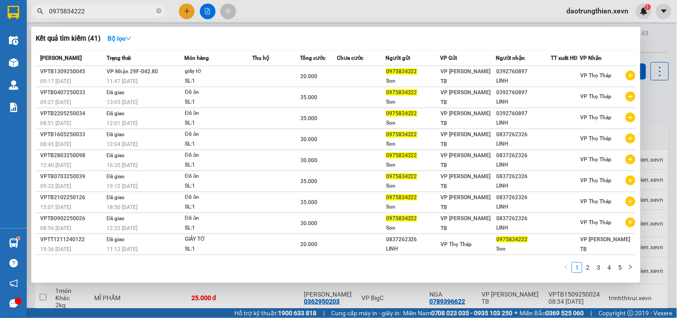
click at [95, 15] on input "0975834222" at bounding box center [101, 11] width 105 height 10
click at [159, 12] on icon "close-circle" at bounding box center [158, 10] width 5 height 5
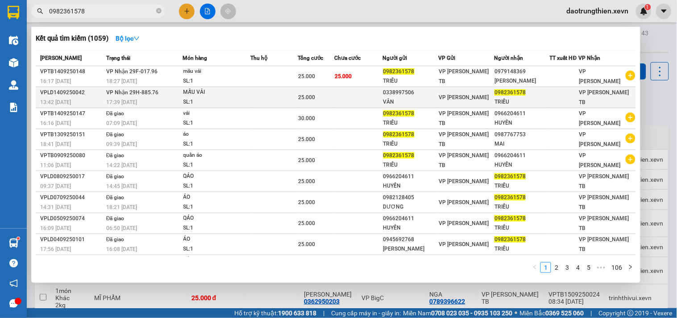
type input "0982361578"
click at [277, 90] on td at bounding box center [274, 97] width 47 height 21
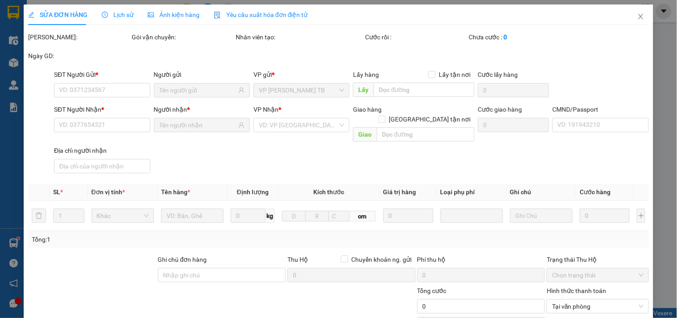
type input "0338997506"
type input "VÂN"
type input "0982361578"
type input "TRIỀU"
type input "VŨ MINH TRIỀU 034076009006"
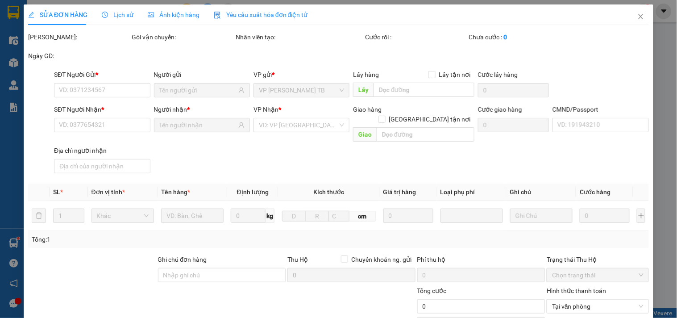
type input "25.000"
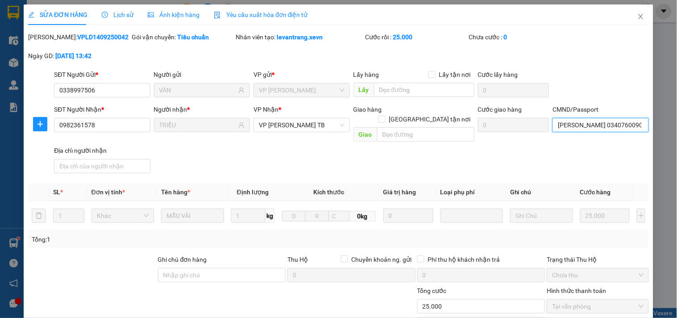
click at [601, 118] on input "VŨ MINH TRIỀU 034076009006" at bounding box center [600, 125] width 96 height 14
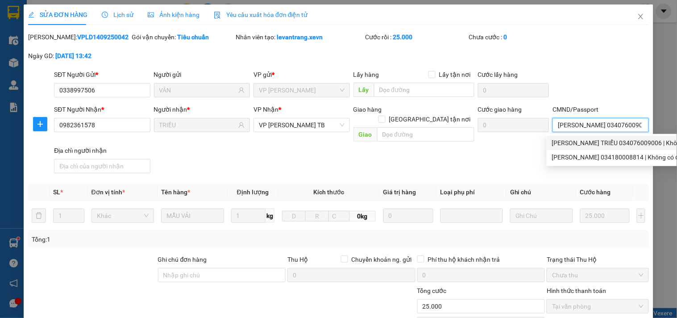
click at [616, 140] on div "VŨ MINH TRIỀU 034076009006 | Không có địa chỉ" at bounding box center [632, 143] width 160 height 10
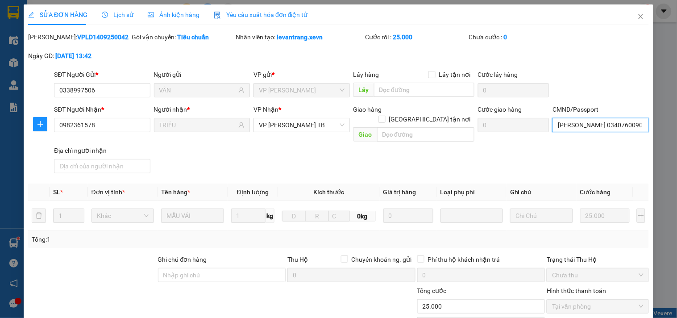
scroll to position [109, 0]
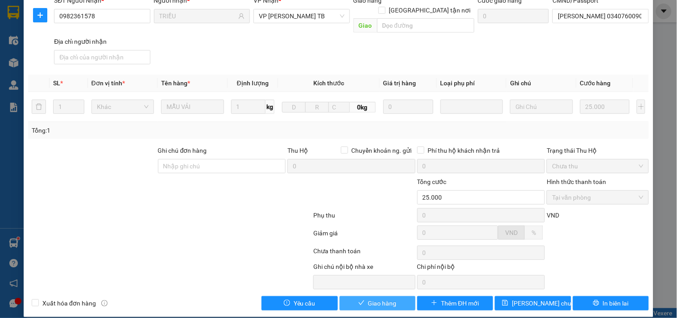
click at [376, 298] on span "Giao hàng" at bounding box center [382, 303] width 29 height 10
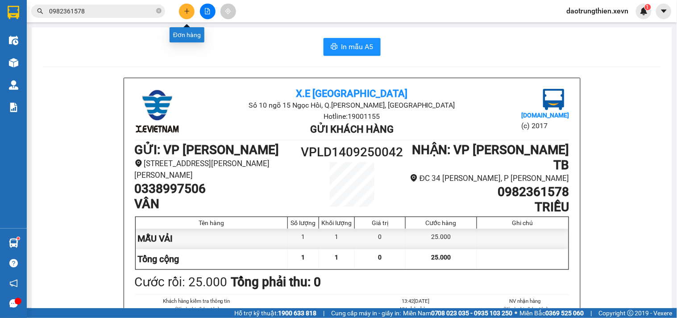
click at [192, 9] on button at bounding box center [187, 12] width 16 height 16
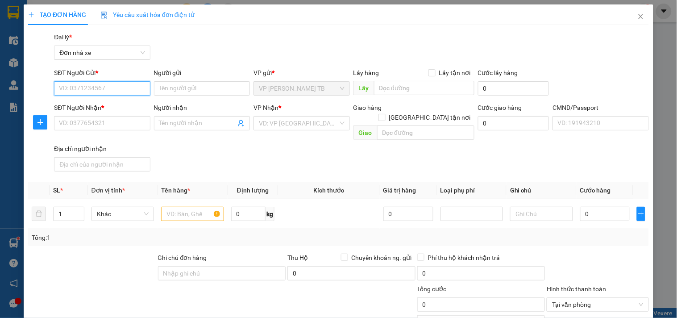
click at [120, 86] on input "SĐT Người Gửi *" at bounding box center [102, 88] width 96 height 14
type input "0968459806"
click at [118, 103] on div "0968459806 - TRANG" at bounding box center [101, 106] width 84 height 10
type input "TRANG"
type input "0912458777"
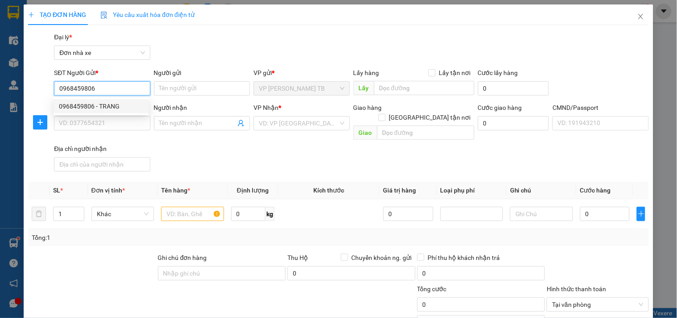
type input "NINH"
checkbox input "true"
type input "Khu đô thị Đền Lừ, Hoàng Văn Thụ, Hoàng Mai, Hà Nội"
type input "034085001442 MAI TRẤN LINH"
type input "40.000"
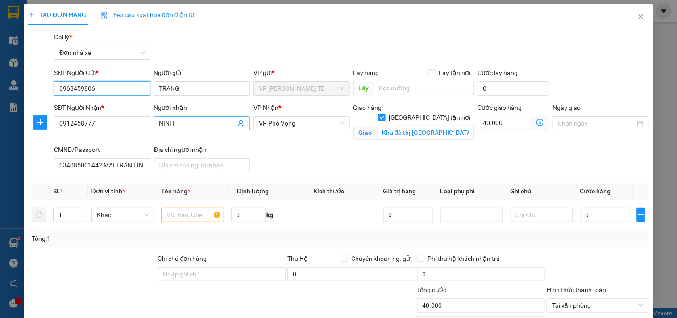
type input "0968459806"
click at [205, 119] on input "NINH" at bounding box center [197, 123] width 76 height 10
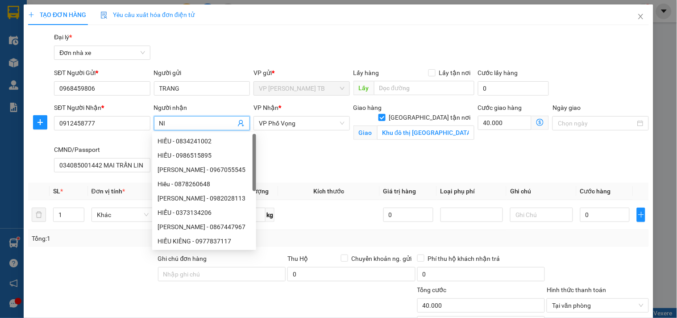
type input "N"
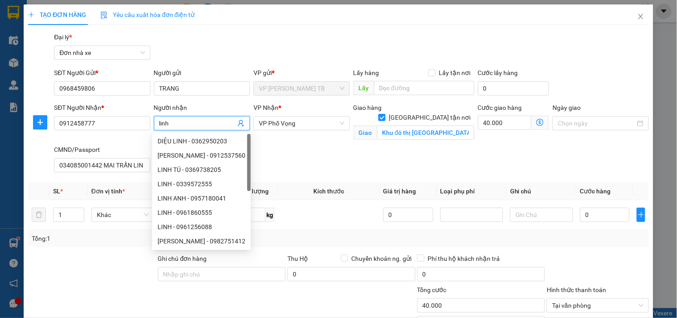
type input "linh"
click at [305, 148] on div "SĐT Người Nhận * 0912458777 Người nhận linh VP Nhận * VP Phố Vọng Giao hàng Gia…" at bounding box center [351, 139] width 598 height 73
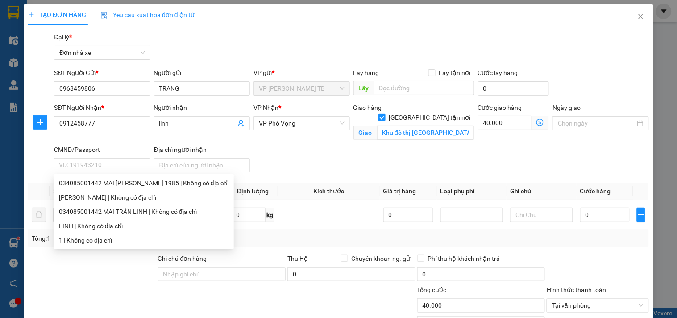
click at [326, 165] on div "SĐT Người Nhận * 0912458777 Người nhận linh VP Nhận * VP Phố Vọng Giao hàng Gia…" at bounding box center [351, 139] width 598 height 73
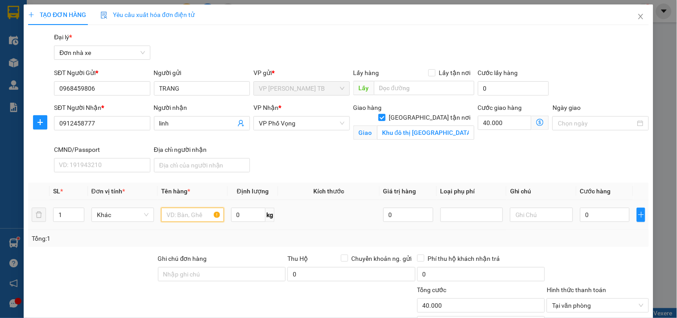
click at [187, 214] on input "text" at bounding box center [192, 214] width 62 height 14
type input "thuốc"
click at [587, 211] on input "0" at bounding box center [605, 214] width 50 height 14
type input "2"
type input "40.002"
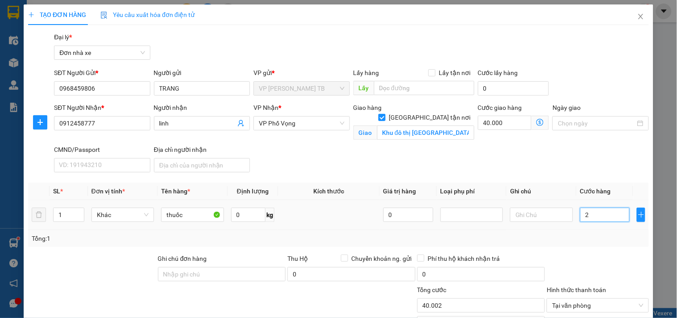
type input "25"
type input "40.025"
click at [458, 296] on div "Tổng cước" at bounding box center [481, 291] width 128 height 13
type input "25.000"
click at [510, 124] on input "40.000" at bounding box center [505, 123] width 54 height 14
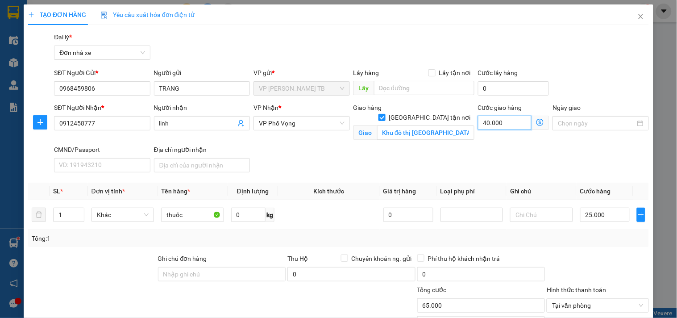
type input "25.000"
type input "0"
click at [433, 125] on input "Khu đô thị Đền Lừ, Hoàng Văn Thụ, Hoàng Mai, Hà Nội" at bounding box center [425, 132] width 97 height 14
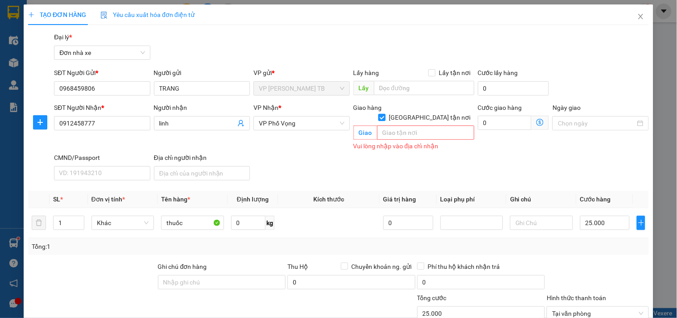
click at [385, 114] on input "Giao tận nơi" at bounding box center [381, 117] width 6 height 6
checkbox input "false"
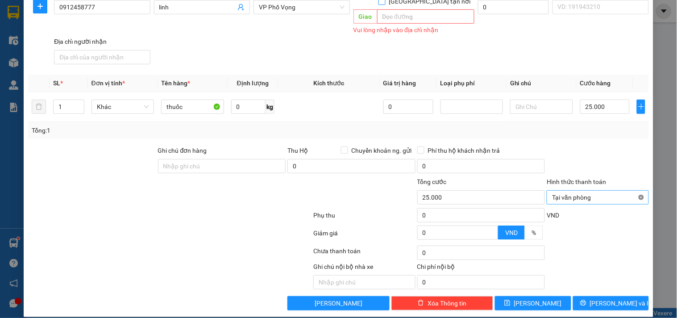
type input "25.000"
click at [614, 298] on span "Lưu và In" at bounding box center [621, 303] width 62 height 10
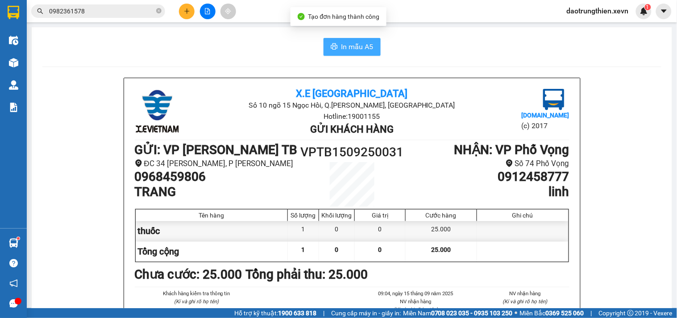
click at [346, 43] on span "In mẫu A5" at bounding box center [357, 46] width 32 height 11
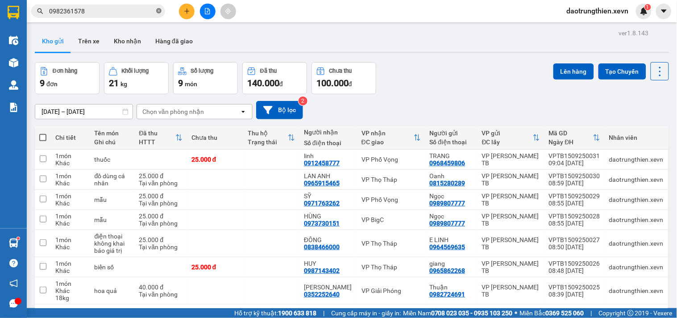
click at [158, 10] on icon "close-circle" at bounding box center [158, 10] width 5 height 5
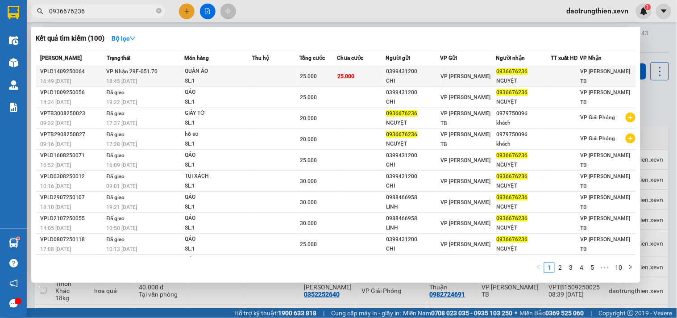
type input "0936676236"
click at [114, 70] on span "VP Nhận 29F-051.70" at bounding box center [132, 71] width 51 height 6
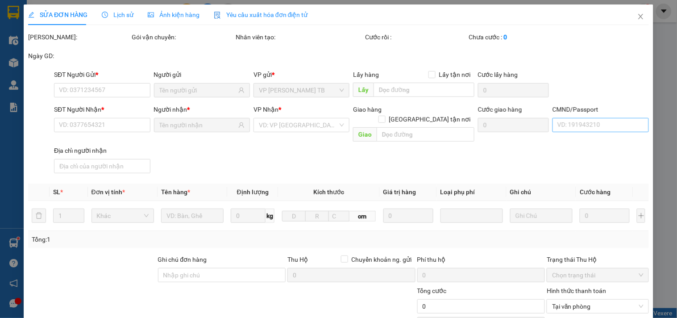
type input "0399431200"
type input "CHI"
type input "0936676236"
type input "NGUYỆT"
type input "nguyệt 034189001807"
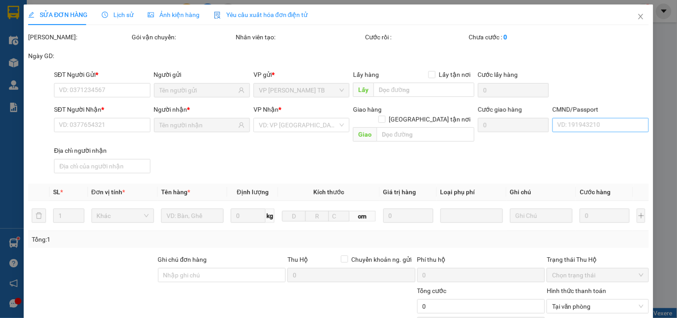
type input "25.000"
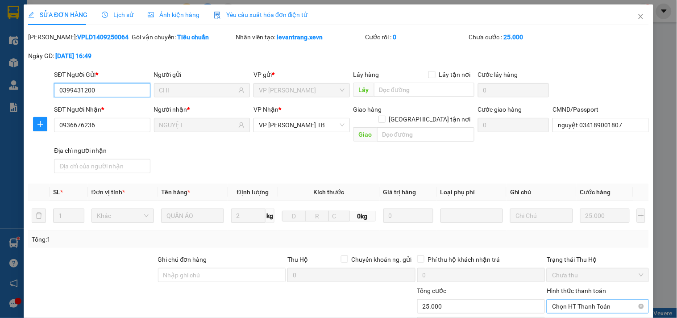
click at [591, 299] on span "Chọn HT Thanh Toán" at bounding box center [597, 305] width 91 height 13
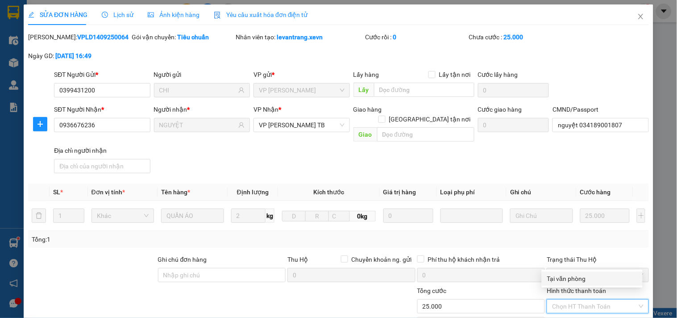
scroll to position [50, 0]
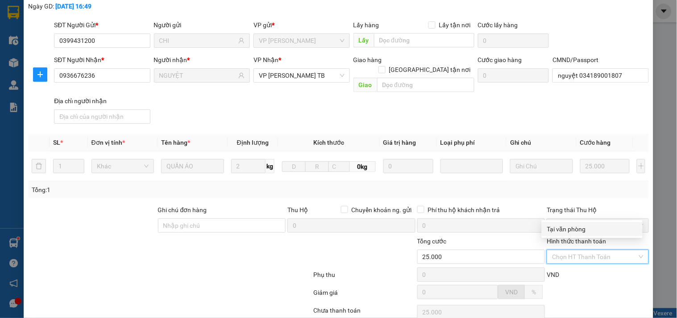
click at [579, 226] on div "Tại văn phòng" at bounding box center [592, 229] width 90 height 10
type input "0"
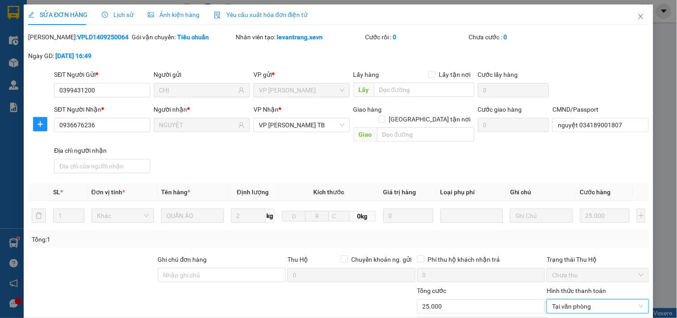
scroll to position [109, 0]
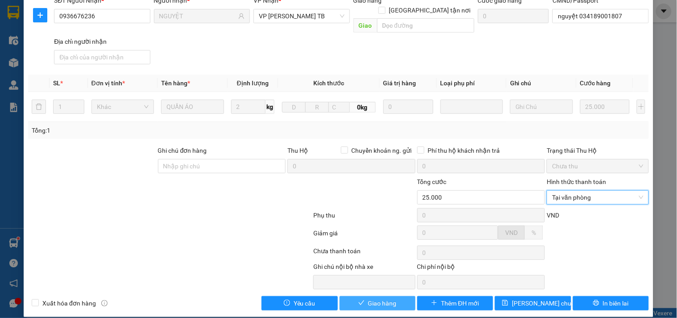
click at [381, 296] on button "Giao hàng" at bounding box center [377, 303] width 76 height 14
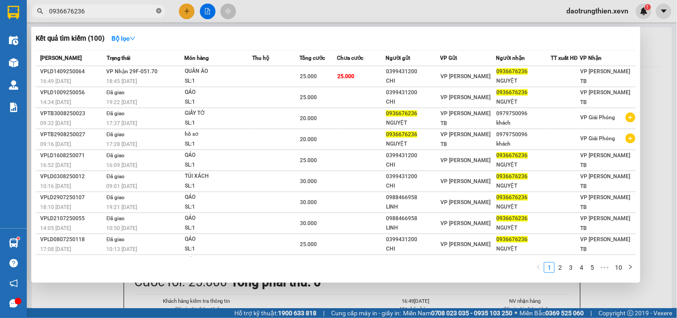
click at [157, 14] on span at bounding box center [158, 11] width 5 height 8
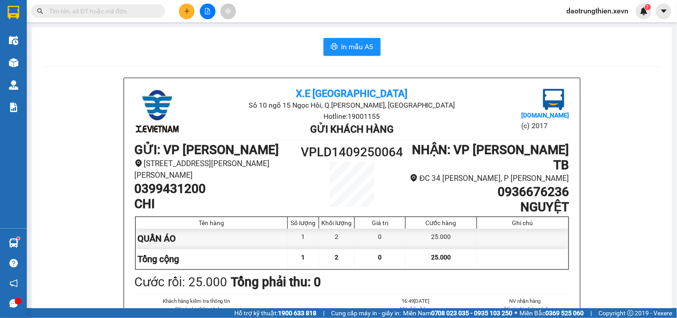
click at [150, 10] on input "text" at bounding box center [101, 11] width 105 height 10
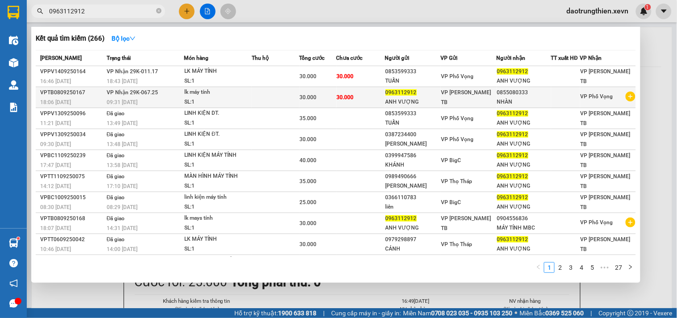
type input "0963112912"
click at [489, 91] on td "VP Trần Phú TB" at bounding box center [469, 97] width 56 height 21
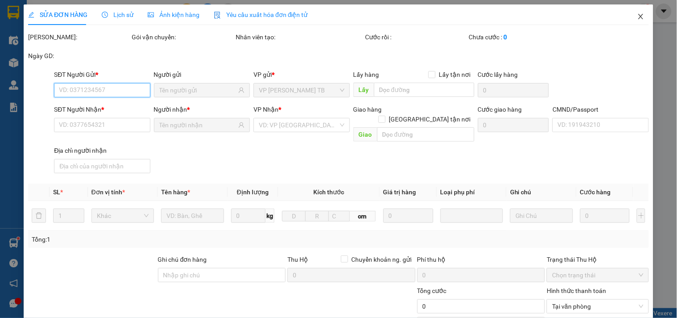
type input "0963112912"
type input "0855080333"
type input "001200024914"
type input "30.000"
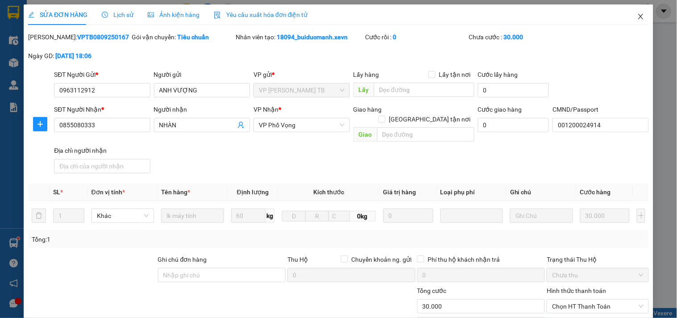
click at [638, 15] on icon "close" at bounding box center [640, 16] width 5 height 5
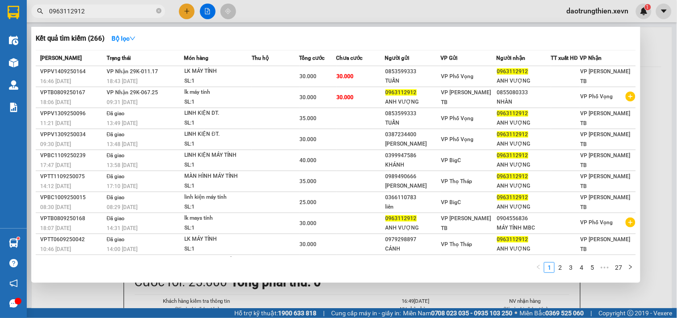
click at [117, 12] on input "0963112912" at bounding box center [101, 11] width 105 height 10
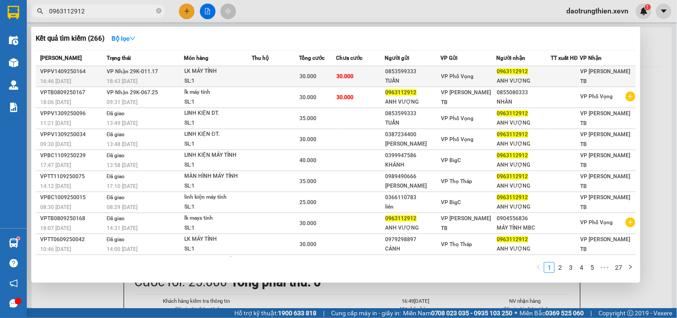
click at [244, 80] on div "SL: 1" at bounding box center [217, 81] width 67 height 10
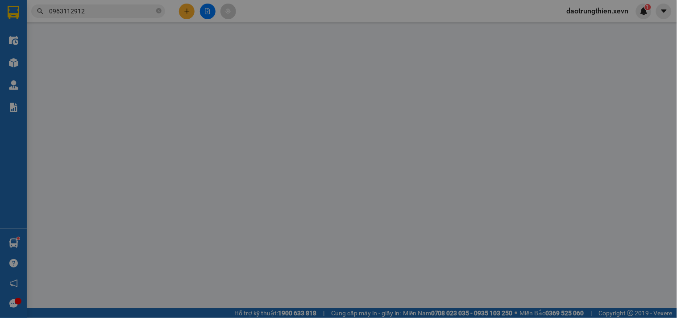
type input "0853599333"
type input "TUẤN"
type input "0963112912"
type input "ANH VƯỢNG"
type input "340198005088 BÙI VĂN HẢI 0384031648"
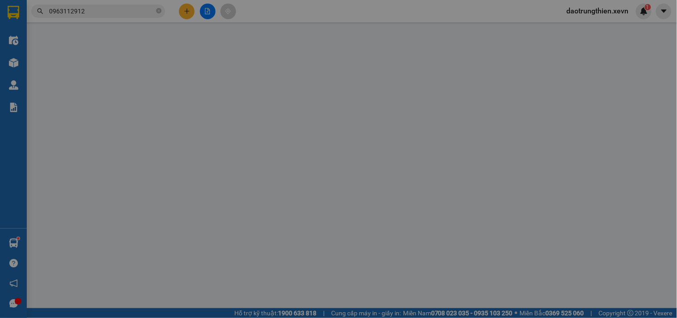
type input "30.000"
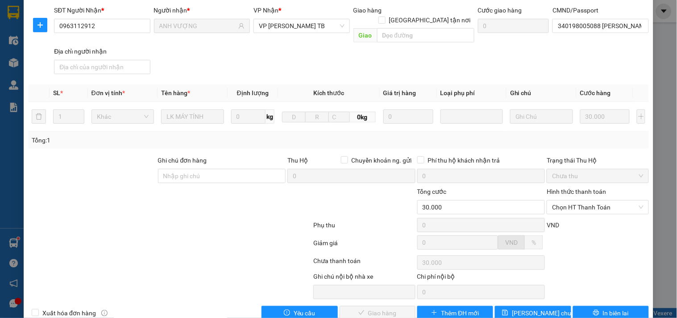
scroll to position [109, 0]
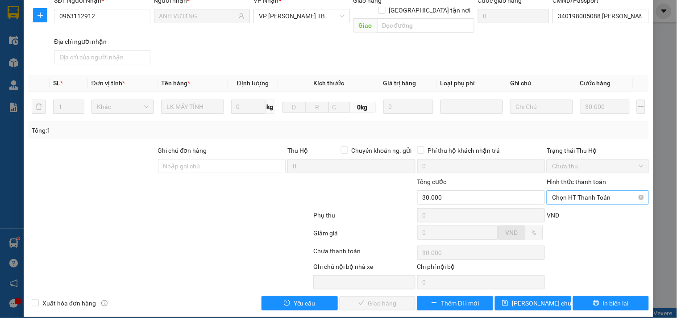
click at [584, 190] on span "Chọn HT Thanh Toán" at bounding box center [597, 196] width 91 height 13
click at [581, 204] on div "Tại văn phòng" at bounding box center [592, 205] width 90 height 10
type input "0"
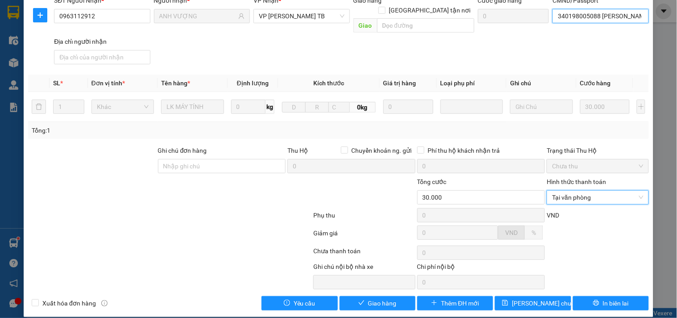
click at [596, 12] on input "340198005088 BÙI VĂN HẢI 0384031648" at bounding box center [600, 16] width 96 height 14
click at [408, 49] on div "SĐT Người Nhận * 0963112912 Người nhận * ANH VƯỢNG VP Nhận * VP Trần Phú TB Gia…" at bounding box center [351, 32] width 598 height 72
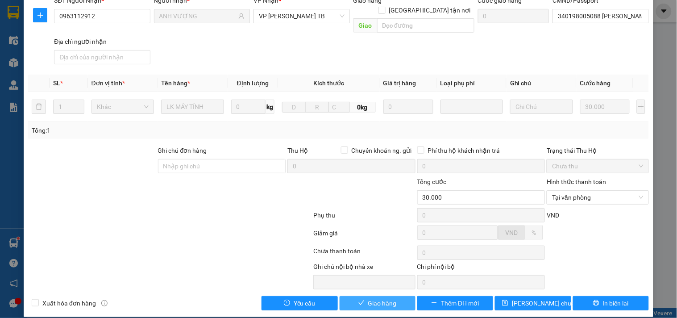
click at [380, 298] on span "Giao hàng" at bounding box center [382, 303] width 29 height 10
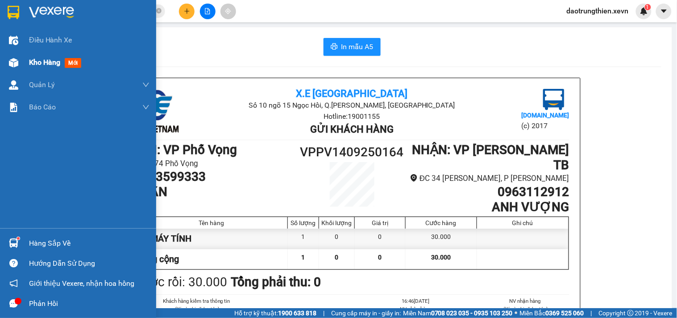
click at [15, 57] on div at bounding box center [14, 63] width 16 height 16
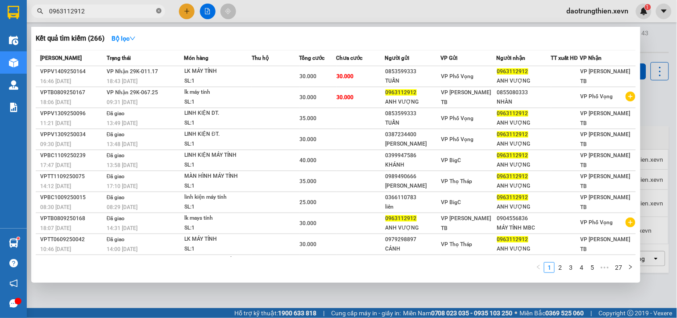
click at [159, 13] on icon "close-circle" at bounding box center [158, 10] width 5 height 5
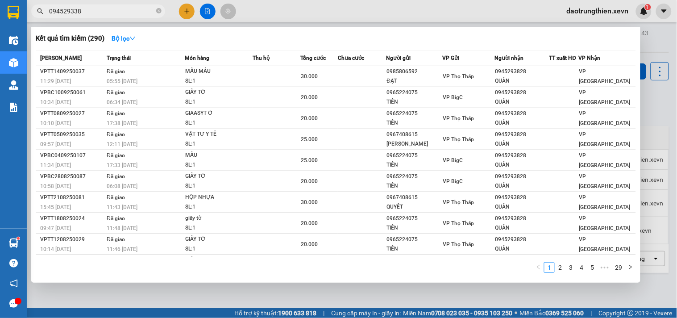
type input "0945293386"
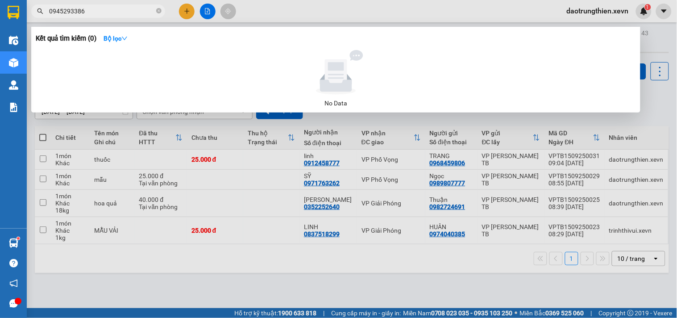
click at [160, 10] on icon "close-circle" at bounding box center [158, 10] width 5 height 5
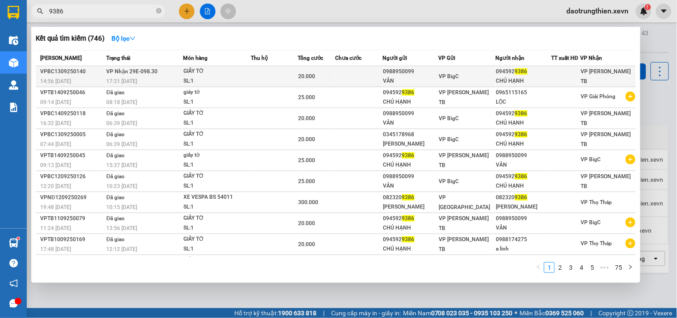
type input "9386"
click at [238, 76] on div "GIẤY TỜ" at bounding box center [216, 71] width 67 height 10
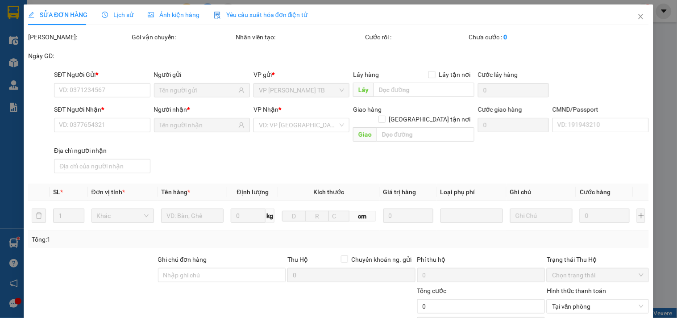
type input "0988950099"
type input "VÂN"
type input "0945929386"
type input "CHÚ HẠNH"
type input "LÊ VĂN HẠNH 034057003188"
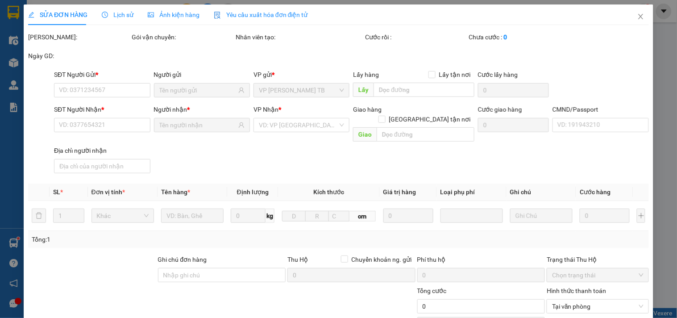
type input "20.000"
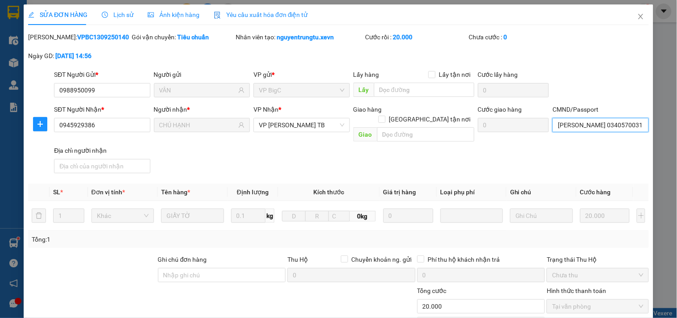
click at [623, 126] on input "LÊ VĂN HẠNH 034057003188" at bounding box center [600, 125] width 96 height 14
click at [637, 17] on icon "close" at bounding box center [640, 16] width 7 height 7
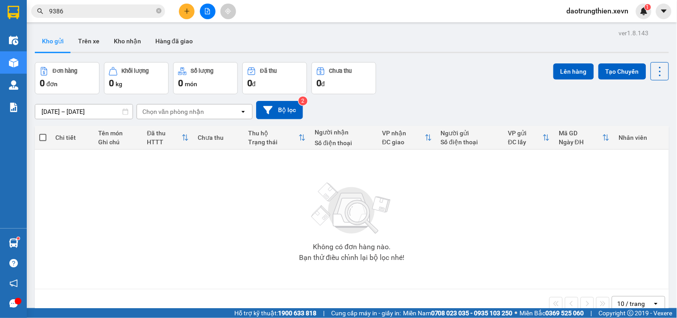
click at [123, 12] on input "9386" at bounding box center [101, 11] width 105 height 10
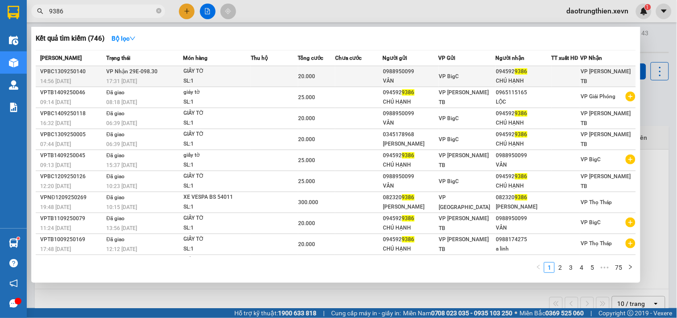
click at [269, 74] on td at bounding box center [274, 76] width 47 height 21
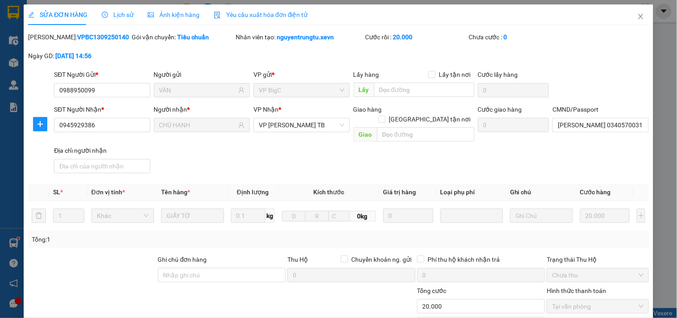
type input "0988950099"
type input "VÂN"
type input "0945929386"
type input "CHÚ HẠNH"
type input "LÊ VĂN HẠNH 034057003188"
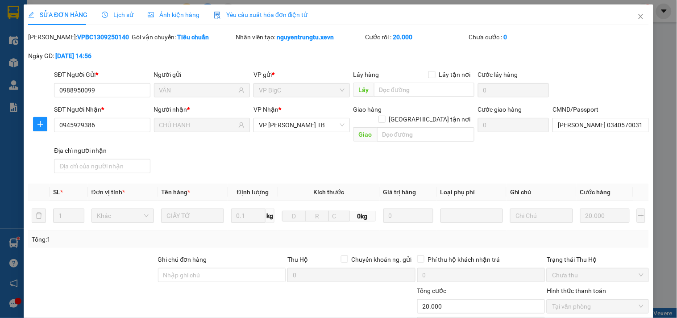
type input "20.000"
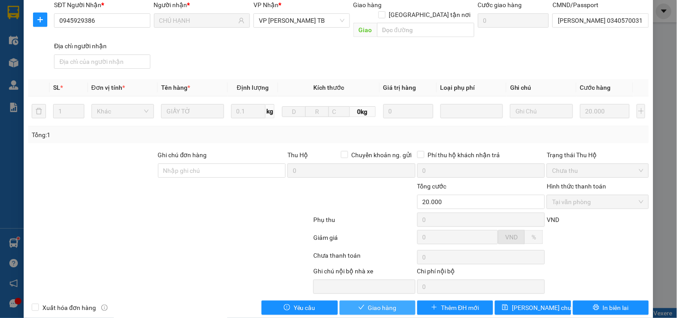
scroll to position [109, 0]
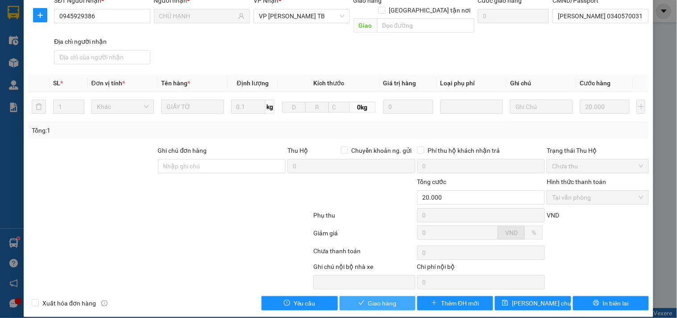
click at [399, 296] on button "Giao hàng" at bounding box center [377, 303] width 76 height 14
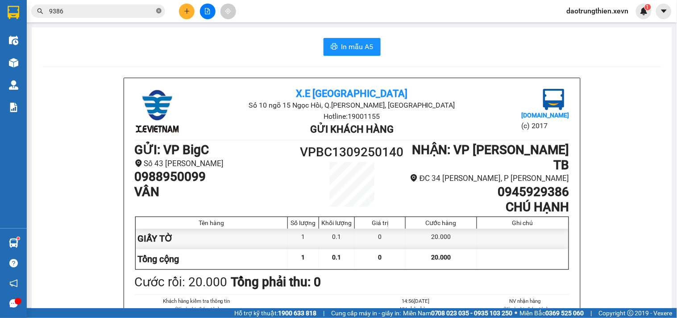
click at [161, 9] on icon "close-circle" at bounding box center [158, 10] width 5 height 5
click at [132, 7] on input "text" at bounding box center [101, 11] width 105 height 10
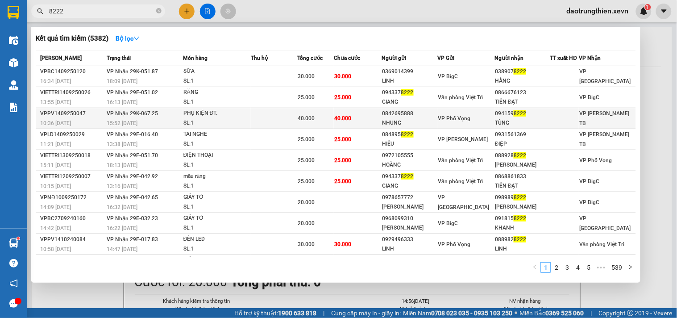
type input "8222"
click at [499, 120] on div "TÙNG" at bounding box center [522, 122] width 54 height 9
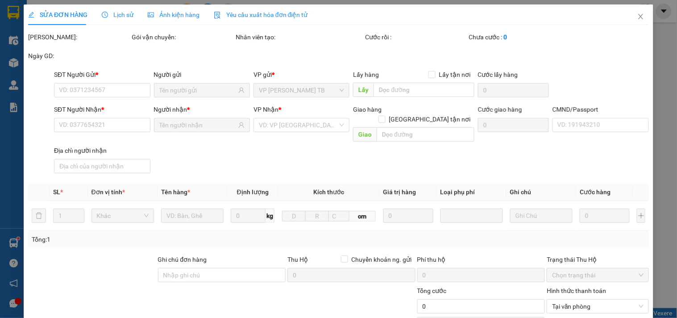
type input "0842695888"
type input "NHUNG"
type input "0941598222"
type input "TÙNG"
type input "DƯƠNG THANH TÙNG 034096011682"
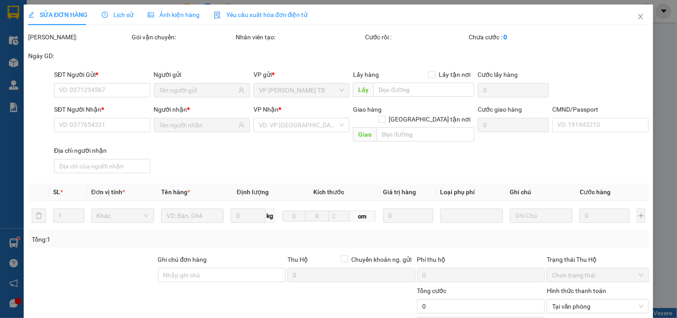
type input "40.000"
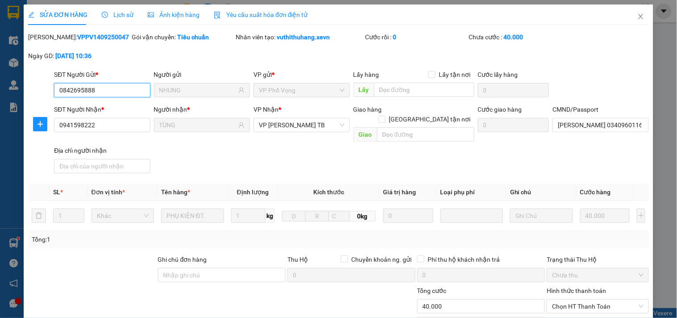
scroll to position [109, 0]
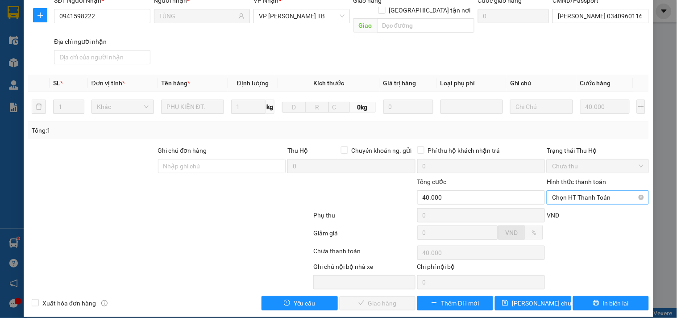
click at [565, 190] on span "Chọn HT Thanh Toán" at bounding box center [597, 196] width 91 height 13
click at [561, 203] on div "Tại văn phòng" at bounding box center [592, 205] width 90 height 10
type input "0"
click at [384, 298] on span "Giao hàng" at bounding box center [382, 303] width 29 height 10
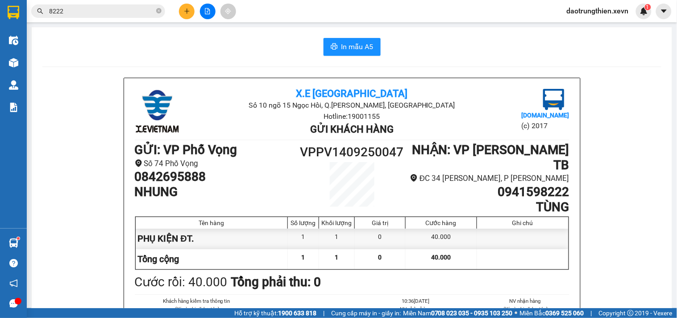
click at [182, 8] on button at bounding box center [187, 12] width 16 height 16
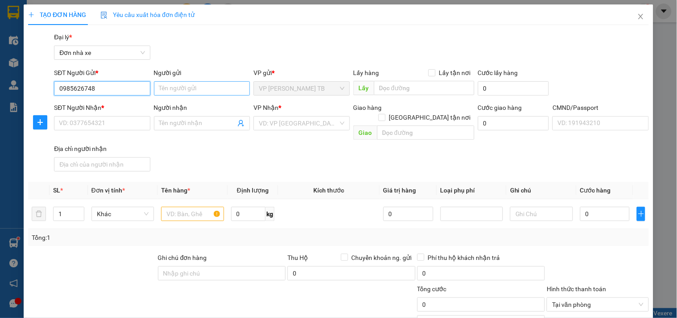
type input "0985626748"
click at [192, 86] on input "Người gửi" at bounding box center [202, 88] width 96 height 14
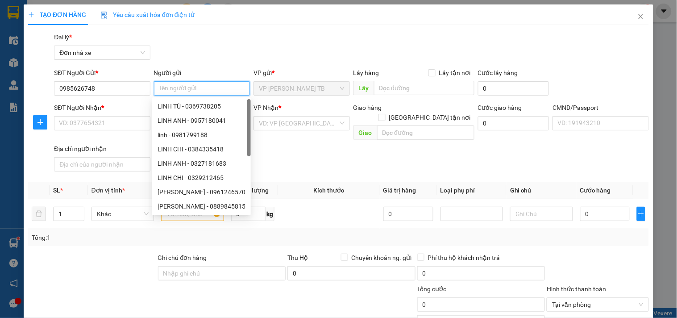
type input "d"
type input "đạt"
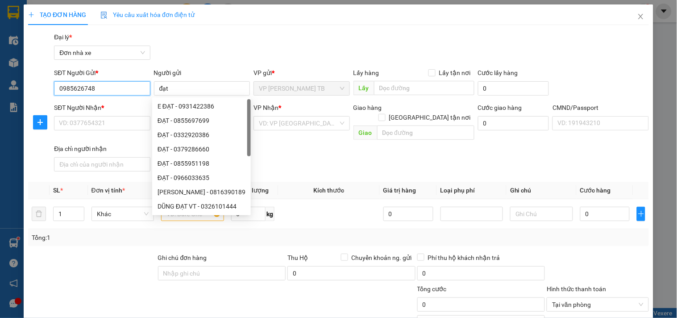
click at [117, 84] on input "0985626748" at bounding box center [102, 88] width 96 height 14
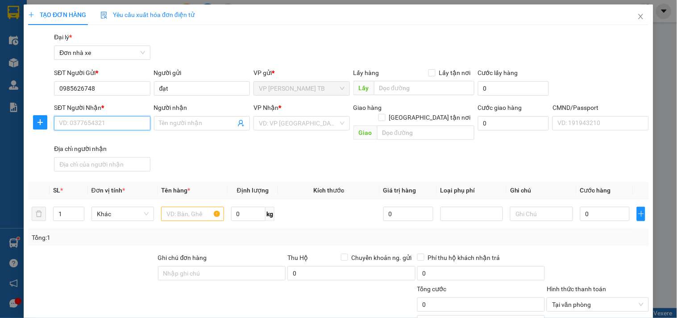
click at [110, 120] on input "SĐT Người Nhận *" at bounding box center [102, 123] width 96 height 14
type input "0964866290"
click at [111, 142] on div "0964866290 - Thanh An" at bounding box center [103, 141] width 88 height 10
type input "Thanh An"
type input "034190000497"
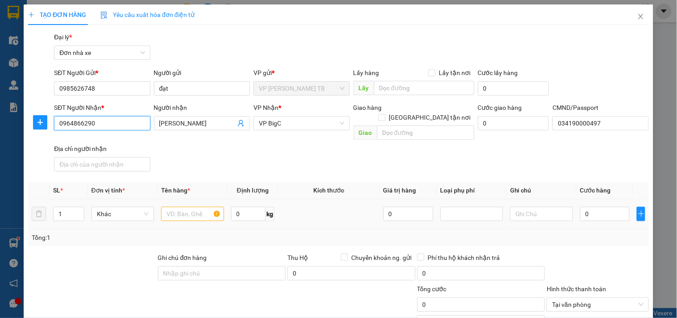
type input "0964866290"
click at [180, 207] on input "text" at bounding box center [192, 214] width 62 height 14
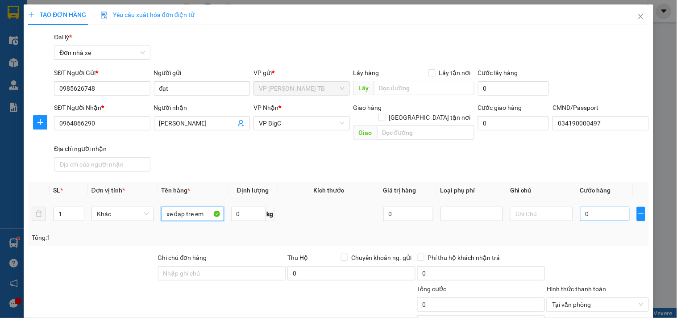
type input "xe đạp tre em"
click at [599, 207] on input "0" at bounding box center [605, 214] width 50 height 14
type input "5"
type input "50"
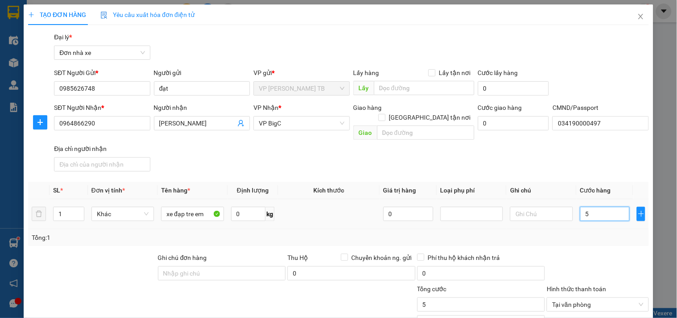
type input "50"
type input "50.000"
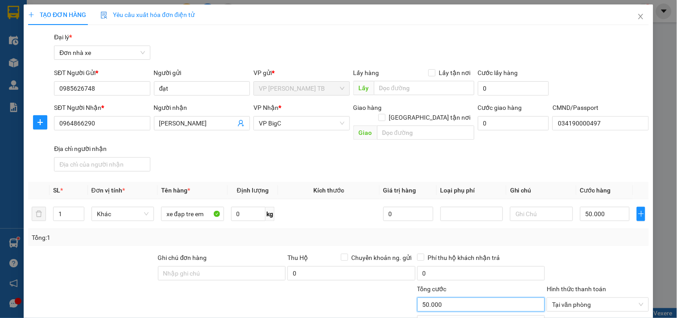
click at [492, 297] on input "50.000" at bounding box center [481, 304] width 128 height 14
type input "50.000"
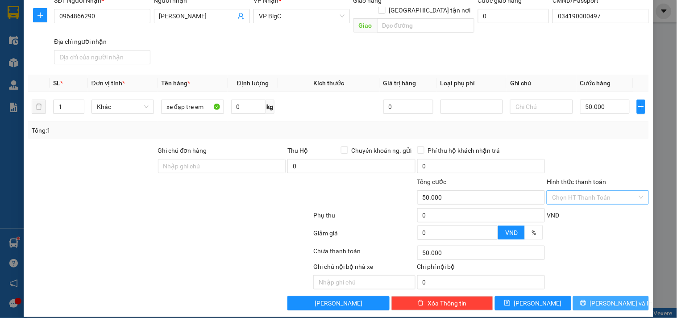
click at [623, 296] on button "Lưu và In" at bounding box center [611, 303] width 76 height 14
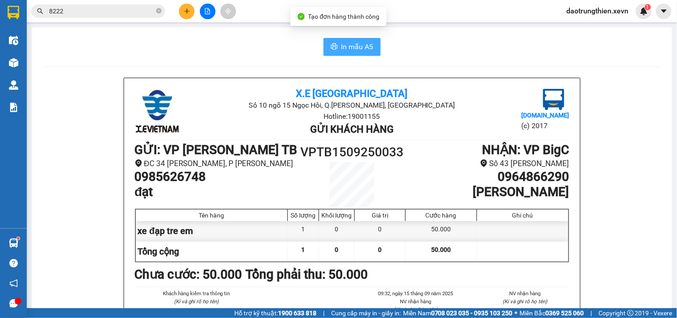
click at [355, 49] on span "In mẫu A5" at bounding box center [357, 46] width 32 height 11
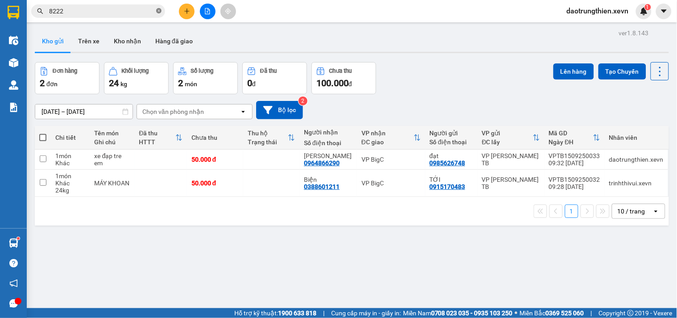
click at [158, 10] on icon "close-circle" at bounding box center [158, 10] width 5 height 5
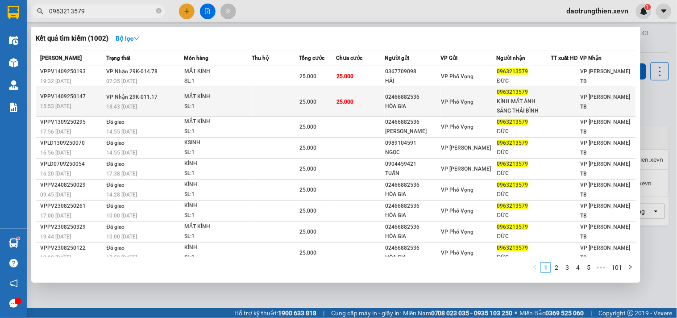
type input "0963213579"
click at [484, 112] on td "VP Phố Vọng" at bounding box center [469, 101] width 56 height 29
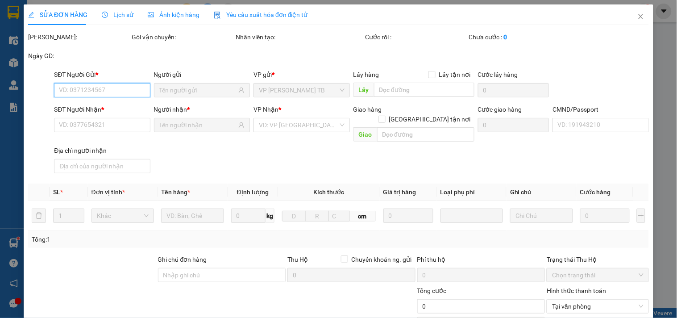
type input "02466882536"
type input "HÒA GIA"
type input "0963213579"
type input "KÍNH MẮT ÁNH SÁNG THÁI BÌNH"
type input "nguyễn văn quang"
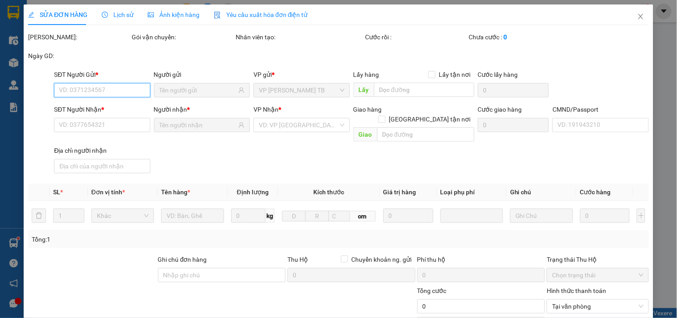
type input "25.000"
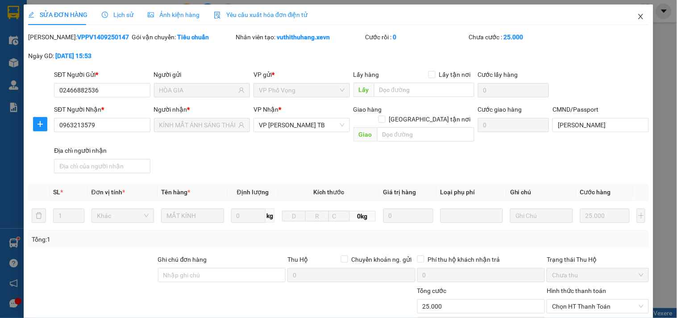
click at [637, 17] on icon "close" at bounding box center [640, 16] width 7 height 7
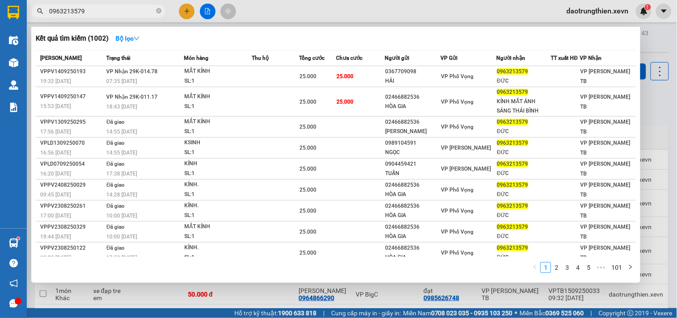
click at [112, 11] on input "0963213579" at bounding box center [101, 11] width 105 height 10
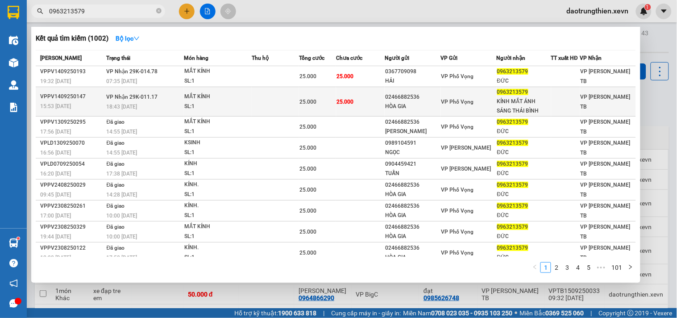
click at [418, 95] on div "02466882536" at bounding box center [412, 96] width 55 height 9
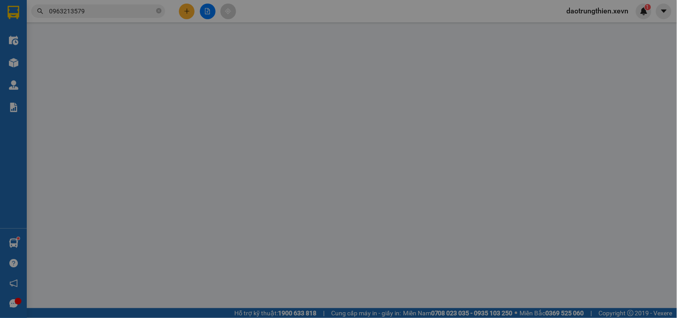
type input "02466882536"
type input "HÒA GIA"
type input "0963213579"
type input "KÍNH MẮT ÁNH SÁNG THÁI BÌNH"
type input "nguyễn văn quang"
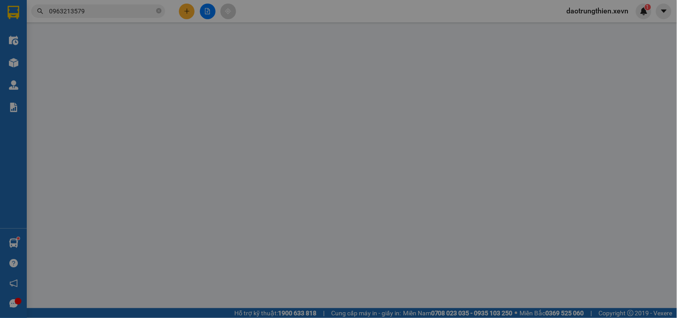
type input "25.000"
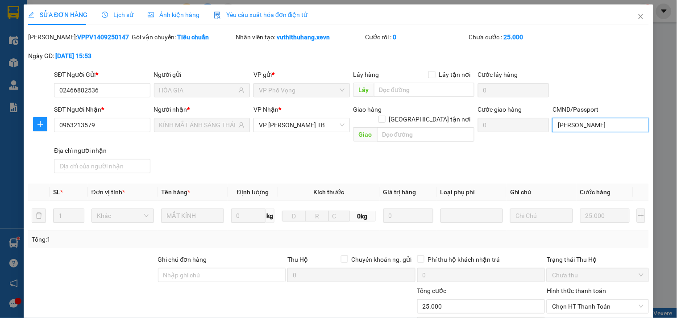
click at [587, 130] on input "nguyễn văn quang" at bounding box center [600, 125] width 96 height 14
click at [598, 125] on input "nguyễn văn quang" at bounding box center [600, 125] width 96 height 14
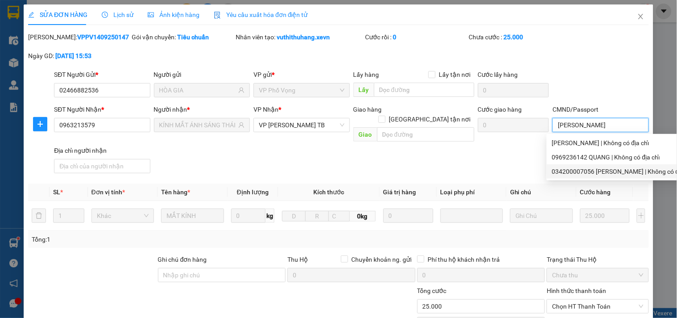
click at [616, 168] on div "034200007056 ĐẶNG TIẾN HUY | Không có địa chỉ" at bounding box center [622, 171] width 141 height 10
type input "034200007056 ĐẶNG TIẾN HUY"
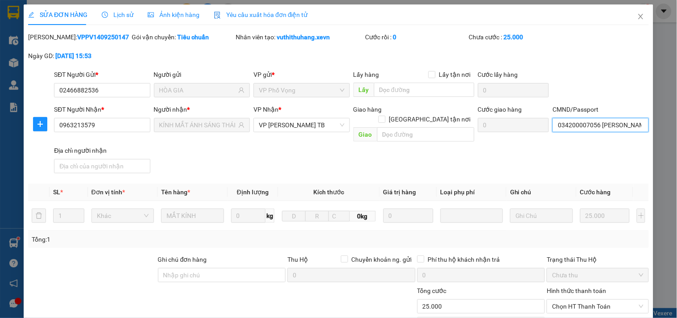
scroll to position [109, 0]
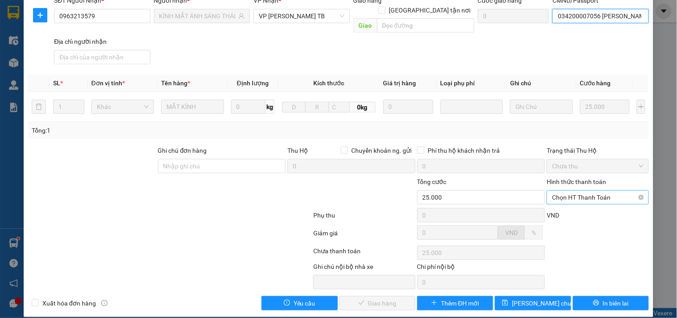
click at [580, 190] on span "Chọn HT Thanh Toán" at bounding box center [597, 196] width 91 height 13
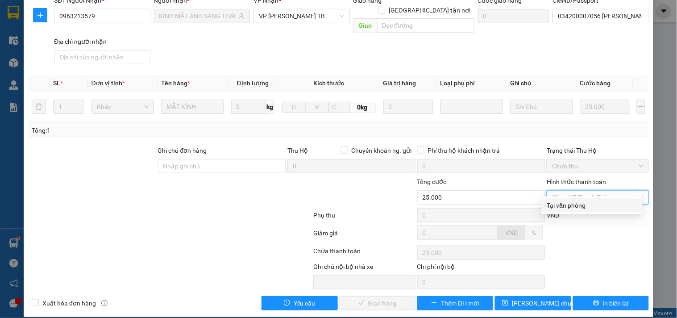
click at [576, 203] on div "Tại văn phòng" at bounding box center [592, 205] width 90 height 10
type input "0"
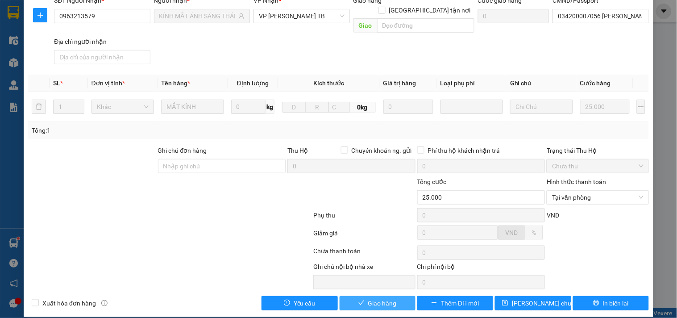
click at [372, 298] on span "Giao hàng" at bounding box center [382, 303] width 29 height 10
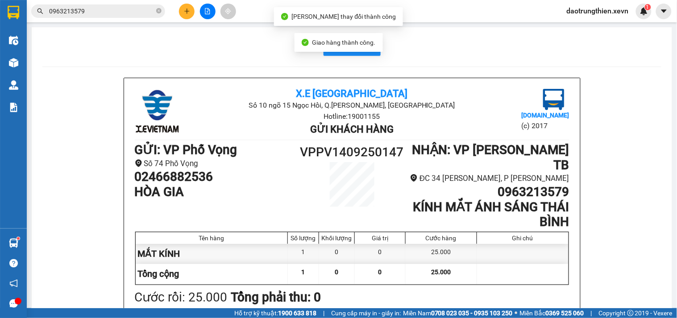
click at [114, 12] on input "0963213579" at bounding box center [101, 11] width 105 height 10
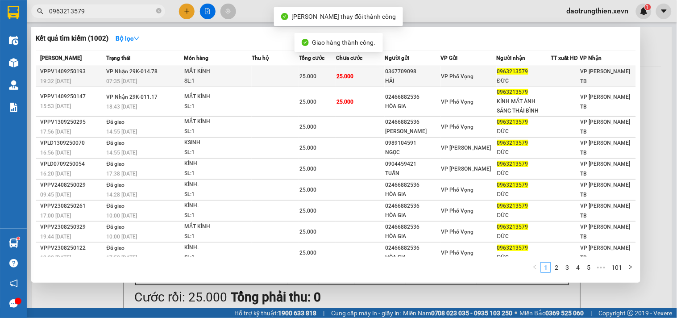
click at [338, 83] on td "25.000" at bounding box center [360, 76] width 49 height 21
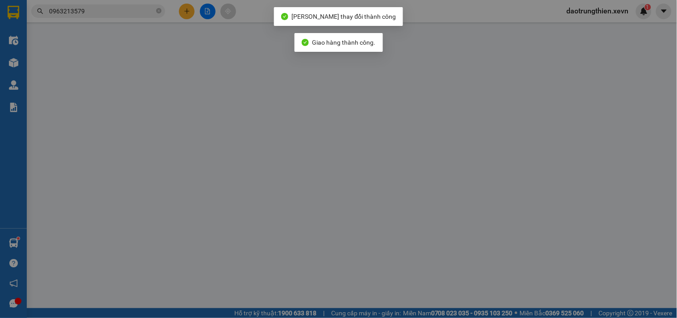
type input "0367709098"
type input "HẢI"
type input "0963213579"
type input "ĐỨC"
type input "nguyễn văn quang"
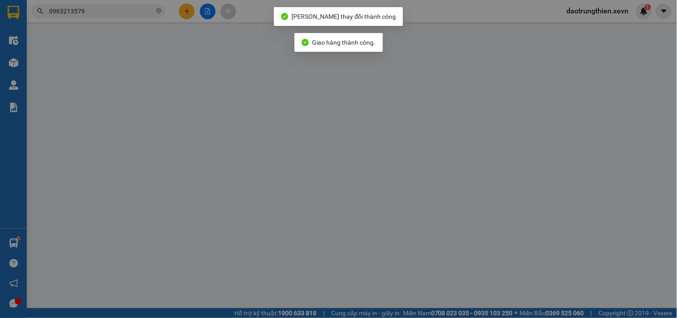
type input "25.000"
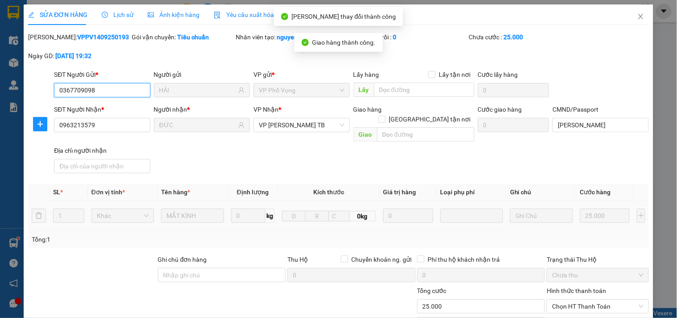
scroll to position [99, 0]
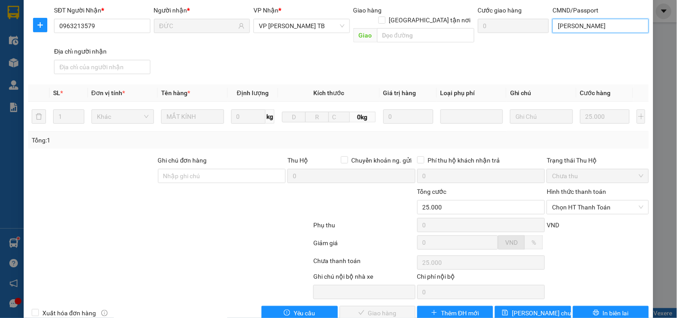
click at [594, 29] on input "nguyễn văn quang" at bounding box center [600, 26] width 96 height 14
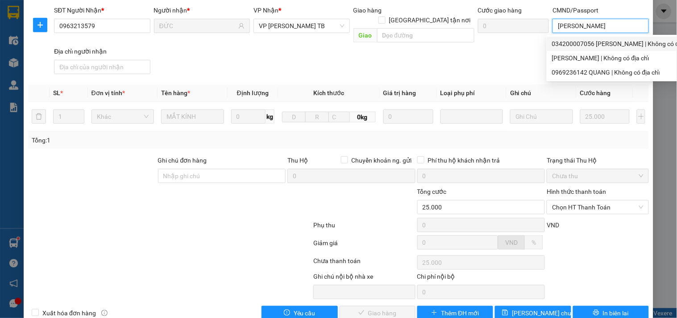
click at [596, 47] on div "034200007056 ĐẶNG TIẾN HUY | Không có địa chỉ" at bounding box center [622, 44] width 141 height 10
type input "034200007056 ĐẶNG TIẾN HUY"
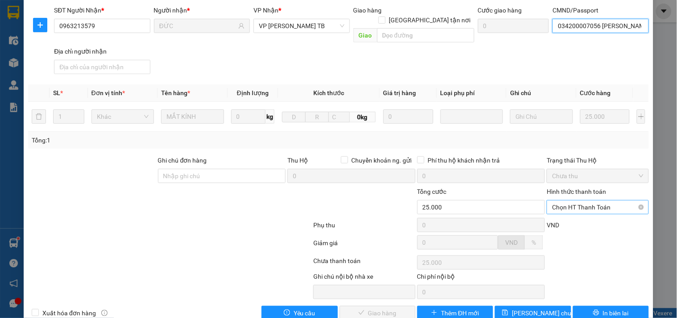
click at [593, 200] on span "Chọn HT Thanh Toán" at bounding box center [597, 206] width 91 height 13
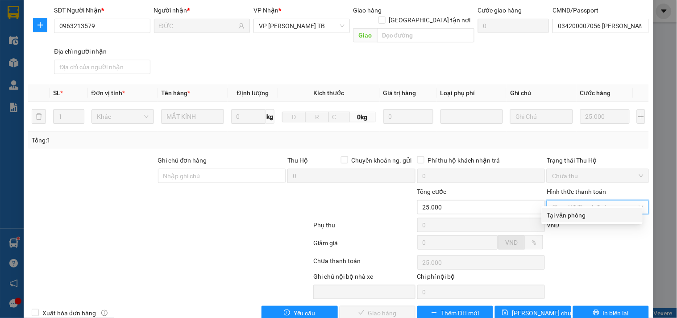
click at [584, 216] on div "Tại văn phòng" at bounding box center [592, 215] width 90 height 10
type input "0"
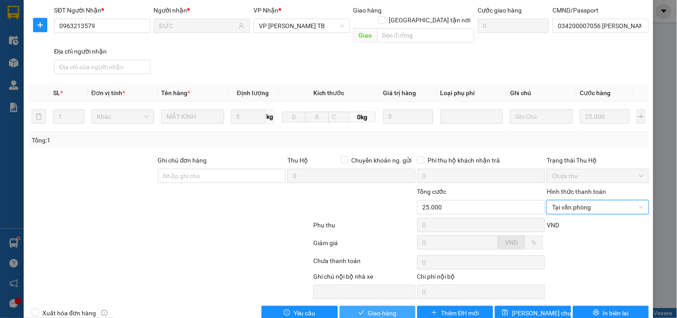
click at [360, 308] on button "Giao hàng" at bounding box center [377, 313] width 76 height 14
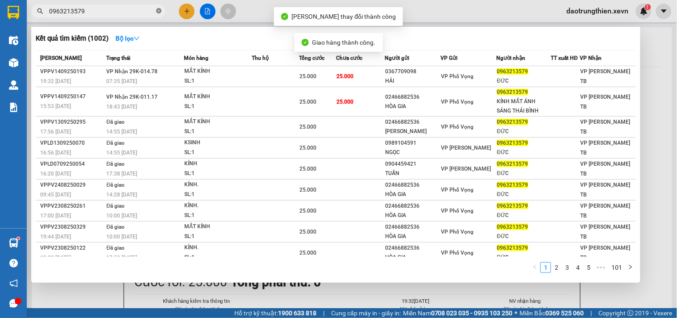
click at [160, 12] on icon "close-circle" at bounding box center [158, 10] width 5 height 5
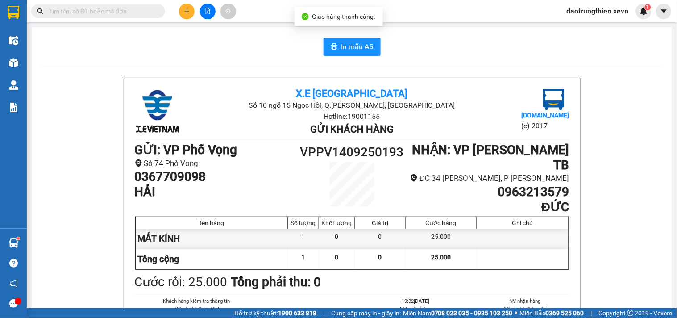
click at [143, 17] on span at bounding box center [98, 10] width 134 height 13
click at [146, 14] on input "text" at bounding box center [101, 11] width 105 height 10
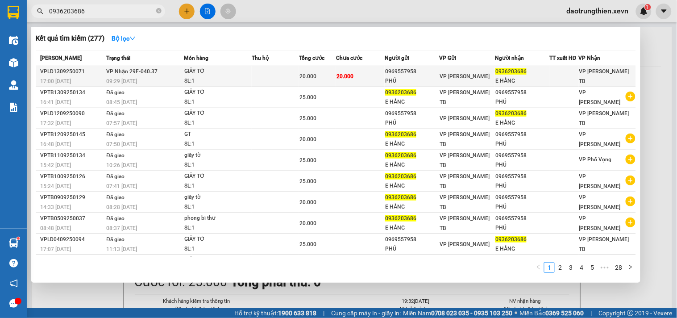
type input "0936203686"
click at [351, 81] on td "20.000" at bounding box center [360, 76] width 49 height 21
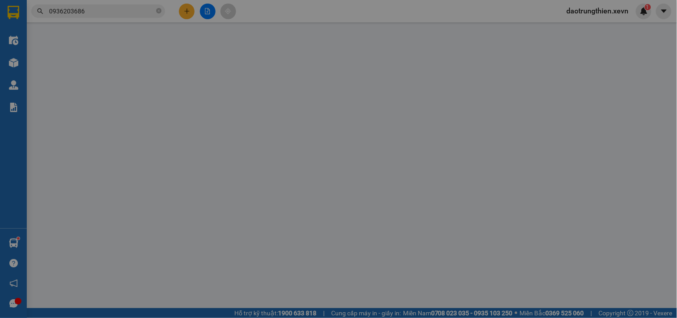
type input "0969557958"
type input "PHÚ"
type input "0936203686"
type input "E HẰNG"
type input "tùng 0369717515"
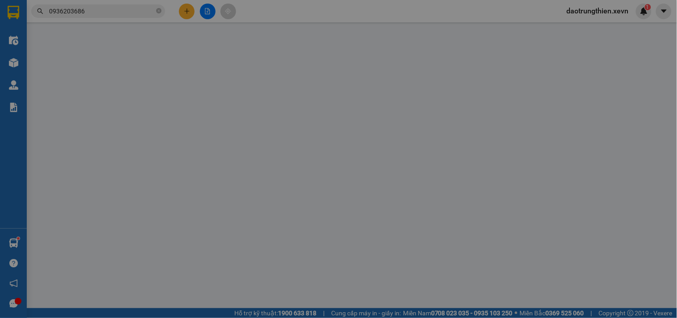
type input "20.000"
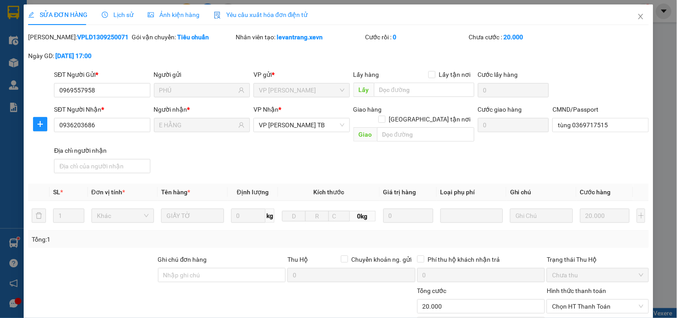
click at [591, 115] on div "CMND/Passport" at bounding box center [600, 110] width 96 height 13
click at [599, 124] on input "tùng 0369717515" at bounding box center [600, 125] width 96 height 14
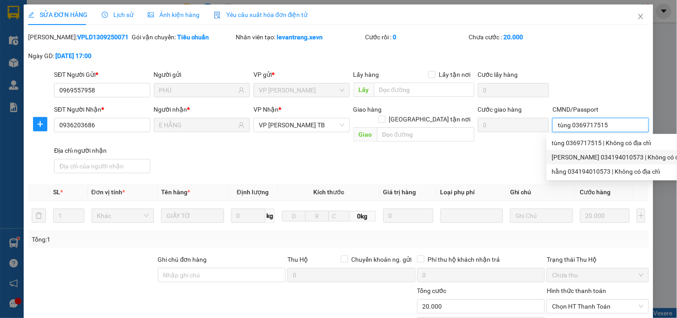
click at [616, 157] on div "NGUYỄN THỊ HẰNG 034194010573 | Không có địa chỉ" at bounding box center [622, 157] width 141 height 10
type input "NGUYỄN THỊ HẰNG 034194010573"
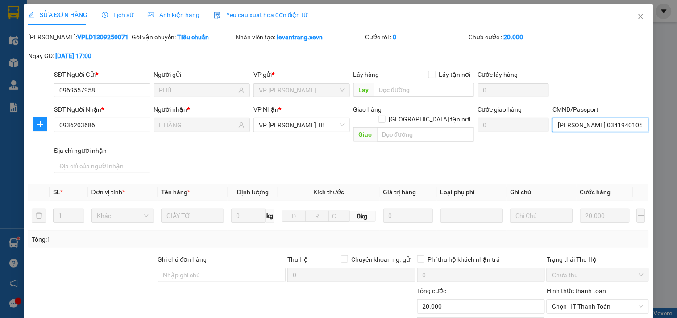
scroll to position [109, 0]
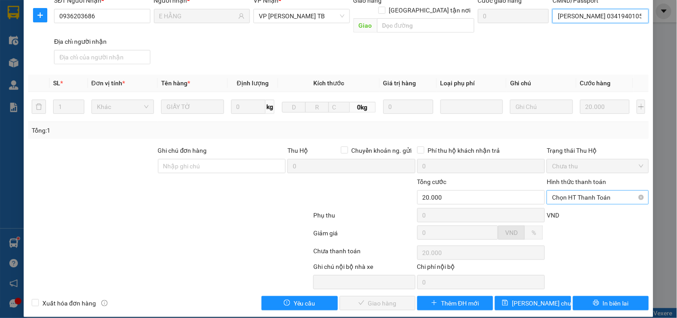
click at [611, 190] on span "Chọn HT Thanh Toán" at bounding box center [597, 196] width 91 height 13
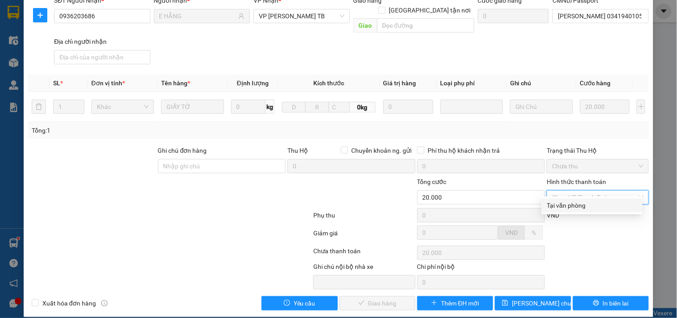
click at [588, 207] on div "Tại văn phòng" at bounding box center [592, 205] width 90 height 10
type input "0"
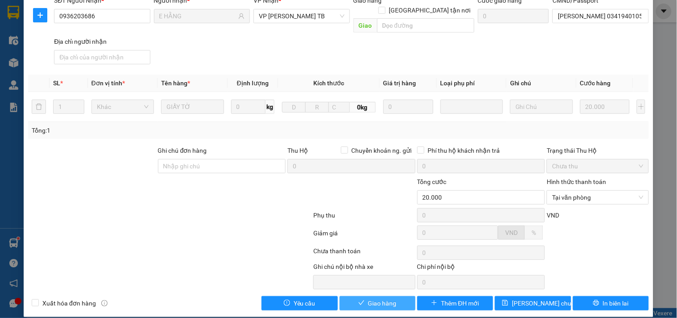
click at [385, 298] on span "Giao hàng" at bounding box center [382, 303] width 29 height 10
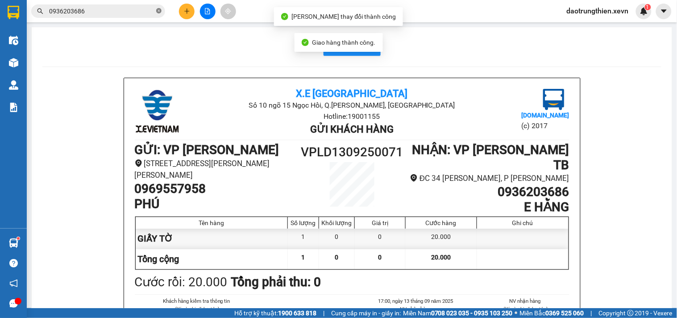
click at [157, 12] on icon "close-circle" at bounding box center [158, 10] width 5 height 5
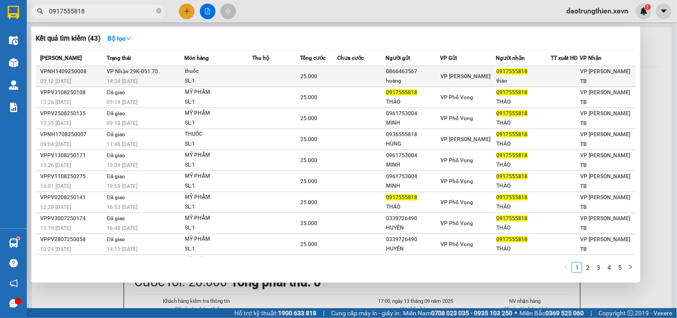
type input "0917555818"
click at [254, 80] on td at bounding box center [276, 76] width 48 height 21
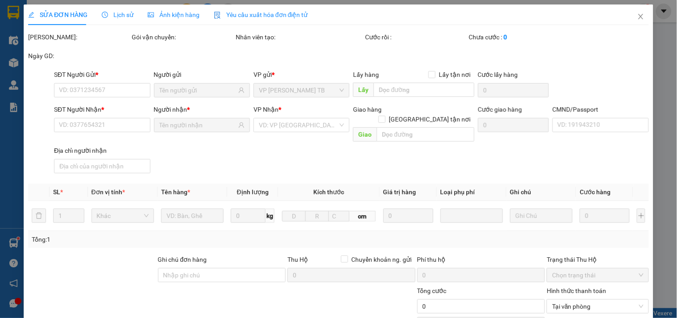
type input "0866463567"
type input "hoàng"
type input "0917555818"
type input "thảo"
type input "25.000"
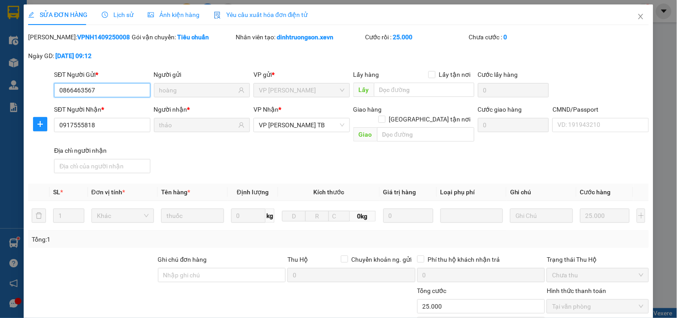
scroll to position [109, 0]
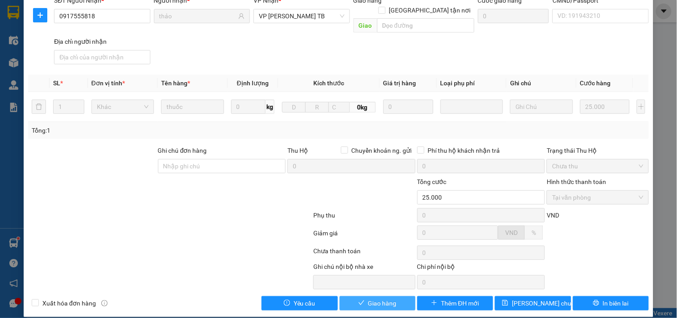
click at [368, 298] on span "Giao hàng" at bounding box center [382, 303] width 29 height 10
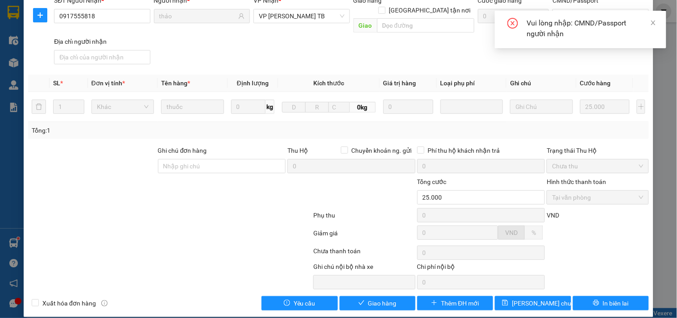
click at [537, 54] on div "Vui lòng nhập: CMND/Passport người nhận" at bounding box center [580, 33] width 171 height 45
click at [653, 24] on icon "close" at bounding box center [653, 23] width 4 height 4
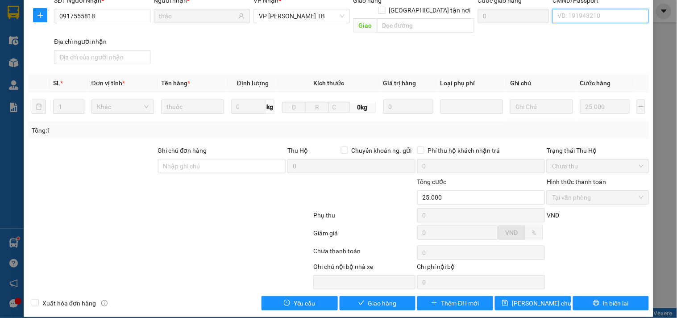
click at [585, 20] on input "CMND/Passport" at bounding box center [600, 16] width 96 height 14
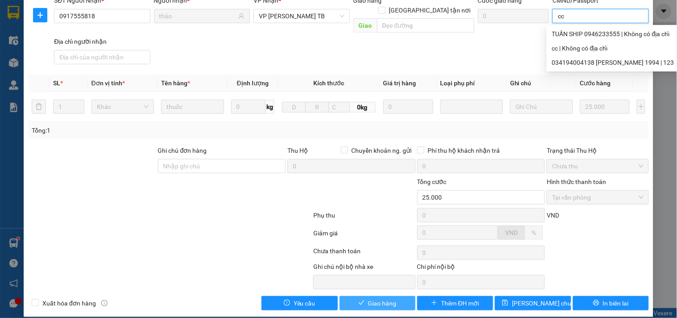
type input "cc"
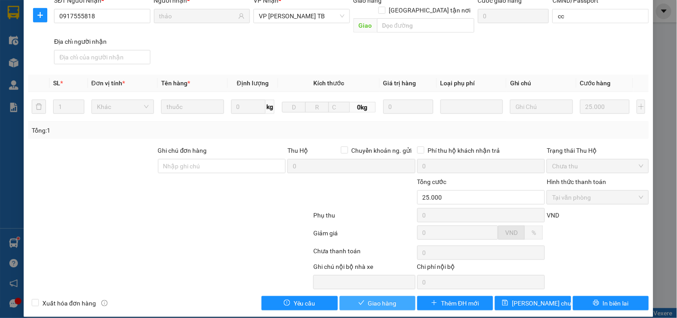
click at [385, 296] on button "Giao hàng" at bounding box center [377, 303] width 76 height 14
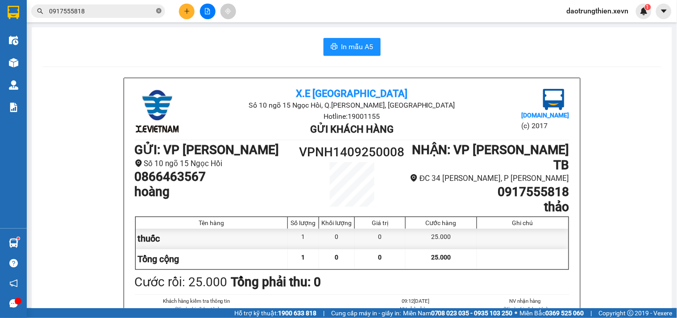
click at [161, 11] on icon "close-circle" at bounding box center [158, 10] width 5 height 5
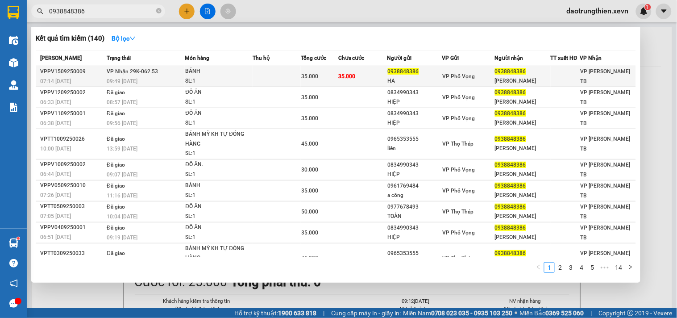
type input "0938848386"
click at [270, 82] on td at bounding box center [276, 76] width 48 height 21
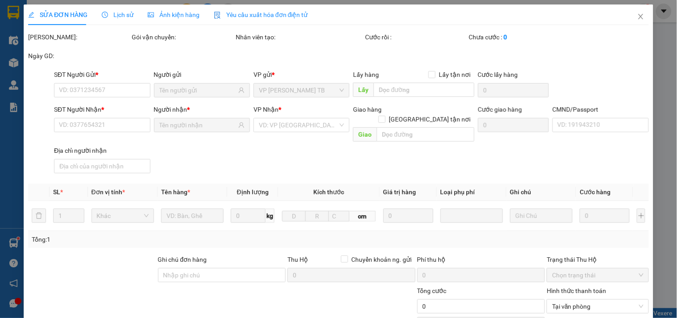
type input "0938848386"
type input "HA"
type input "0938848386"
type input "NGỌC HÀ"
type input "CHỊ HÀ"
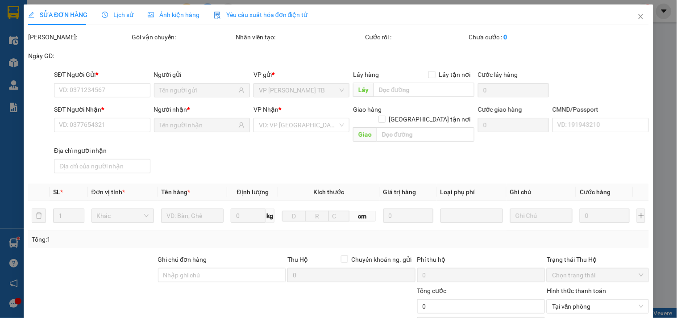
type input "35.000"
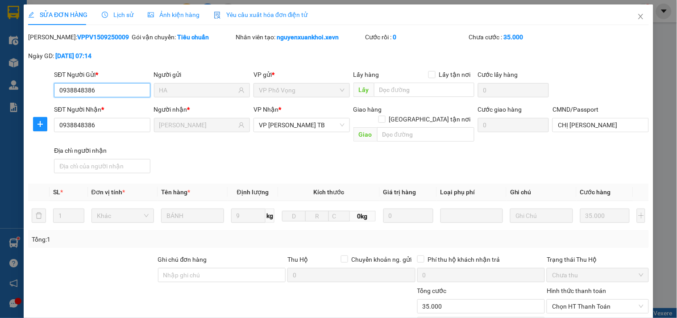
scroll to position [109, 0]
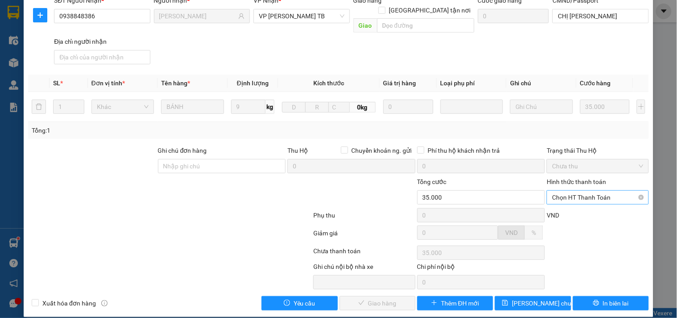
click at [594, 190] on span "Chọn HT Thanh Toán" at bounding box center [597, 196] width 91 height 13
click at [571, 207] on div "Tại văn phòng" at bounding box center [592, 205] width 90 height 10
type input "0"
click at [361, 296] on button "Giao hàng" at bounding box center [377, 303] width 76 height 14
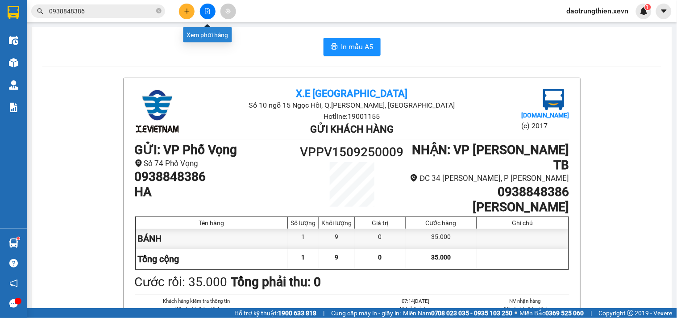
click at [184, 4] on button at bounding box center [187, 12] width 16 height 16
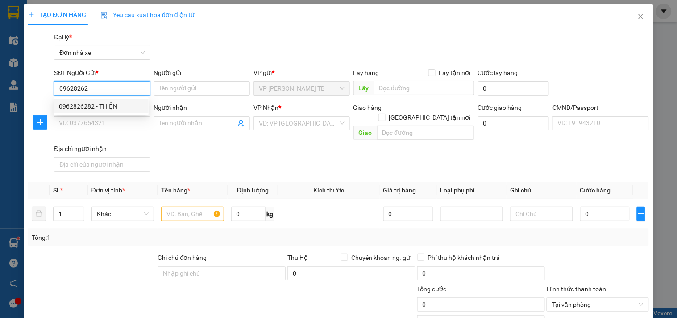
click at [124, 106] on div "0962826282 - THIỆN" at bounding box center [101, 106] width 84 height 10
type input "0962826282"
type input "THIỆN"
type input "0915022939"
type input "BÍCH THUỶ"
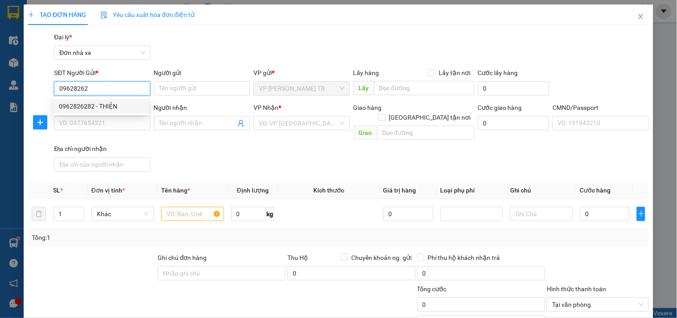
type input "1"
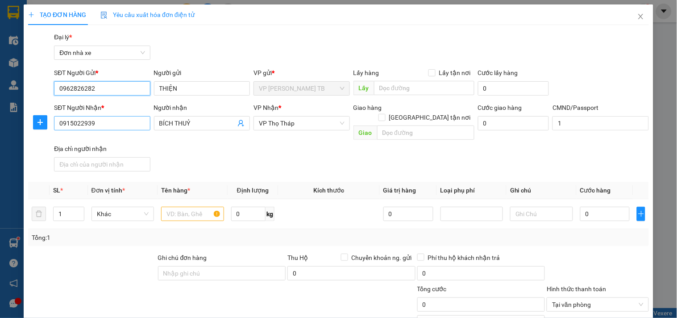
type input "0962826282"
drag, startPoint x: 118, startPoint y: 124, endPoint x: 19, endPoint y: 121, distance: 99.1
click at [19, 121] on div "TẠO ĐƠN HÀNG Yêu cầu xuất hóa đơn điện tử Transit Pickup Surcharge Ids Transit …" at bounding box center [338, 159] width 677 height 318
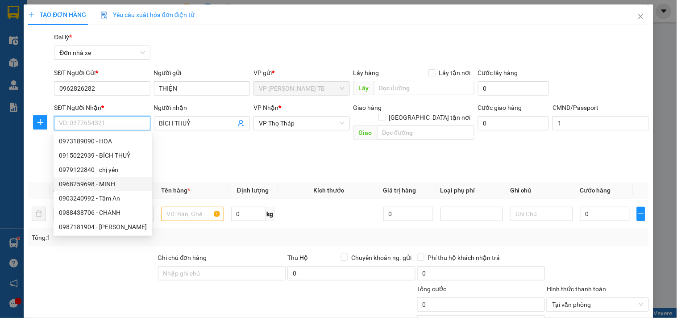
click at [104, 185] on div "0968259698 - MINH" at bounding box center [103, 184] width 88 height 10
type input "0968259698"
type input "MINH"
type input "025195001458 ĐINH THỊ BÍCH HUỆ 1995"
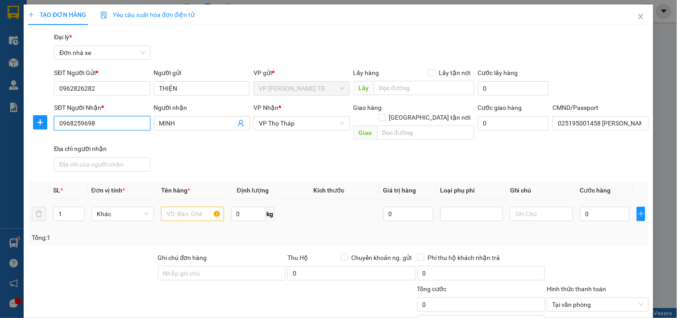
type input "0968259698"
click at [168, 205] on div at bounding box center [192, 214] width 62 height 18
click at [168, 207] on input "text" at bounding box center [192, 214] width 62 height 14
type input "mỹ phẩm"
click at [224, 207] on td "mỹ phẩm" at bounding box center [192, 214] width 70 height 30
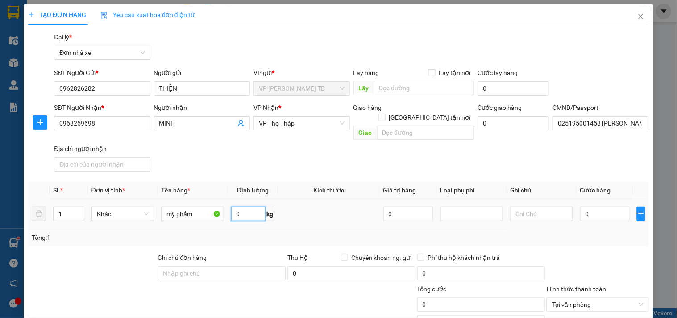
click at [247, 207] on input "0" at bounding box center [248, 214] width 35 height 14
type input "4"
click at [596, 207] on input "0" at bounding box center [605, 214] width 50 height 14
type input "3"
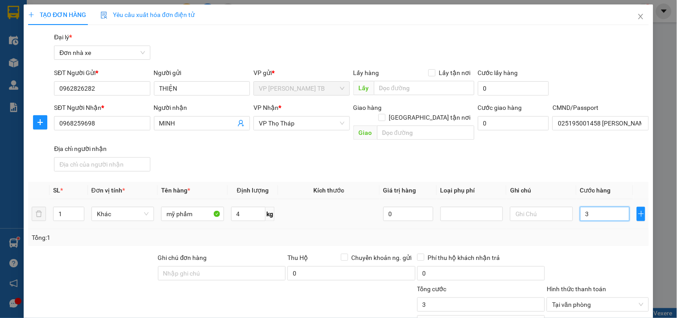
type input "30"
type input "30.000"
click at [461, 298] on input "30.000" at bounding box center [481, 304] width 128 height 14
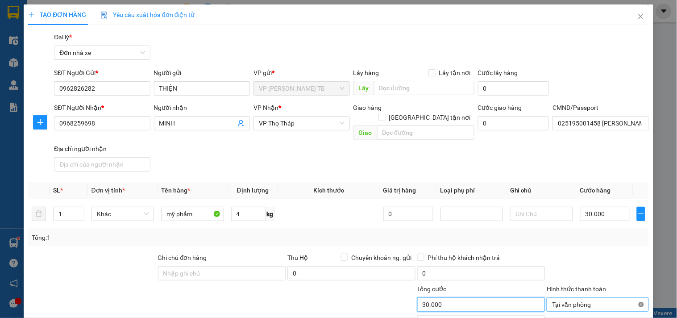
type input "30.000"
click at [249, 207] on input "4" at bounding box center [248, 214] width 35 height 14
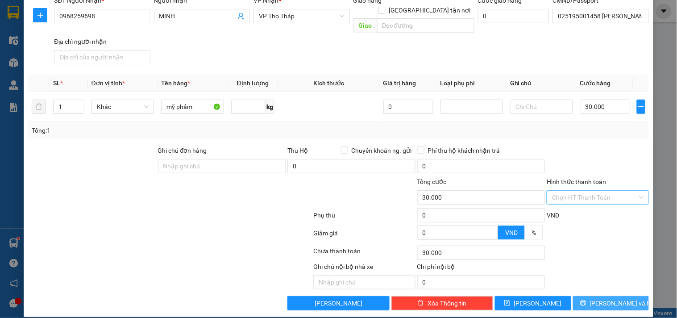
click at [584, 297] on button "Lưu và In" at bounding box center [611, 303] width 76 height 14
type input "0"
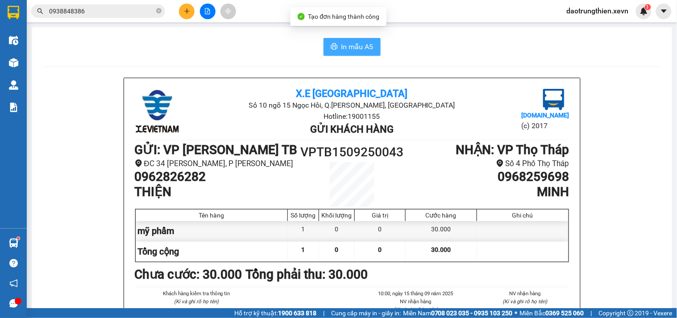
click at [341, 50] on span "In mẫu A5" at bounding box center [357, 46] width 32 height 11
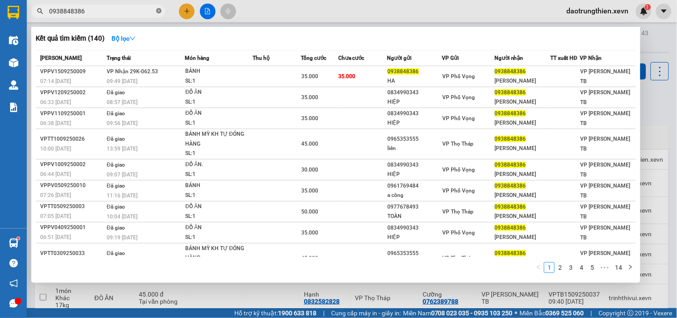
click at [157, 12] on icon "close-circle" at bounding box center [158, 10] width 5 height 5
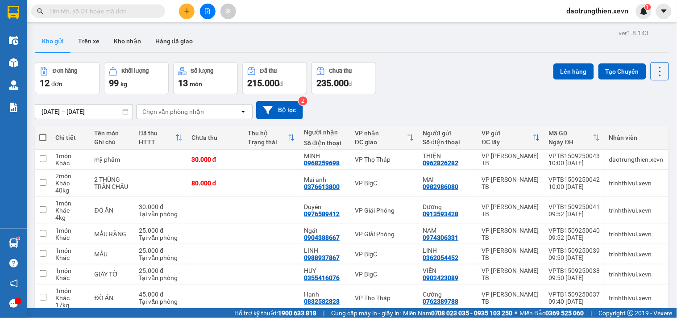
click at [186, 8] on icon "plus" at bounding box center [187, 11] width 6 height 6
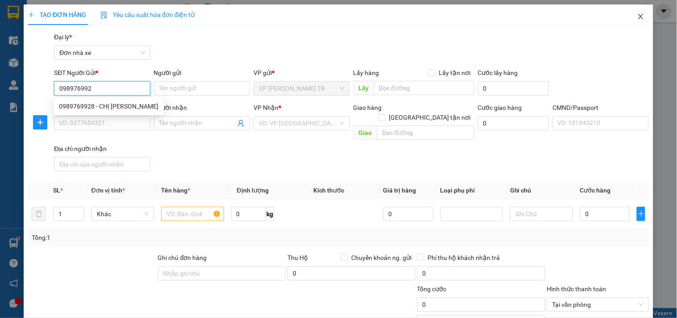
type input "0989769928"
click at [112, 104] on div "0989769928 - CHỊ TÂM" at bounding box center [108, 106] width 99 height 10
type input "CHỊ TÂM"
type input "0982694578"
type input "oanh"
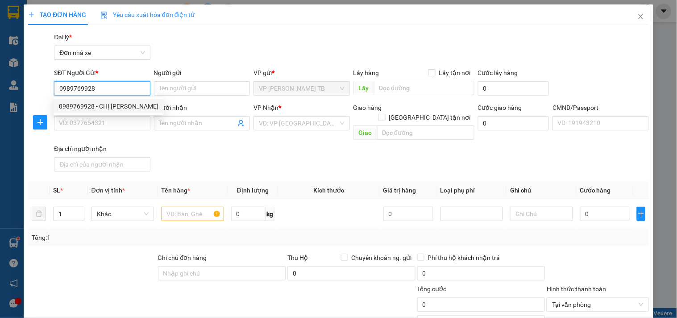
type input "001075000365 việt"
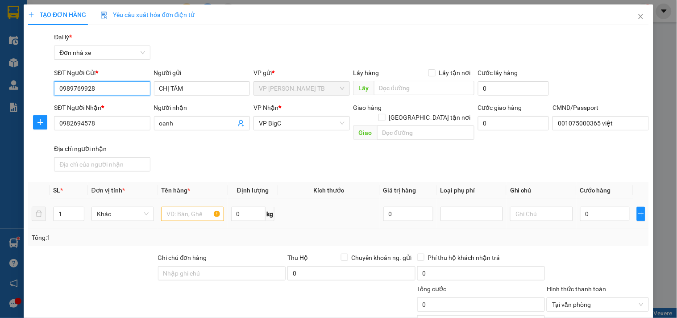
type input "0989769928"
click at [186, 205] on div at bounding box center [192, 214] width 62 height 18
click at [190, 207] on input "text" at bounding box center [192, 214] width 62 height 14
type input "d"
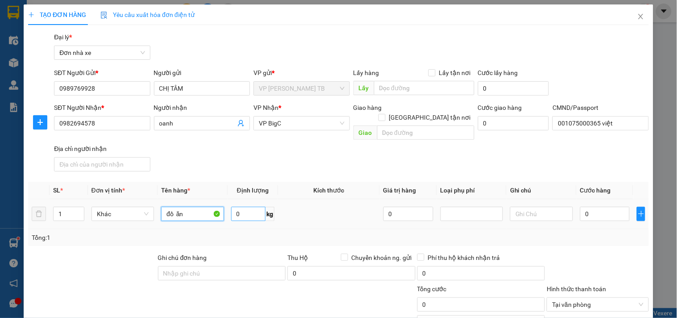
type input "đồ ăn"
click at [243, 207] on input "0" at bounding box center [248, 214] width 35 height 14
type input "19"
click at [595, 207] on input "0" at bounding box center [605, 214] width 50 height 14
type input "4"
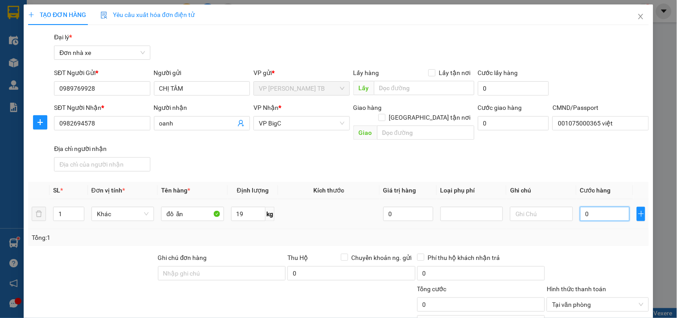
type input "4"
type input "40"
type input "40.000"
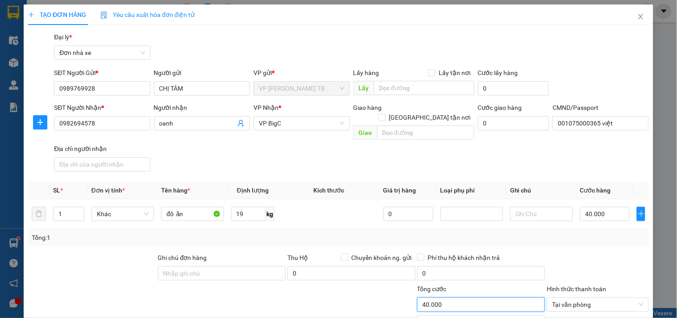
click at [483, 297] on input "40.000" at bounding box center [481, 304] width 128 height 14
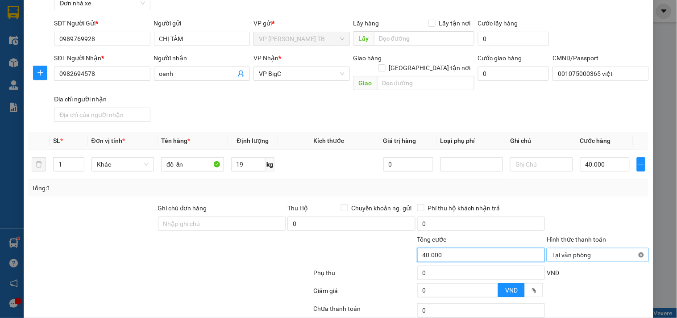
type input "40.000"
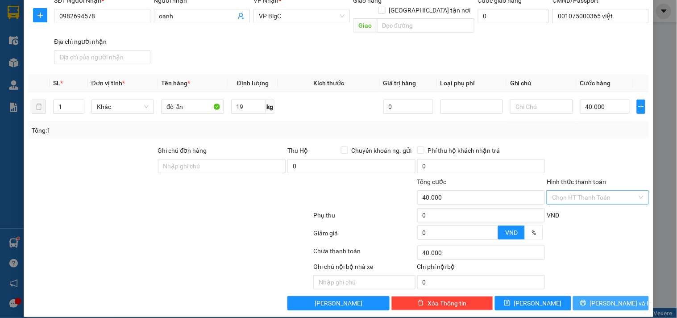
click at [586, 299] on icon "printer" at bounding box center [583, 302] width 6 height 6
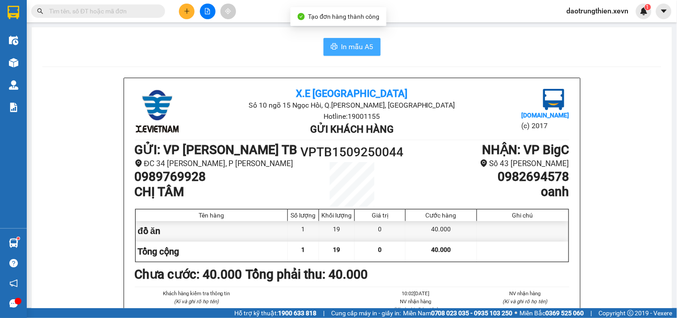
click at [342, 46] on span "In mẫu A5" at bounding box center [357, 46] width 32 height 11
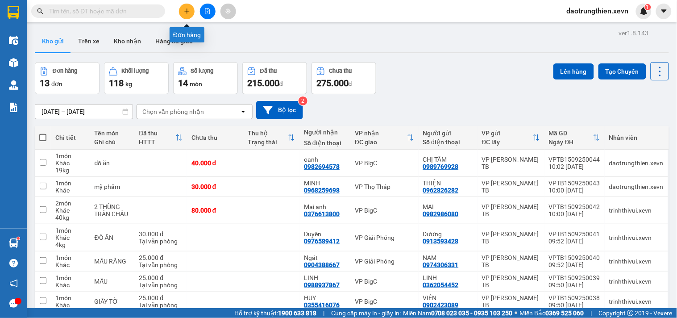
click at [188, 15] on button at bounding box center [187, 12] width 16 height 16
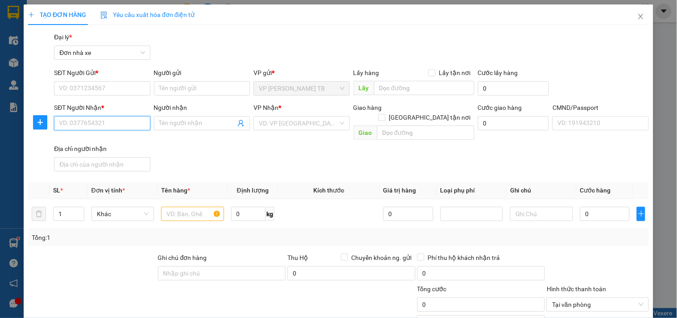
click at [108, 129] on input "SĐT Người Nhận *" at bounding box center [102, 123] width 96 height 14
type input "2693"
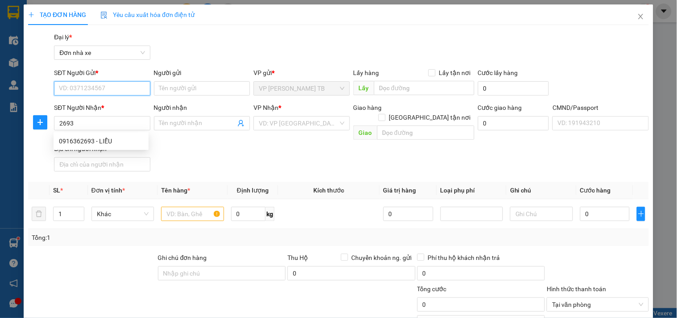
click at [108, 92] on input "SĐT Người Gửi *" at bounding box center [102, 88] width 96 height 14
type input "2693"
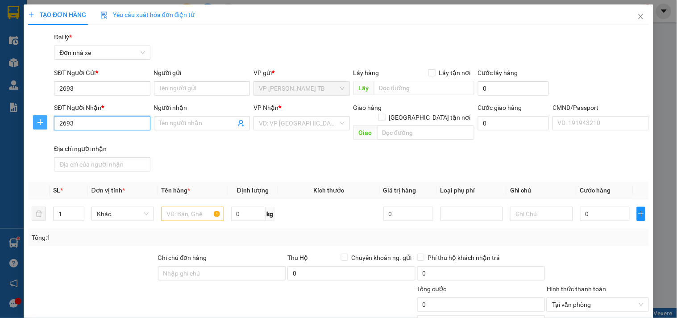
drag, startPoint x: 88, startPoint y: 123, endPoint x: 46, endPoint y: 124, distance: 41.5
click at [46, 124] on div "SĐT Người Nhận * 2693 2693 Người nhận Tên người nhận VP Nhận * VD: VP Sài Gòn G…" at bounding box center [338, 139] width 622 height 72
click at [100, 122] on input "SĐT Người Nhận *" at bounding box center [102, 123] width 96 height 14
click at [95, 137] on div "0916362693 - LIỄU" at bounding box center [101, 141] width 84 height 10
type input "0916362693"
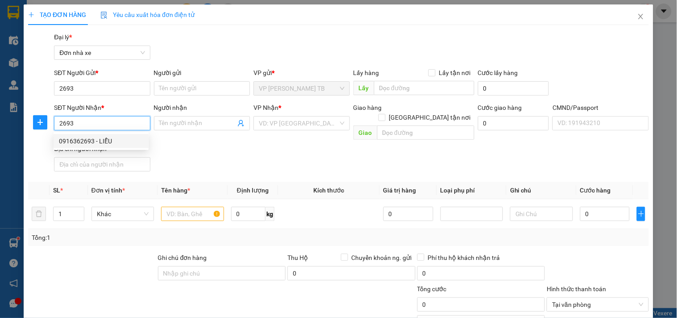
type input "LIỄU"
type input "0359723619 VIỆT"
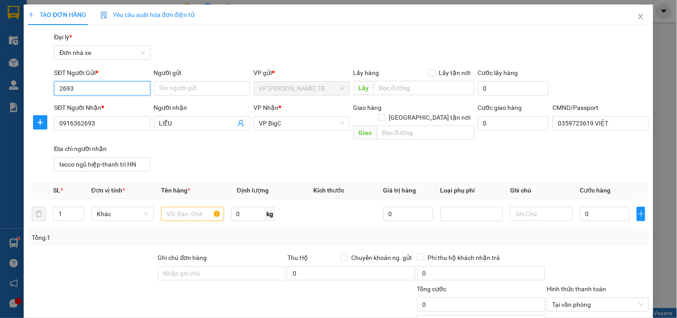
click at [90, 83] on input "2693" at bounding box center [102, 88] width 96 height 14
drag, startPoint x: 90, startPoint y: 83, endPoint x: 32, endPoint y: 90, distance: 58.3
click at [32, 90] on div "SĐT Người Gửi * 2693 2693 Người gửi Tên người gửi VP gửi * VP Trần Phú TB Lấy h…" at bounding box center [338, 83] width 622 height 31
click at [99, 107] on div "0916631726 - CHUNG" at bounding box center [101, 106] width 84 height 10
click at [168, 207] on input "text" at bounding box center [192, 214] width 62 height 14
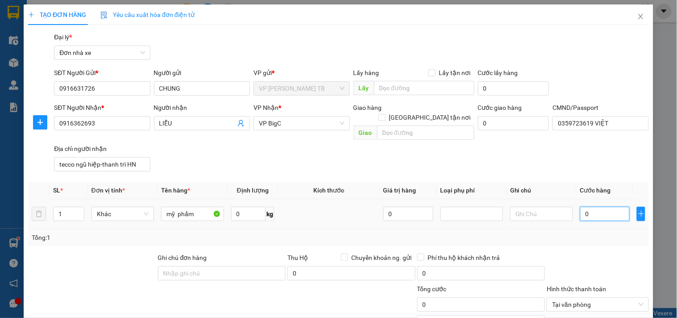
click at [595, 207] on input "0" at bounding box center [605, 214] width 50 height 14
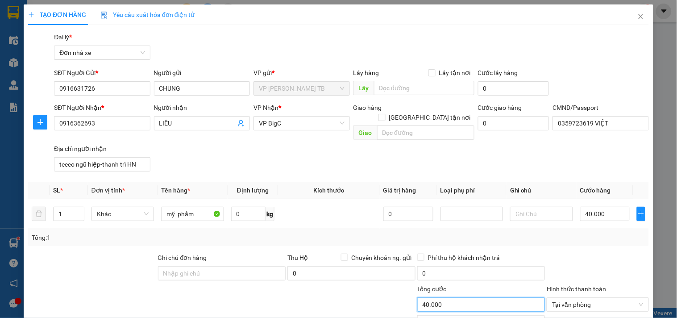
click at [479, 297] on input "40.000" at bounding box center [481, 304] width 128 height 14
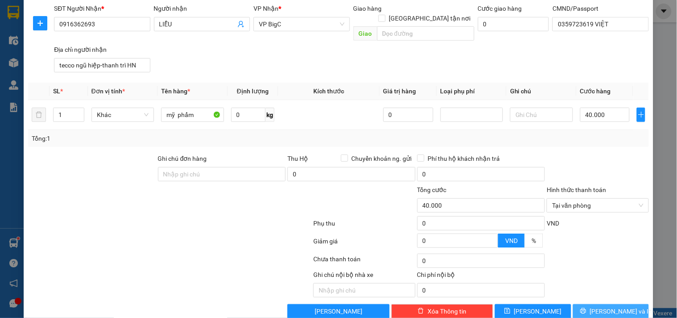
click at [608, 306] on span "Lưu và In" at bounding box center [621, 311] width 62 height 10
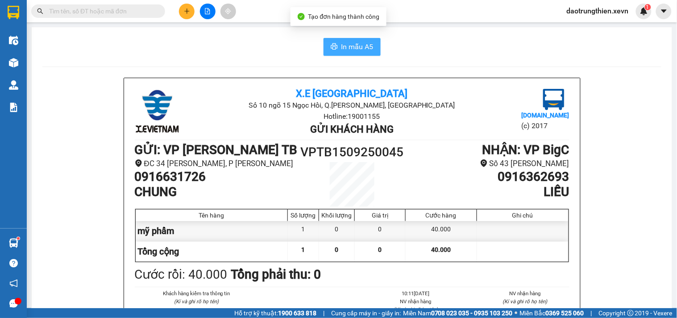
click at [359, 41] on span "In mẫu A5" at bounding box center [357, 46] width 32 height 11
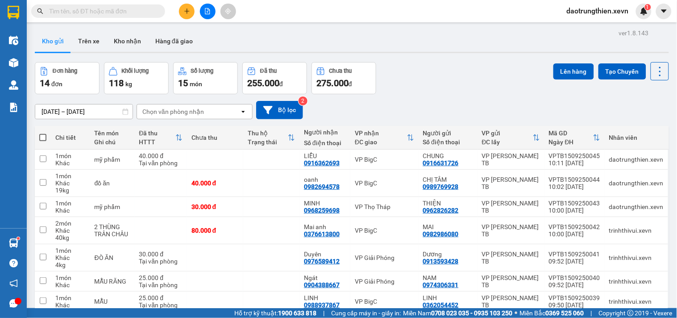
click at [185, 8] on icon "plus" at bounding box center [187, 11] width 6 height 6
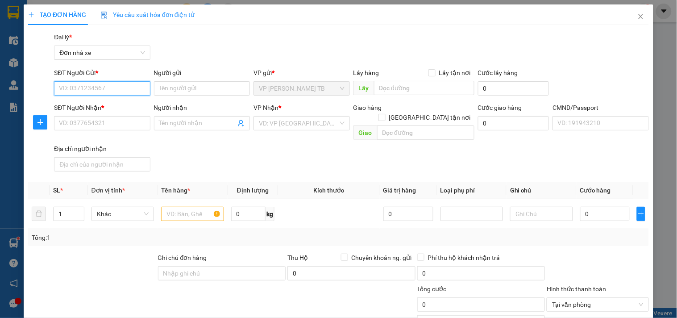
click at [112, 88] on input "SĐT Người Gửi *" at bounding box center [102, 88] width 96 height 14
click at [116, 109] on div "0829942333 - CÒ" at bounding box center [101, 106] width 84 height 10
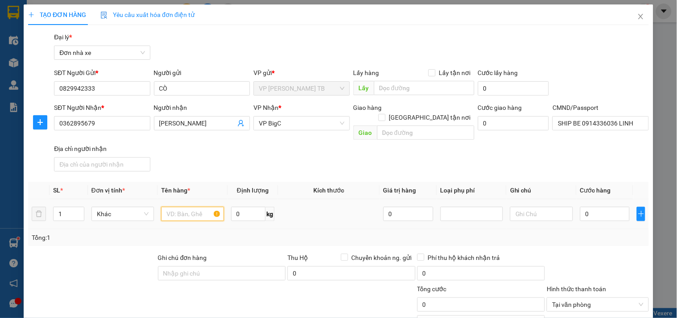
click at [186, 207] on input "text" at bounding box center [192, 214] width 62 height 14
click at [79, 212] on span "Decrease Value" at bounding box center [79, 216] width 10 height 8
click at [79, 210] on icon "up" at bounding box center [79, 211] width 3 height 3
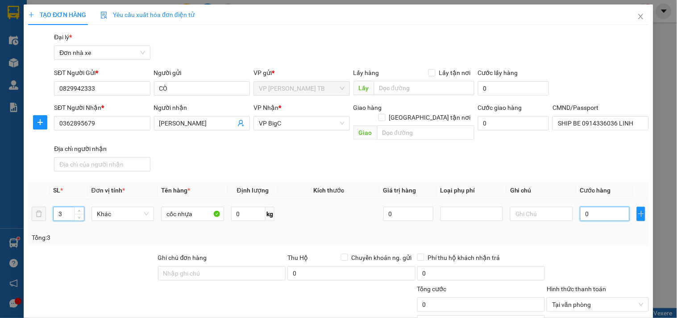
click at [593, 210] on input "0" at bounding box center [605, 214] width 50 height 14
click at [471, 285] on div "Tổng cước" at bounding box center [481, 290] width 128 height 13
click at [244, 207] on input "0" at bounding box center [248, 214] width 35 height 14
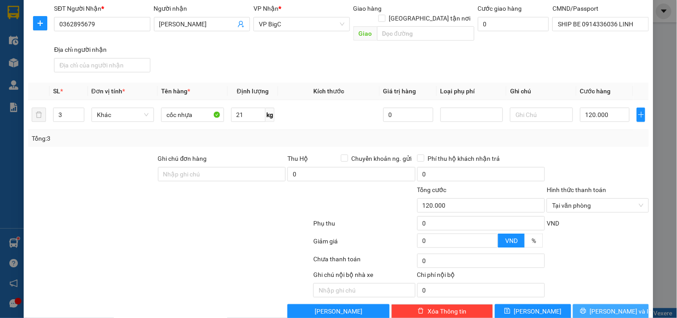
click at [604, 306] on span "Lưu và In" at bounding box center [621, 311] width 62 height 10
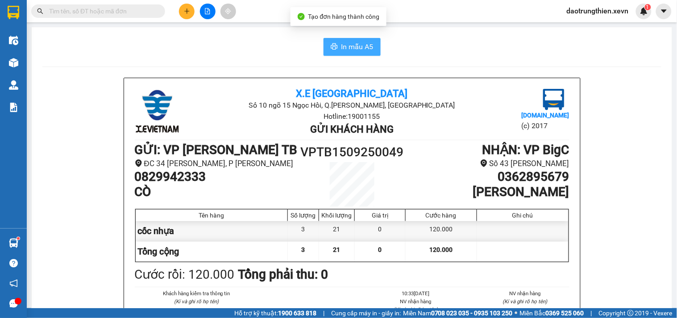
click at [349, 48] on span "In mẫu A5" at bounding box center [357, 46] width 32 height 11
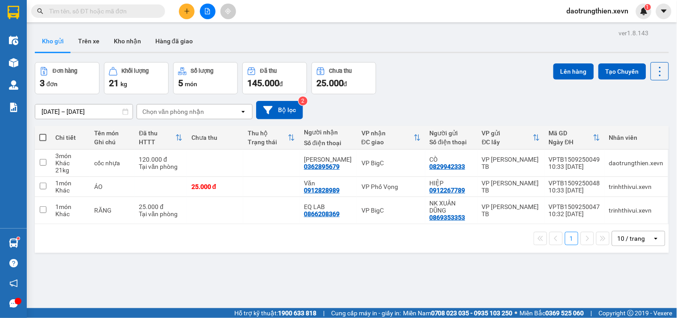
click at [191, 10] on button at bounding box center [187, 12] width 16 height 16
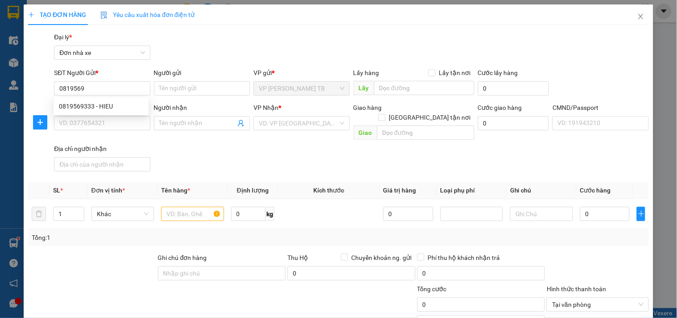
click at [119, 98] on div "0819569333 0819569333 - HIEU" at bounding box center [101, 106] width 95 height 18
click at [119, 87] on input "0819569" at bounding box center [102, 88] width 96 height 14
click at [113, 111] on div "0819569333 - HIEU" at bounding box center [101, 106] width 84 height 10
click at [189, 207] on input "text" at bounding box center [192, 214] width 62 height 14
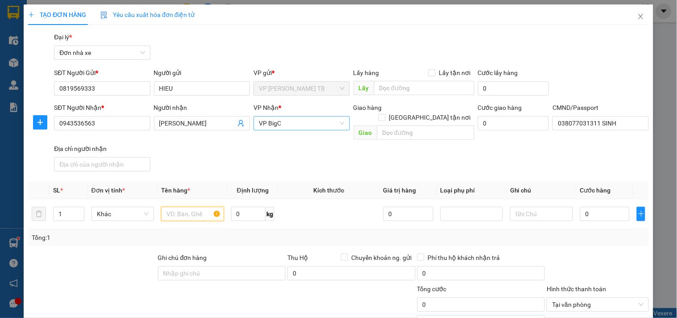
click at [269, 123] on span "VP BigC" at bounding box center [301, 122] width 85 height 13
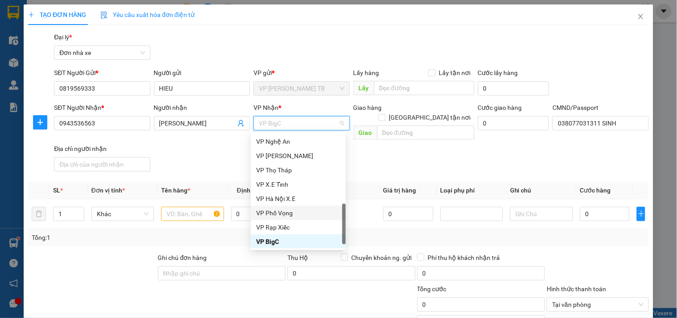
click at [304, 216] on div "VP Phố Vọng" at bounding box center [298, 213] width 84 height 10
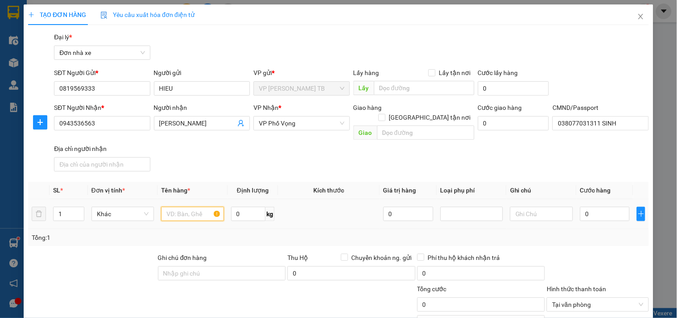
click at [194, 207] on input "text" at bounding box center [192, 214] width 62 height 14
click at [599, 207] on input "0" at bounding box center [605, 214] width 50 height 14
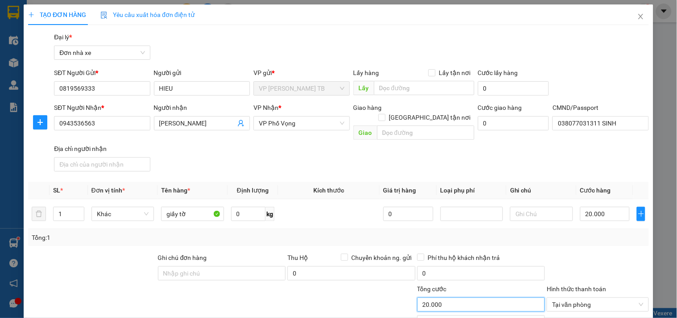
click at [458, 297] on input "20.000" at bounding box center [481, 304] width 128 height 14
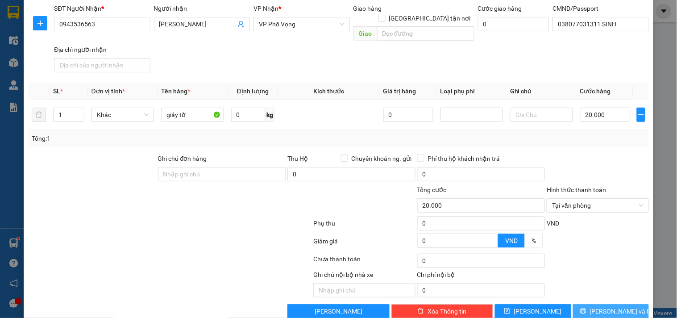
click at [609, 306] on span "Lưu và In" at bounding box center [621, 311] width 62 height 10
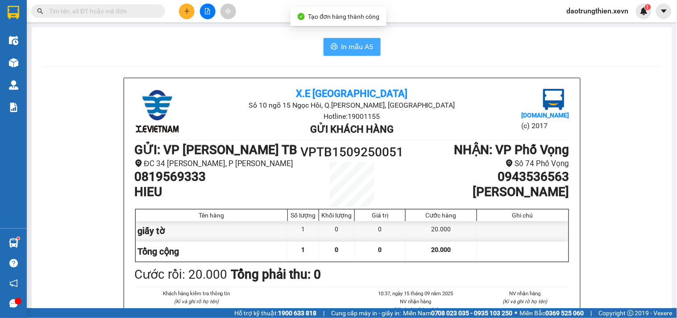
click at [336, 48] on button "In mẫu A5" at bounding box center [351, 47] width 57 height 18
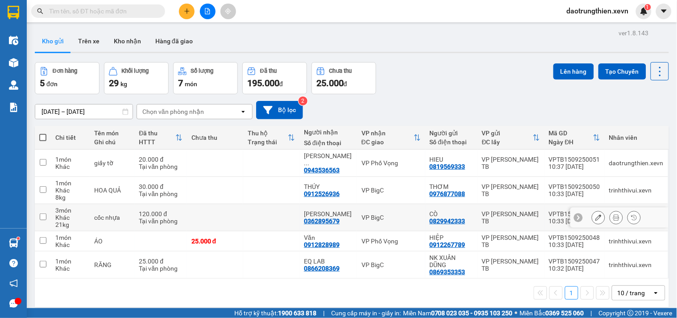
click at [592, 215] on button at bounding box center [598, 218] width 12 height 16
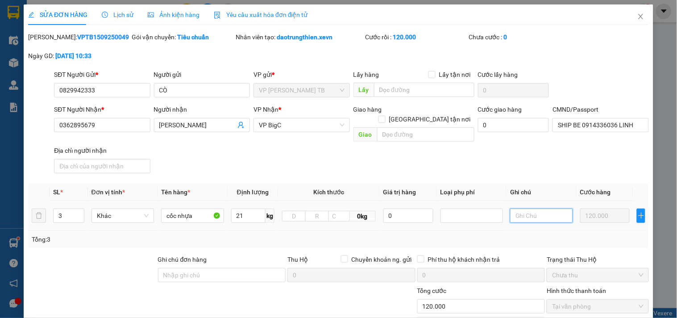
click at [522, 211] on input "text" at bounding box center [541, 215] width 62 height 14
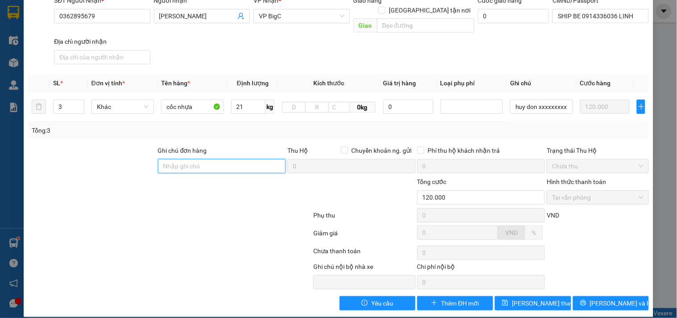
click at [193, 159] on input "Ghi chú đơn hàng" at bounding box center [222, 166] width 128 height 14
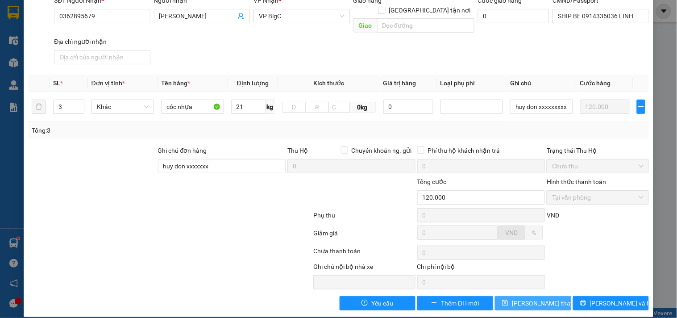
click at [541, 298] on span "Lưu thay đổi" at bounding box center [547, 303] width 71 height 10
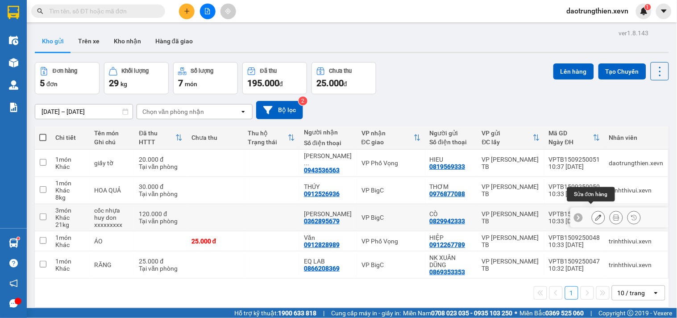
click at [595, 214] on icon at bounding box center [598, 217] width 6 height 6
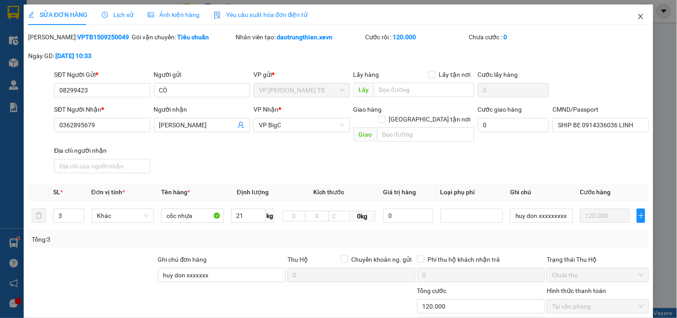
click at [628, 16] on span "Close" at bounding box center [640, 16] width 25 height 25
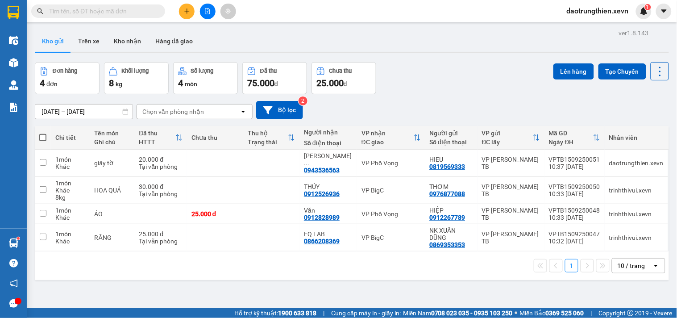
click at [182, 11] on button at bounding box center [187, 12] width 16 height 16
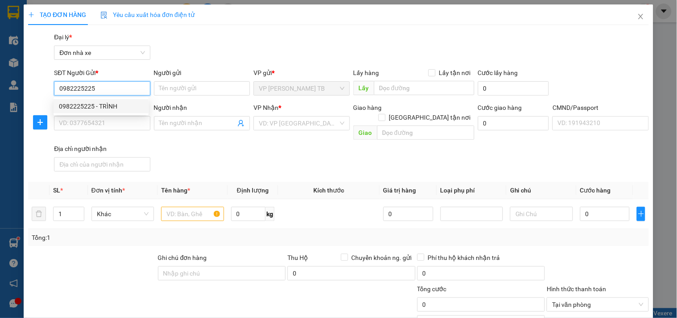
click at [124, 100] on div "0982225225 - TRÌNH" at bounding box center [101, 106] width 95 height 14
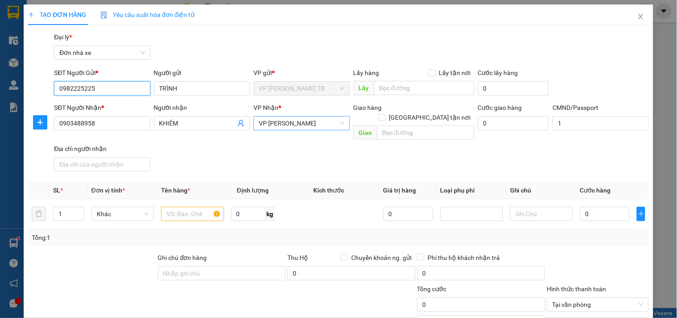
click at [277, 122] on span "VP Ngọc Hồi" at bounding box center [301, 122] width 85 height 13
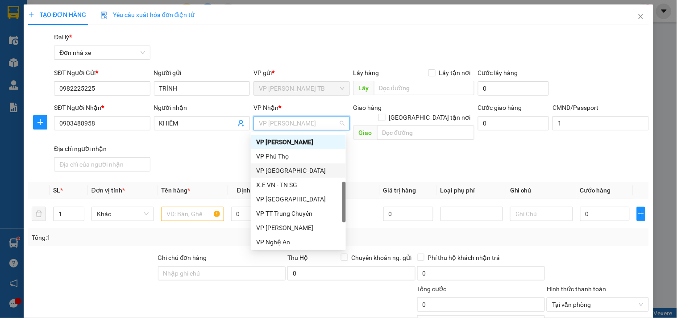
scroll to position [71, 0]
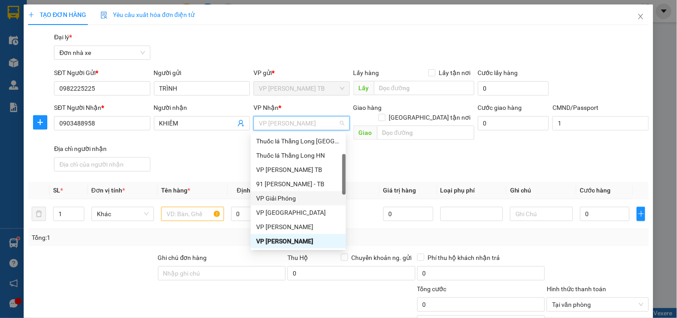
click at [302, 200] on div "VP Giải Phóng" at bounding box center [298, 198] width 84 height 10
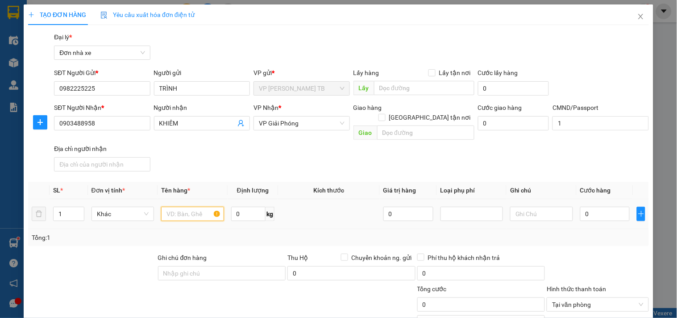
click at [194, 207] on input "text" at bounding box center [192, 214] width 62 height 14
click at [600, 207] on input "0" at bounding box center [605, 214] width 50 height 14
click at [612, 207] on input "text" at bounding box center [605, 214] width 50 height 14
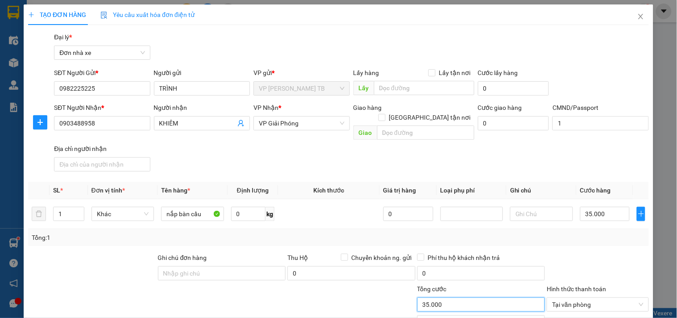
click at [463, 297] on input "35.000" at bounding box center [481, 304] width 128 height 14
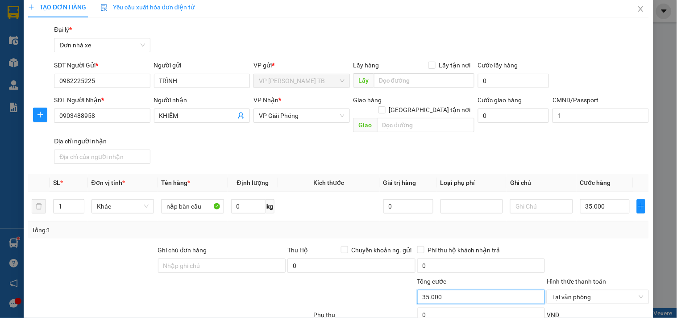
scroll to position [107, 0]
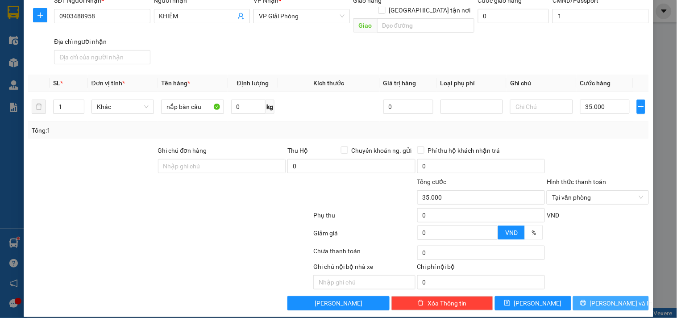
click at [601, 298] on span "Lưu và In" at bounding box center [621, 303] width 62 height 10
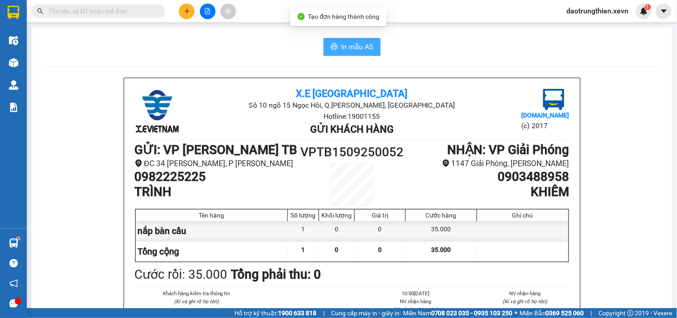
click at [343, 45] on span "In mẫu A5" at bounding box center [357, 46] width 32 height 11
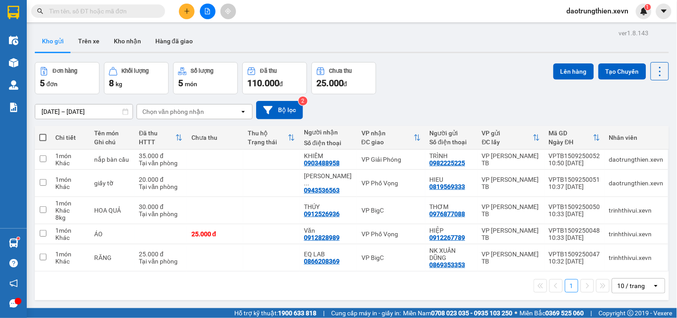
click at [149, 8] on input "text" at bounding box center [101, 11] width 105 height 10
click at [145, 12] on input "text" at bounding box center [101, 11] width 105 height 10
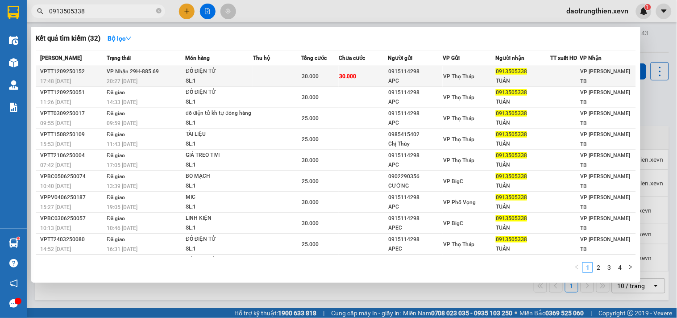
click at [265, 73] on td at bounding box center [277, 76] width 48 height 21
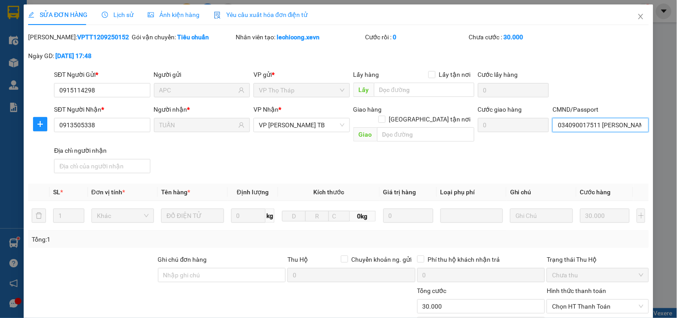
click at [608, 126] on input "034090017511 trần quốc anh 1990" at bounding box center [600, 125] width 96 height 14
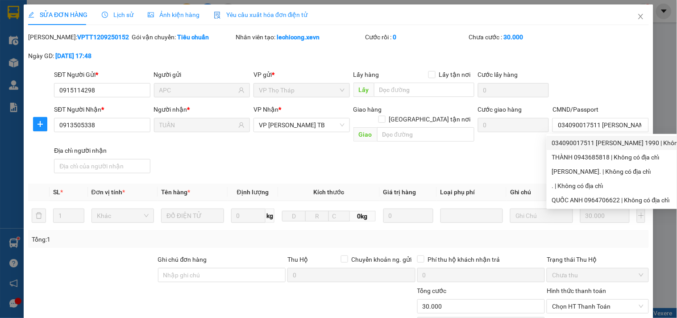
click at [614, 83] on div "SĐT Người Gửi * 0915114298 Người gửi APC VP gửi * VP Thọ Tháp Lấy hàng Lấy tận …" at bounding box center [351, 85] width 598 height 31
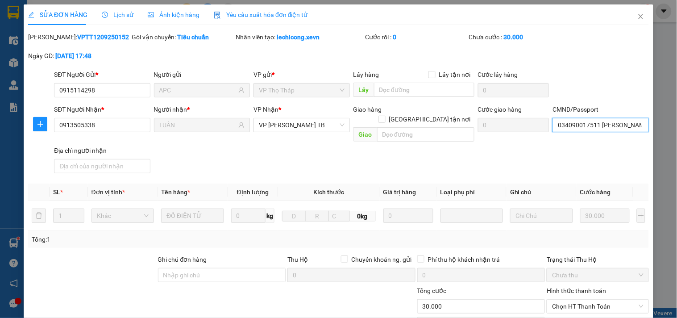
click at [628, 130] on input "034090017511 trần quốc anh 1990" at bounding box center [600, 125] width 96 height 14
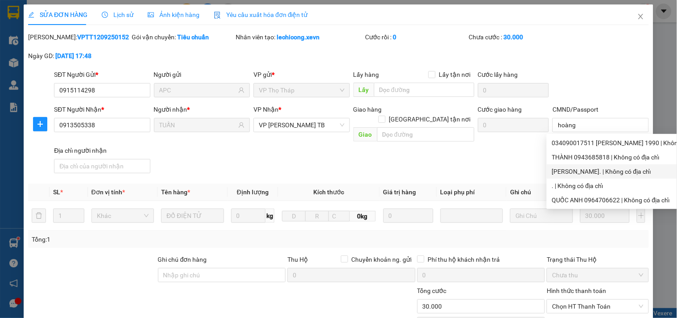
click at [416, 161] on div "SĐT Người Nhận * 0913505338 Người nhận * TUẤN VP Nhận * VP Trần Phú TB Giao hàn…" at bounding box center [351, 140] width 598 height 72
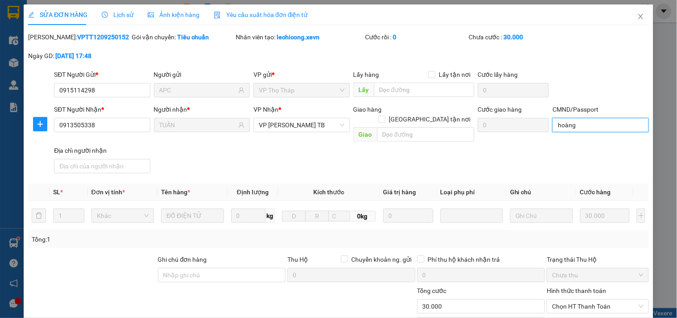
click at [592, 128] on input "hoàng" at bounding box center [600, 125] width 96 height 14
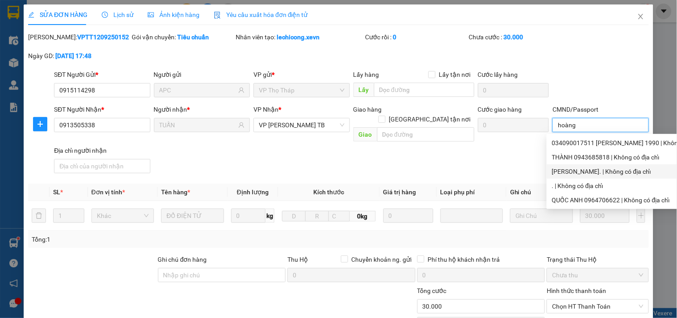
click at [597, 126] on input "hoàng" at bounding box center [600, 125] width 96 height 14
click at [568, 299] on span "Chọn HT Thanh Toán" at bounding box center [597, 305] width 91 height 13
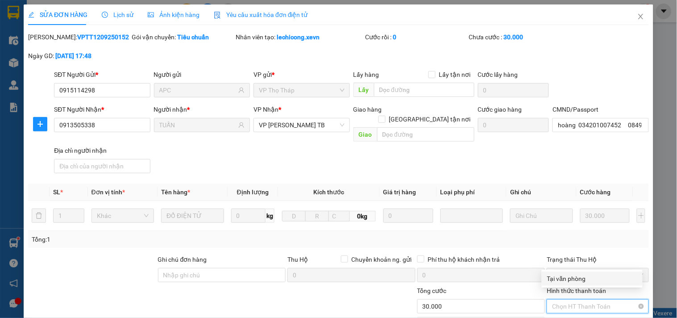
scroll to position [109, 0]
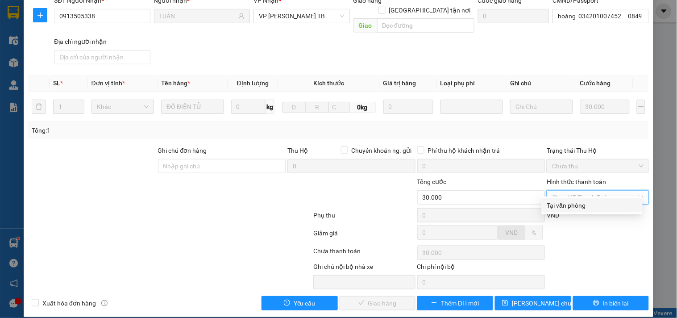
click at [577, 207] on div "Tại văn phòng" at bounding box center [592, 205] width 90 height 10
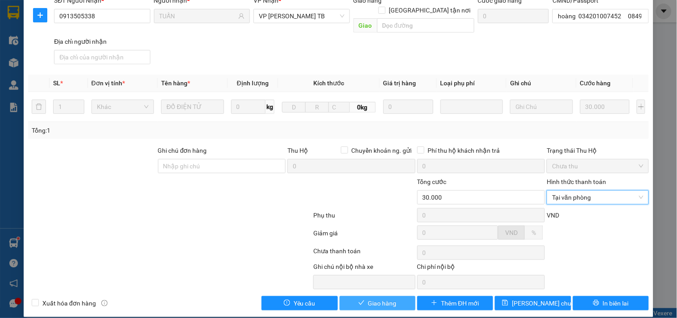
click at [397, 296] on button "Giao hàng" at bounding box center [377, 303] width 76 height 14
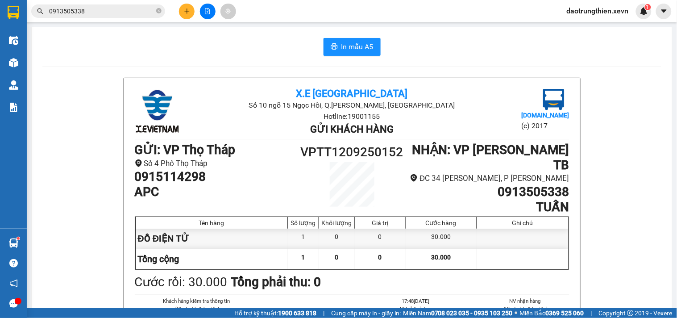
click at [191, 10] on button at bounding box center [187, 12] width 16 height 16
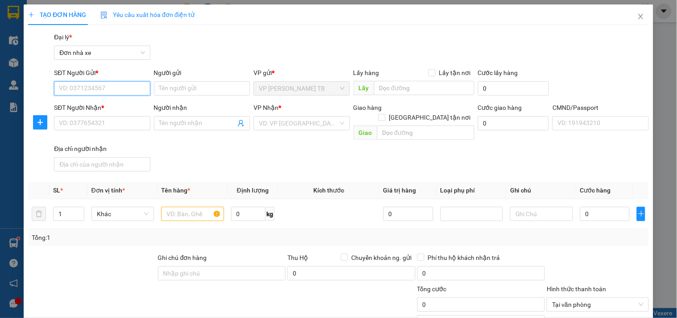
click at [115, 86] on input "SĐT Người Gửi *" at bounding box center [102, 88] width 96 height 14
click at [103, 90] on input "SĐT Người Gửi *" at bounding box center [102, 88] width 96 height 14
click at [118, 104] on div "0967406767 - Mai" at bounding box center [101, 106] width 84 height 10
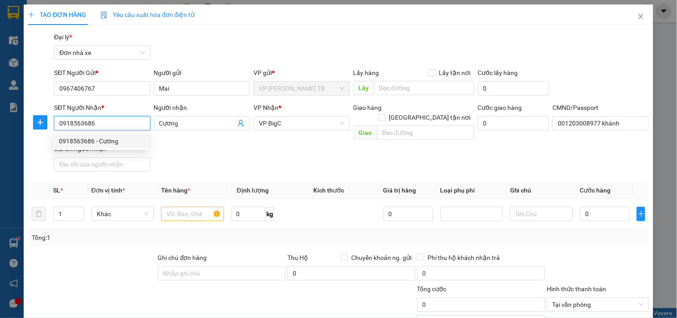
drag, startPoint x: 120, startPoint y: 124, endPoint x: 10, endPoint y: 128, distance: 110.7
click at [10, 128] on div "TẠO ĐƠN HÀNG Yêu cầu xuất hóa đơn điện tử Transit Pickup Surcharge Ids Transit …" at bounding box center [338, 159] width 677 height 318
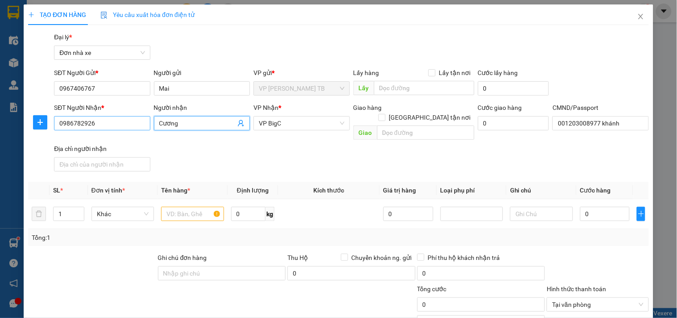
drag, startPoint x: 187, startPoint y: 122, endPoint x: 126, endPoint y: 126, distance: 61.3
click at [126, 126] on div "SĐT Người Nhận * 0986782926 Người nhận Cương Cương VP Nhận * VP BigC Giao hàng …" at bounding box center [351, 139] width 598 height 72
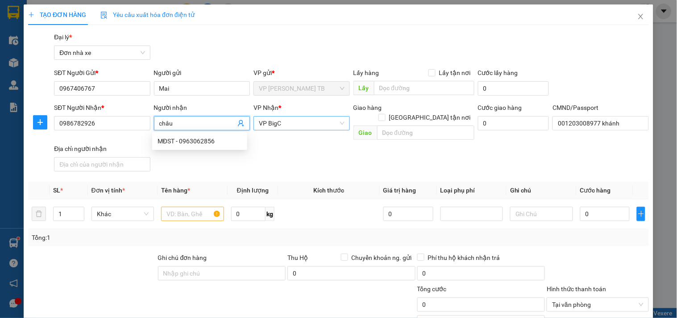
click at [304, 129] on span "VP BigC" at bounding box center [301, 122] width 85 height 13
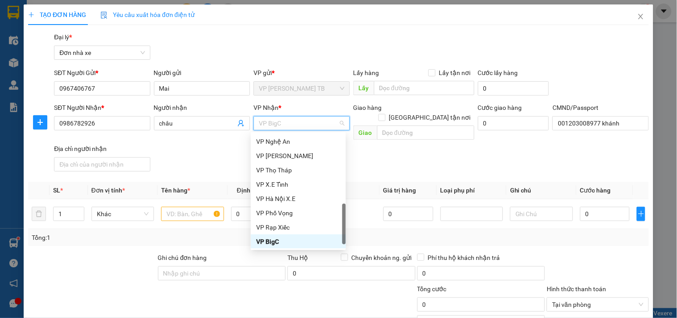
scroll to position [99, 0]
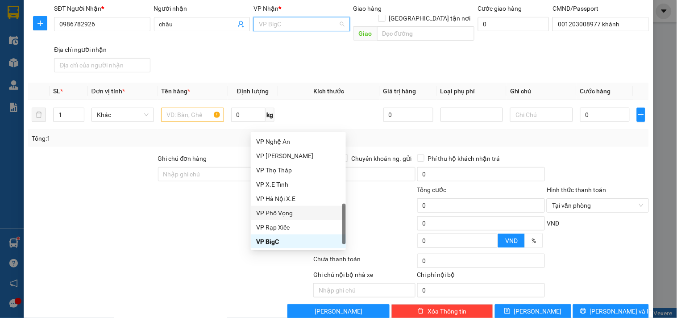
click at [297, 212] on div "VP Phố Vọng" at bounding box center [298, 213] width 84 height 10
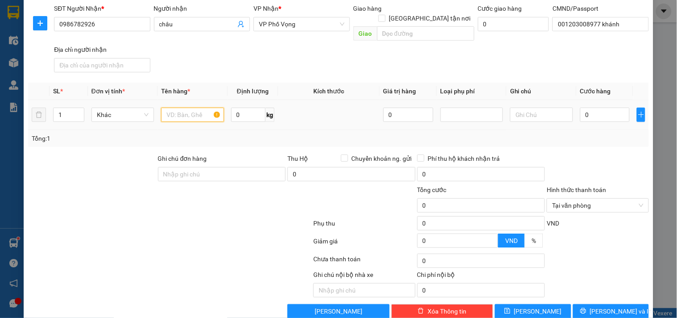
click at [182, 107] on input "text" at bounding box center [192, 114] width 62 height 14
click at [607, 107] on input "0" at bounding box center [605, 114] width 50 height 14
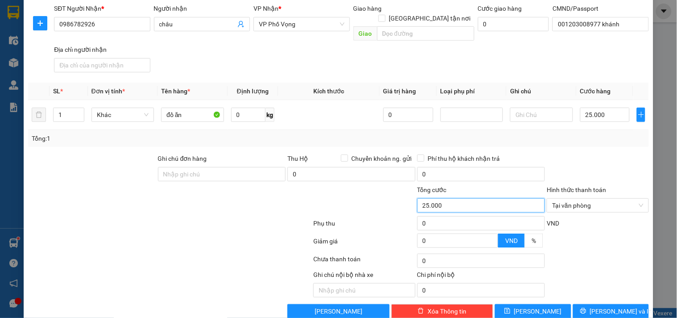
click at [491, 198] on input "25.000" at bounding box center [481, 205] width 128 height 14
click at [613, 306] on span "Lưu và In" at bounding box center [621, 311] width 62 height 10
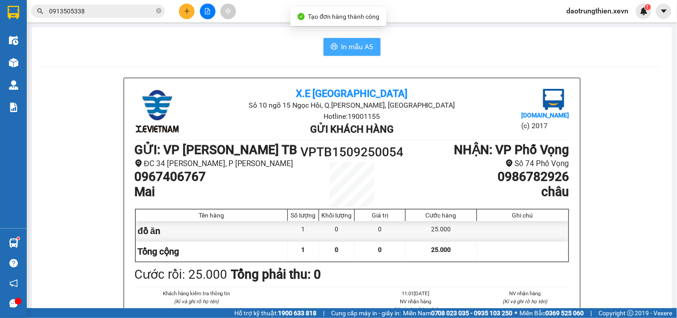
click at [361, 50] on span "In mẫu A5" at bounding box center [357, 46] width 32 height 11
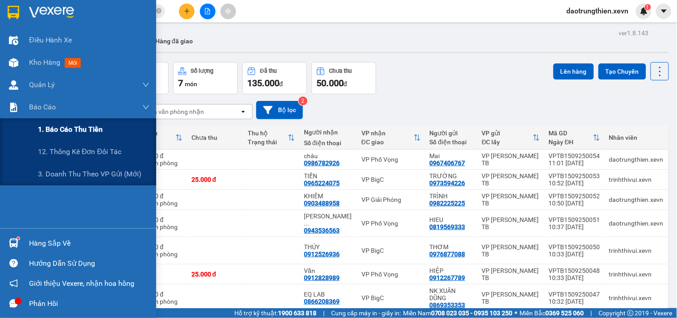
click at [65, 131] on span "1. Báo cáo thu tiền" at bounding box center [70, 129] width 65 height 11
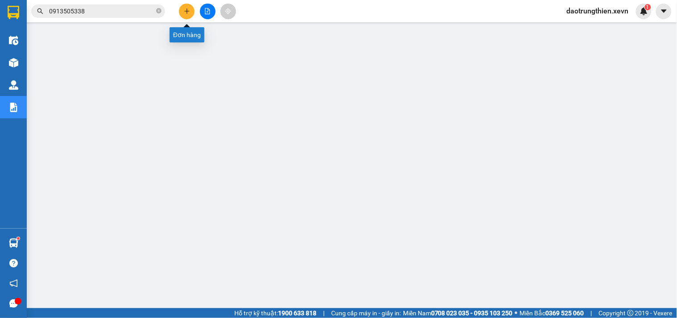
click at [188, 12] on icon "plus" at bounding box center [187, 11] width 6 height 6
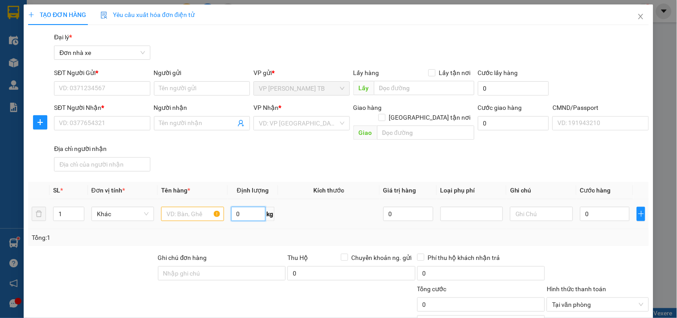
click at [232, 207] on input "0" at bounding box center [248, 214] width 35 height 14
click at [189, 207] on input "text" at bounding box center [192, 214] width 62 height 14
click at [600, 207] on input "0" at bounding box center [605, 214] width 50 height 14
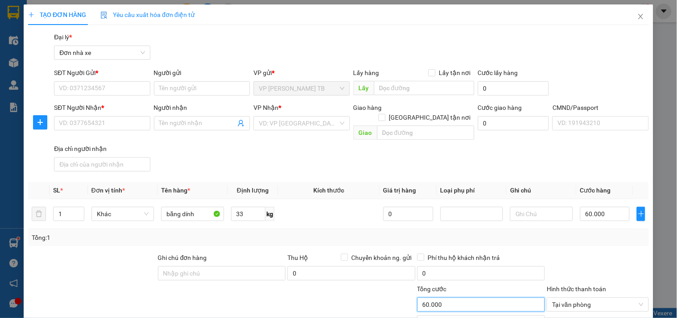
click at [497, 301] on input "60.000" at bounding box center [481, 304] width 128 height 14
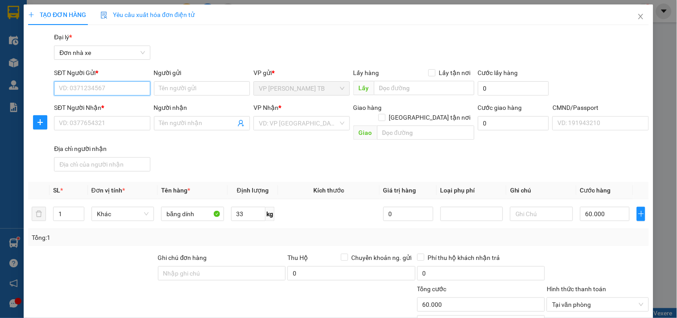
click at [77, 85] on input "SĐT Người Gửi *" at bounding box center [102, 88] width 96 height 14
click at [86, 87] on input "SĐT Người Gửi *" at bounding box center [102, 88] width 96 height 14
click at [115, 103] on div "0913079702 - Lý" at bounding box center [103, 106] width 88 height 10
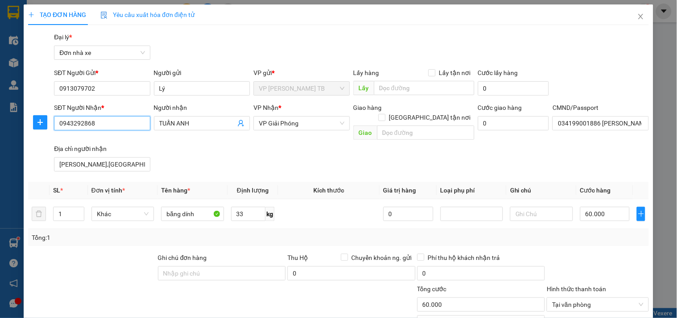
drag, startPoint x: 112, startPoint y: 121, endPoint x: 0, endPoint y: 125, distance: 112.0
click at [0, 125] on div "TẠO ĐƠN HÀNG Yêu cầu xuất hóa đơn điện tử Transit Pickup Surcharge Ids Transit …" at bounding box center [338, 159] width 677 height 318
click at [125, 151] on div "0919989528 - Chi" at bounding box center [103, 155] width 88 height 10
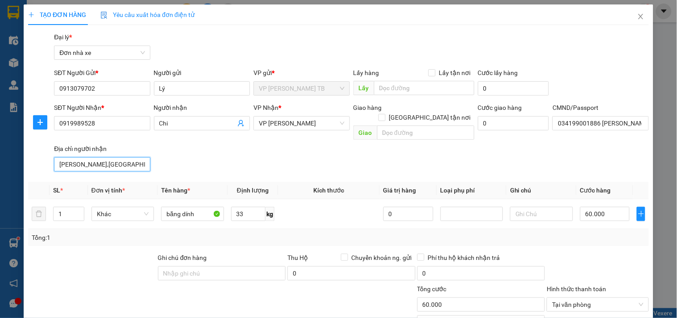
click at [125, 157] on input "LÂM HÀ,LÂM ĐỒNG" at bounding box center [102, 164] width 96 height 14
click at [286, 148] on div "SĐT Người Nhận * 0919989528 Người nhận Chi VP Nhận * VP Ngọc Hồi Giao hàng Giao…" at bounding box center [351, 139] width 598 height 72
click at [269, 120] on span "VP Ngọc Hồi" at bounding box center [301, 122] width 85 height 13
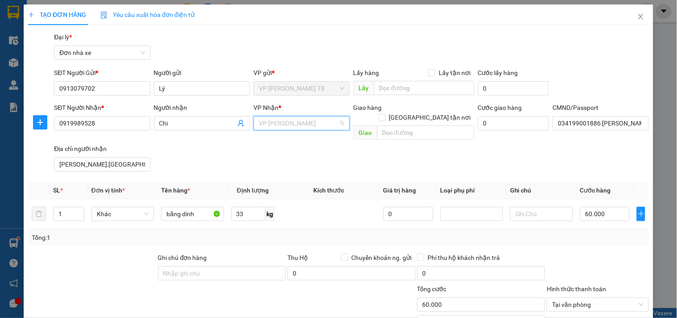
scroll to position [71, 0]
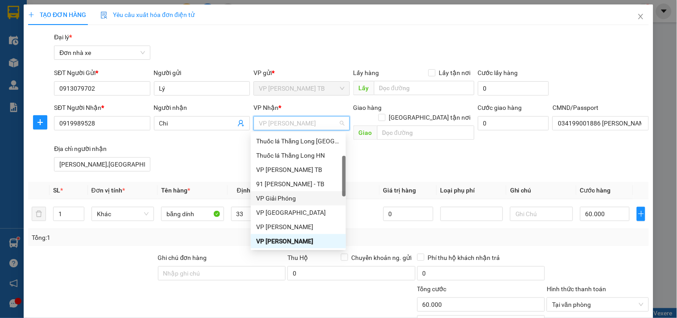
click at [290, 194] on div "VP Giải Phóng" at bounding box center [298, 198] width 84 height 10
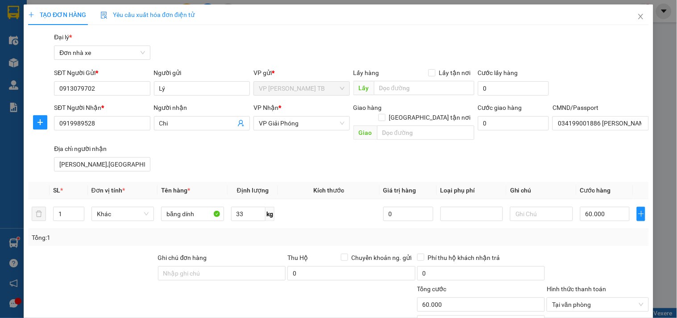
click at [169, 141] on div "SĐT Người Nhận * 0919989528 Người nhận Chi VP Nhận * VP Giải Phóng Giao hàng Gi…" at bounding box center [351, 139] width 598 height 72
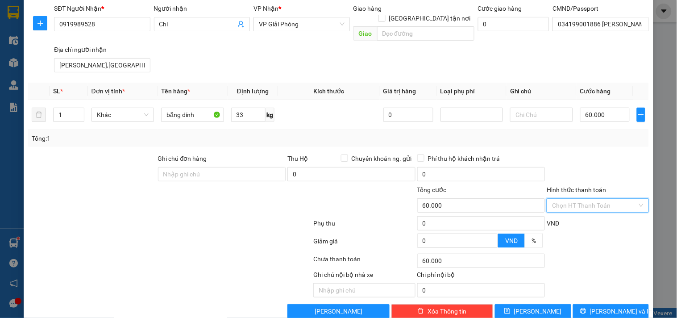
click at [607, 198] on input "Hình thức thanh toán" at bounding box center [594, 204] width 85 height 13
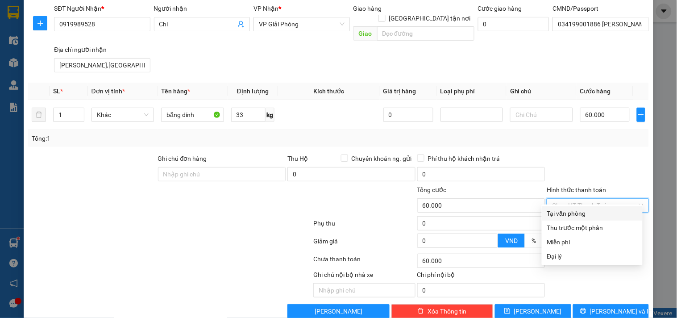
click at [583, 216] on div "Tại văn phòng" at bounding box center [592, 213] width 90 height 10
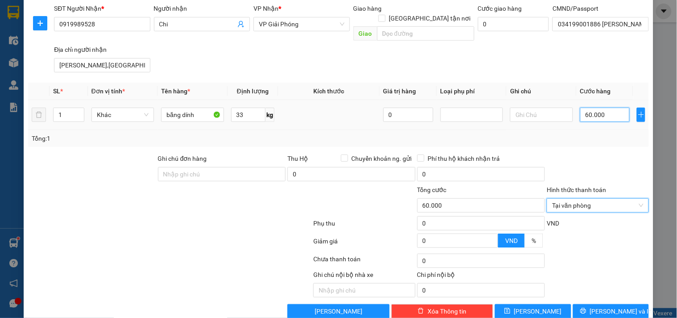
click at [606, 107] on input "60.000" at bounding box center [605, 114] width 50 height 14
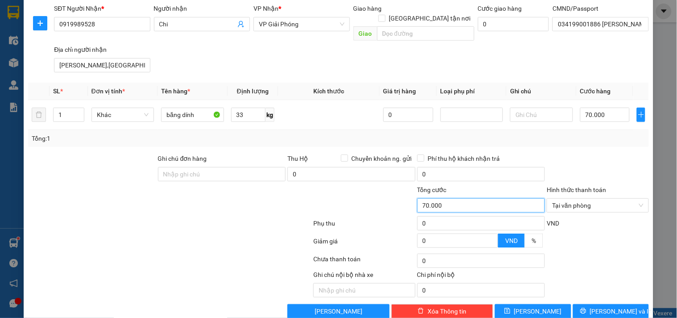
click at [464, 198] on input "70.000" at bounding box center [481, 205] width 128 height 14
click at [598, 115] on td "70.000" at bounding box center [604, 115] width 57 height 30
click at [599, 113] on div "70.000" at bounding box center [605, 115] width 50 height 18
click at [600, 306] on span "Lưu và In" at bounding box center [621, 311] width 62 height 10
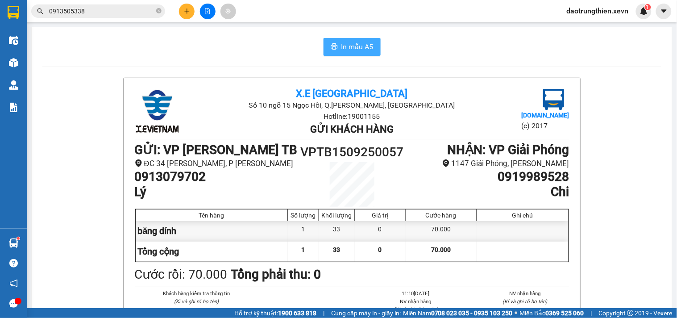
click at [360, 50] on span "In mẫu A5" at bounding box center [357, 46] width 32 height 11
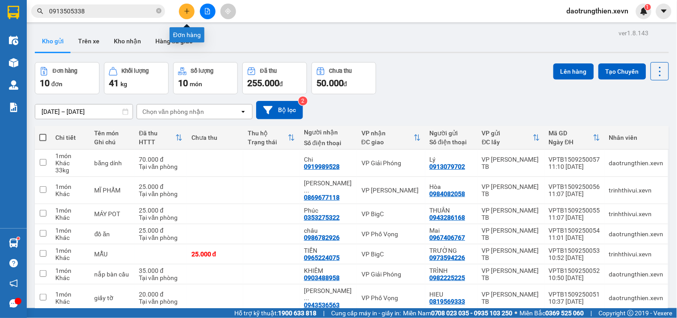
click at [190, 17] on button at bounding box center [187, 12] width 16 height 16
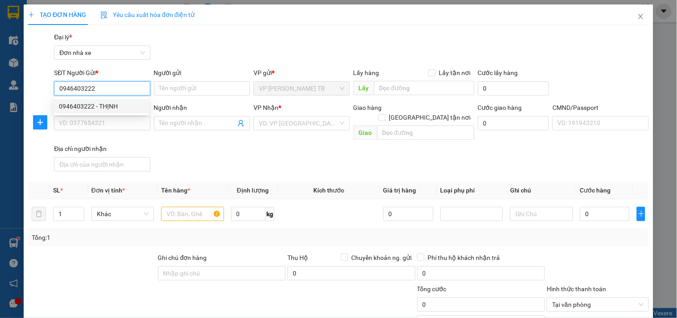
click at [109, 102] on div "0946403222 - THỊNH" at bounding box center [101, 106] width 84 height 10
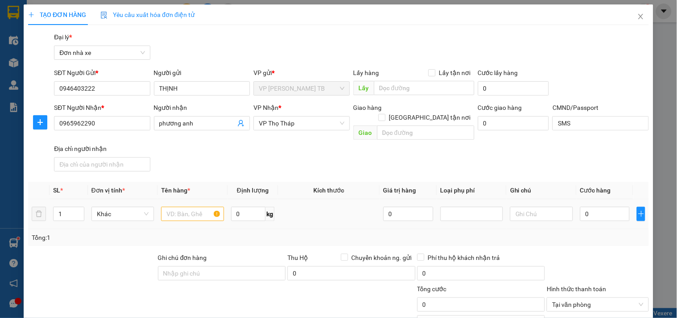
click at [192, 213] on td at bounding box center [192, 214] width 70 height 30
click at [191, 207] on input "text" at bounding box center [192, 214] width 62 height 14
click at [598, 207] on input "0" at bounding box center [605, 214] width 50 height 14
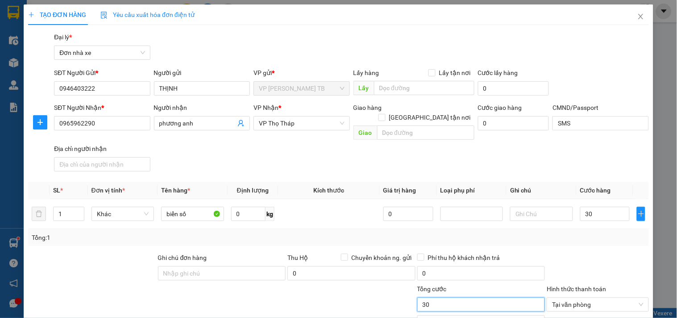
click at [509, 297] on input "30" at bounding box center [481, 304] width 128 height 14
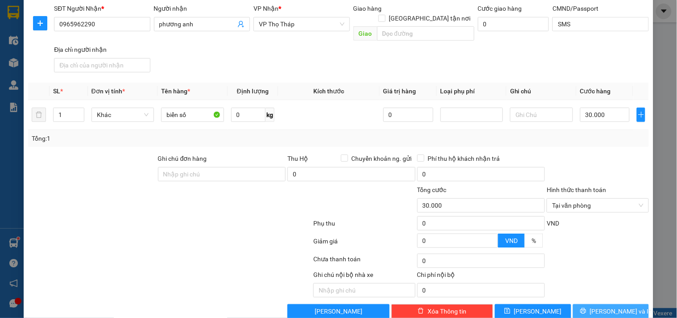
click at [614, 306] on span "Lưu và In" at bounding box center [621, 311] width 62 height 10
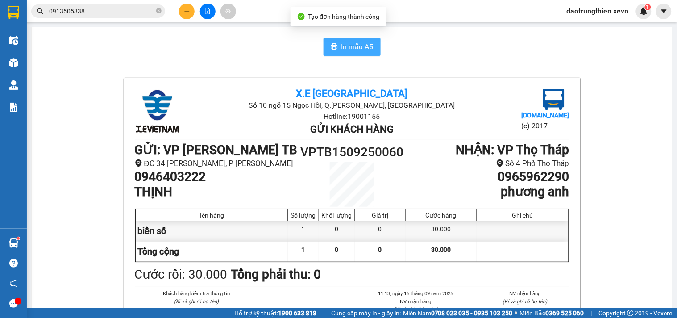
click at [363, 46] on span "In mẫu A5" at bounding box center [357, 46] width 32 height 11
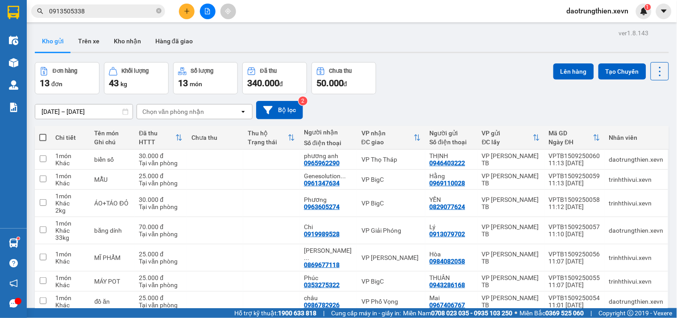
click at [620, 11] on span "daotrungthien.xevn" at bounding box center [597, 10] width 76 height 11
click at [605, 25] on span "Đăng xuất" at bounding box center [601, 28] width 58 height 10
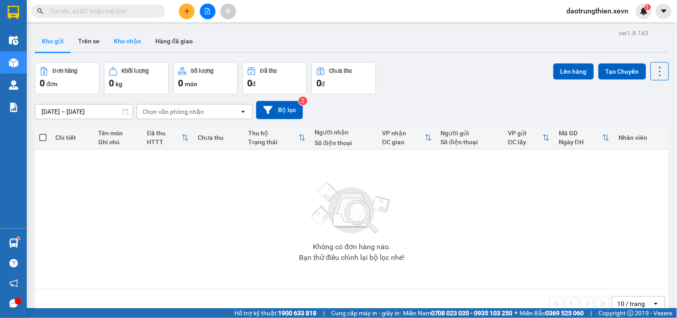
click at [112, 41] on button "Kho nhận" at bounding box center [127, 40] width 41 height 21
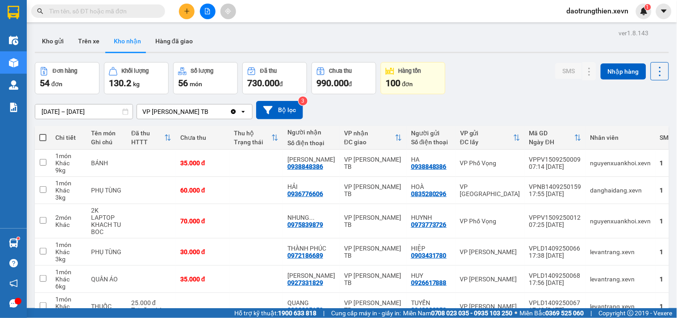
click at [148, 8] on input "text" at bounding box center [101, 11] width 105 height 10
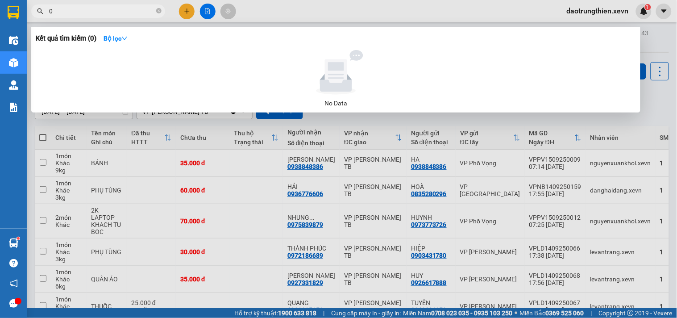
type input "0"
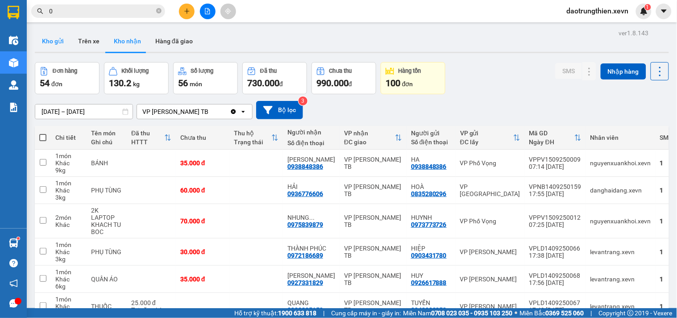
click at [67, 42] on button "Kho gửi" at bounding box center [53, 40] width 36 height 21
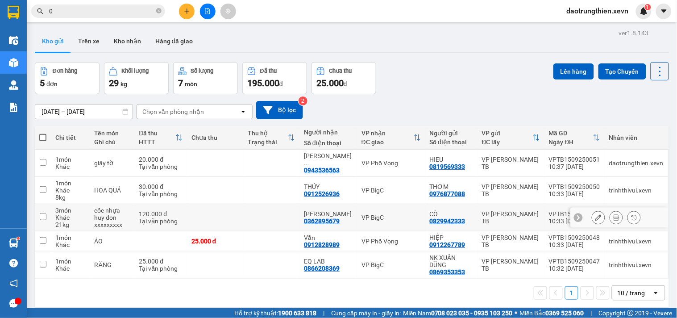
scroll to position [41, 0]
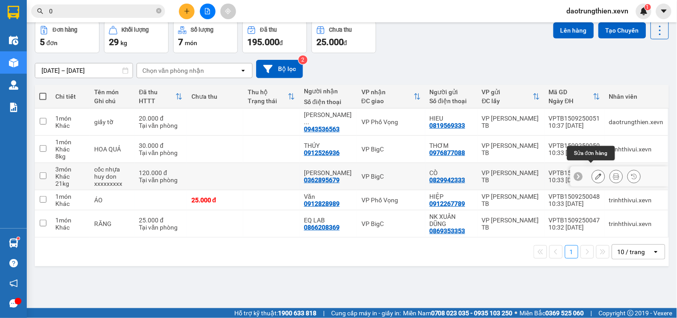
click at [595, 173] on icon at bounding box center [598, 176] width 6 height 6
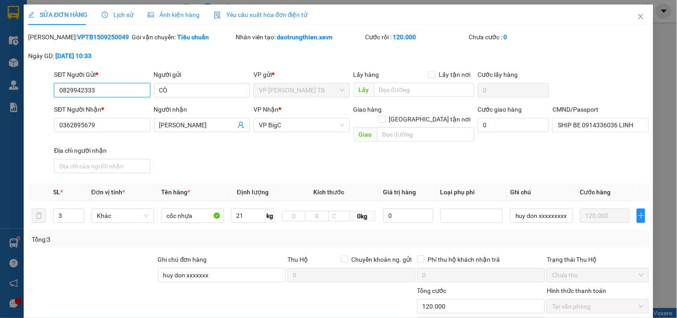
type input "0829942333"
type input "0362895679"
type input "SHIP BE 0914336036 LINH"
type input "huy don xxxxxxx"
type input "120.000"
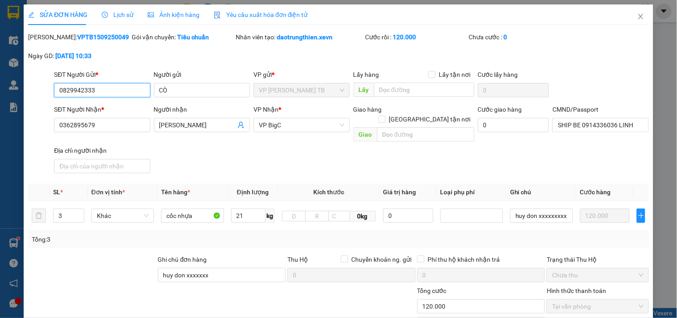
scroll to position [109, 0]
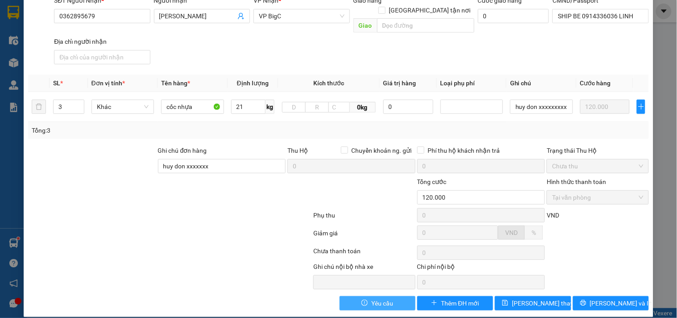
click at [379, 299] on button "Yêu cầu" at bounding box center [377, 303] width 76 height 14
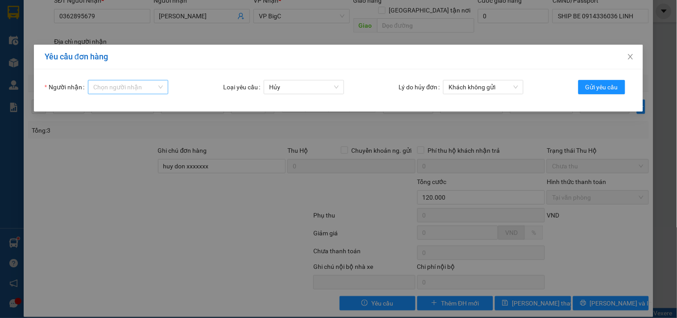
click at [132, 80] on div "Chọn người nhận" at bounding box center [128, 87] width 80 height 14
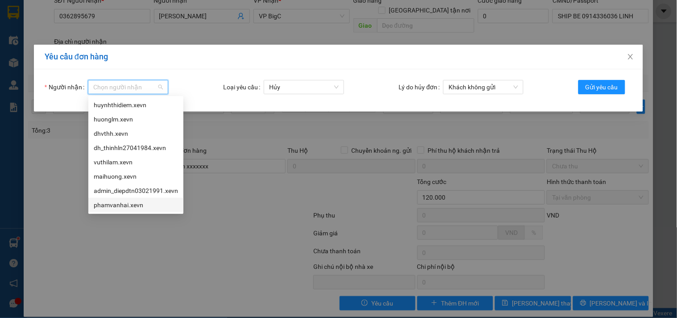
click at [108, 202] on div "phamvanhai.xevn" at bounding box center [136, 205] width 84 height 10
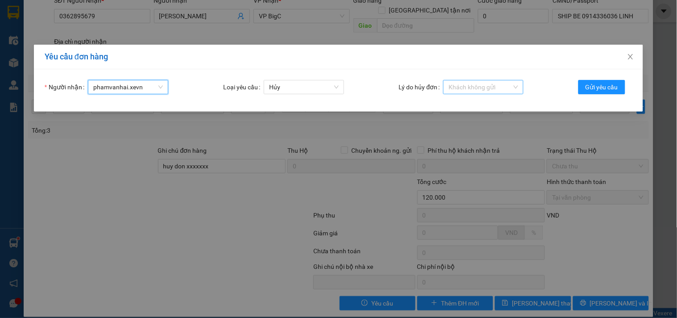
click at [480, 87] on span "Khách không gửi" at bounding box center [483, 86] width 70 height 13
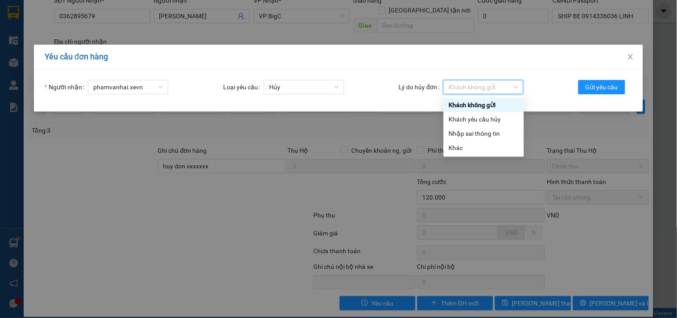
click at [473, 105] on div "Khách không gửi" at bounding box center [484, 105] width 70 height 10
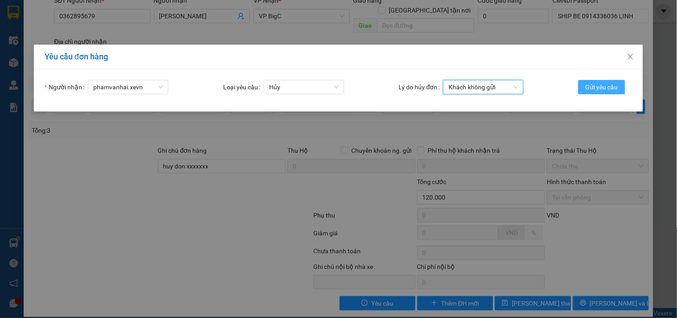
click at [603, 86] on span "Gửi yêu cầu" at bounding box center [601, 87] width 33 height 10
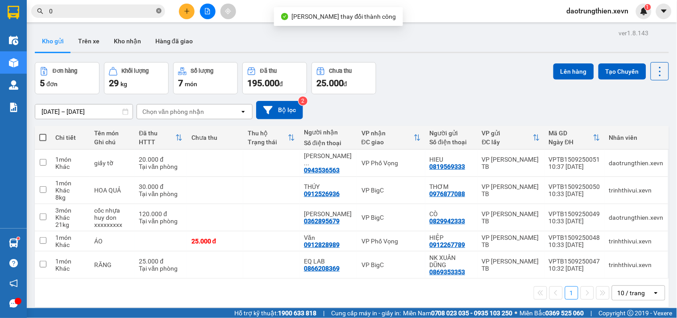
click at [158, 8] on icon "close-circle" at bounding box center [158, 10] width 5 height 5
click at [137, 8] on input "text" at bounding box center [101, 11] width 105 height 10
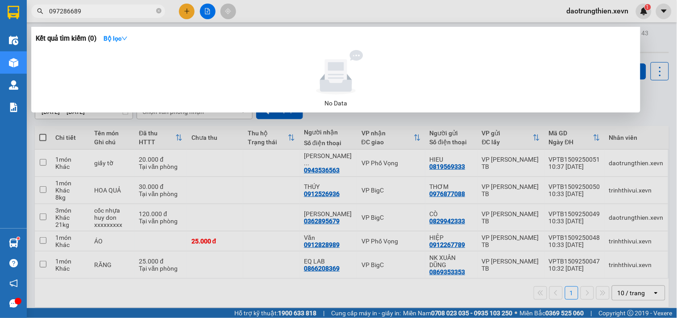
click at [60, 9] on input "097286689" at bounding box center [101, 11] width 105 height 10
click at [61, 9] on input "097286689" at bounding box center [101, 11] width 105 height 10
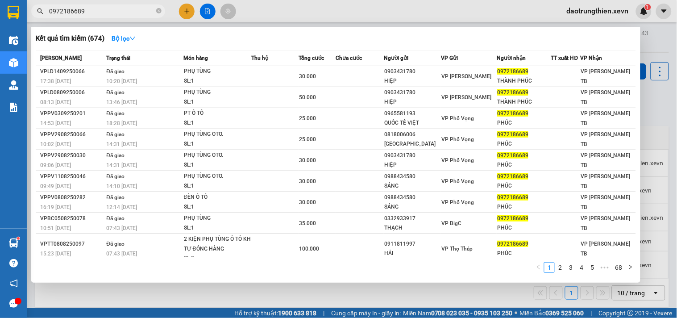
type input "0972186689"
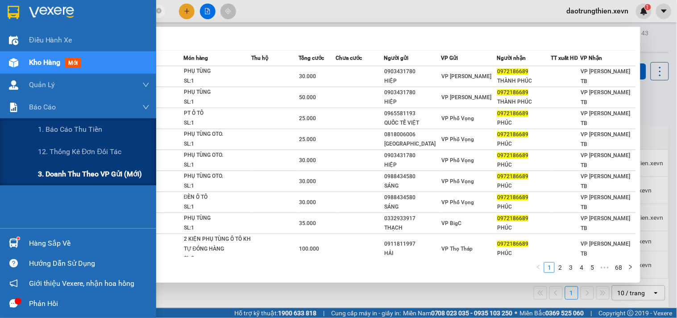
click at [62, 173] on span "3. Doanh Thu theo VP Gửi (mới)" at bounding box center [90, 173] width 104 height 11
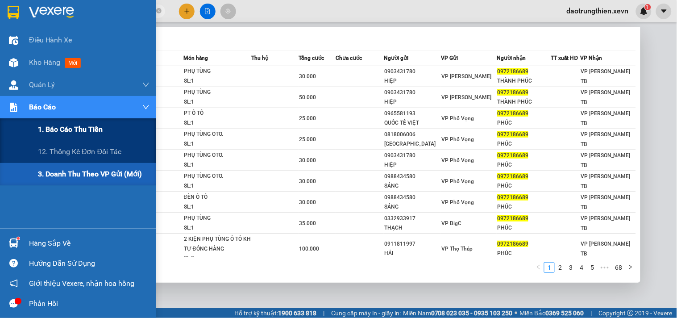
click at [76, 125] on span "1. Báo cáo thu tiền" at bounding box center [70, 129] width 65 height 11
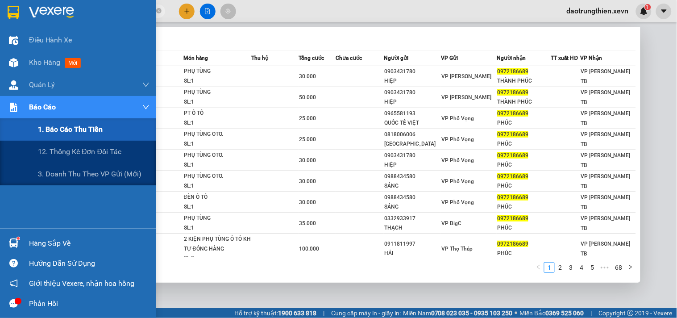
click at [62, 132] on span "1. Báo cáo thu tiền" at bounding box center [70, 129] width 65 height 11
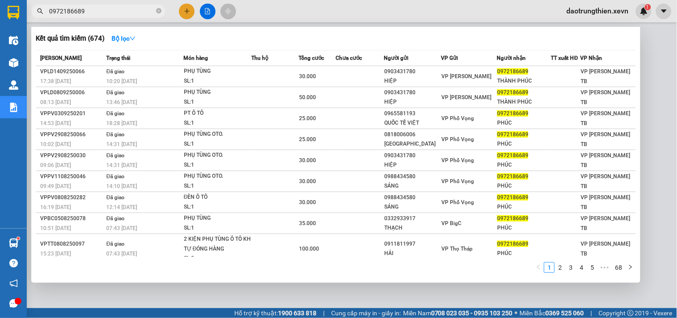
click at [324, 0] on div at bounding box center [338, 159] width 677 height 318
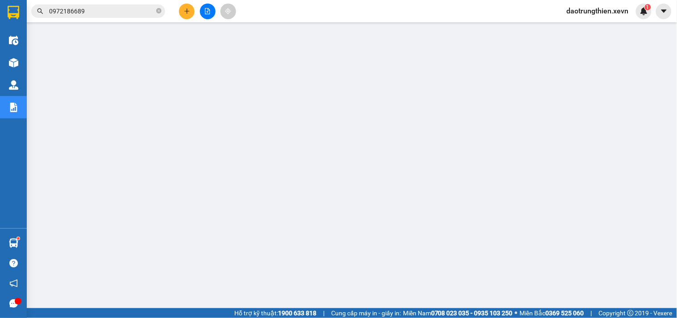
click at [590, 10] on span "daotrungthien.xevn" at bounding box center [597, 10] width 76 height 11
click at [594, 28] on span "Đăng xuất" at bounding box center [601, 28] width 58 height 10
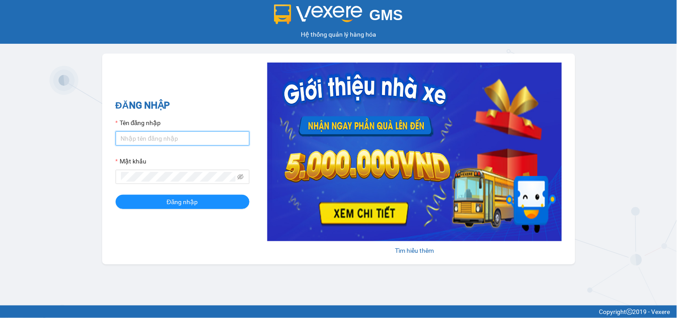
type input "daotrungthien.xevn"
